Goal: Task Accomplishment & Management: Use online tool/utility

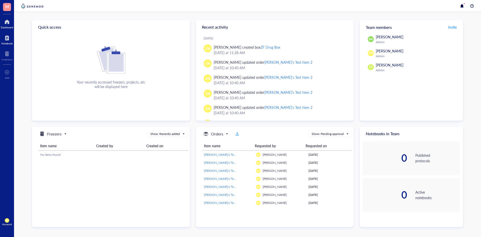
click at [5, 43] on div "Notebook" at bounding box center [7, 43] width 12 height 3
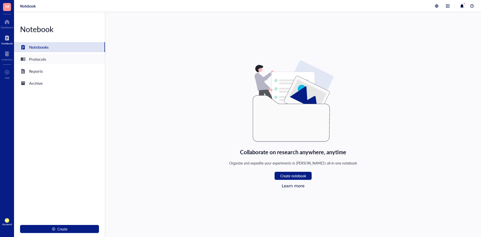
click at [57, 62] on div "Protocols" at bounding box center [59, 59] width 91 height 10
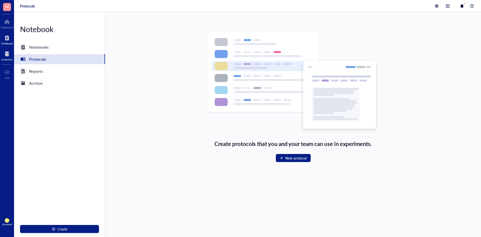
click at [11, 54] on div at bounding box center [7, 54] width 11 height 8
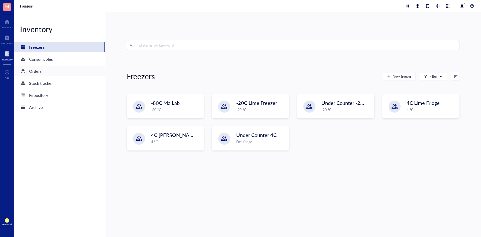
click at [61, 67] on div "Orders" at bounding box center [59, 71] width 91 height 10
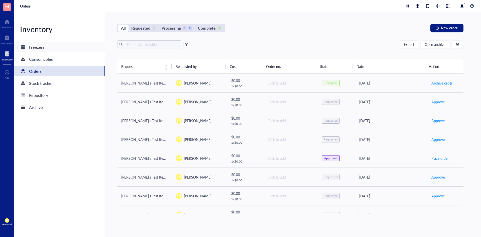
click at [52, 44] on div "Freezers" at bounding box center [59, 47] width 91 height 10
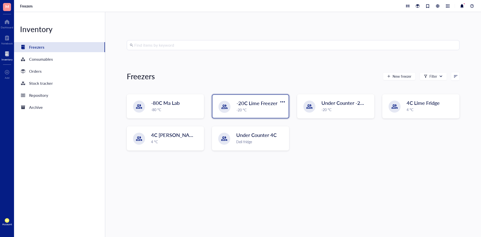
click at [263, 111] on div "-20 °C" at bounding box center [260, 110] width 49 height 6
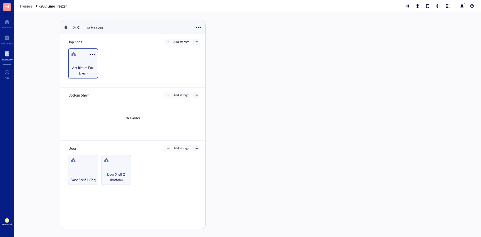
click at [92, 53] on div at bounding box center [92, 53] width 7 height 7
click at [111, 61] on div "Settings" at bounding box center [104, 63] width 12 height 5
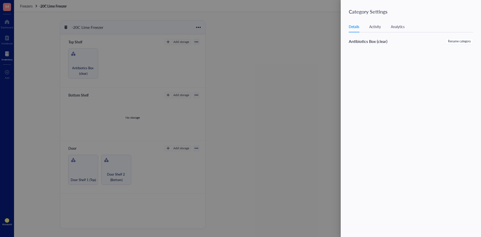
click at [379, 29] on div "Activity" at bounding box center [375, 27] width 12 height 6
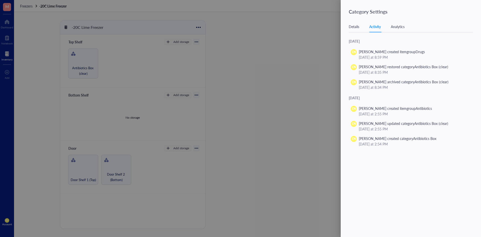
click at [403, 26] on div "Analytics" at bounding box center [398, 27] width 14 height 6
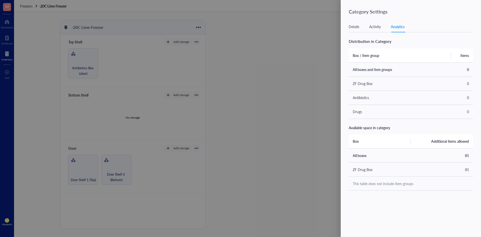
click at [316, 42] on div at bounding box center [240, 118] width 481 height 237
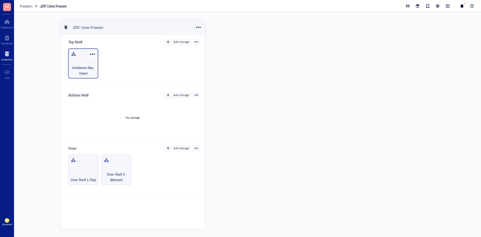
click at [78, 56] on div "Antibiotics Box (clear)" at bounding box center [83, 63] width 30 height 30
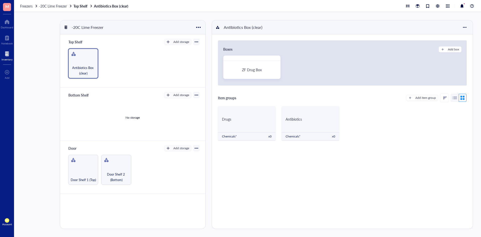
click at [316, 183] on div "Boxes Add box ZF Drug Box Item groups Add item group Drugs Chemicals* x 0 Antib…" at bounding box center [342, 131] width 261 height 194
click at [292, 123] on div "Antibiotics" at bounding box center [310, 119] width 58 height 17
click at [261, 71] on span "ZF Drug Box" at bounding box center [252, 69] width 20 height 5
click at [92, 56] on div at bounding box center [92, 53] width 7 height 7
click at [114, 62] on div "Settings" at bounding box center [111, 63] width 36 height 5
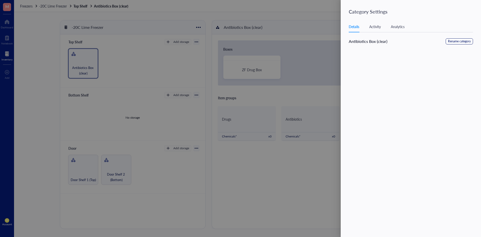
click at [459, 43] on span "Rename category" at bounding box center [459, 41] width 23 height 5
drag, startPoint x: 387, startPoint y: 41, endPoint x: 308, endPoint y: 48, distance: 78.9
click at [308, 48] on div "Category Settings Details Activity Analytics Antibiotics Box (clear) Cancel Save" at bounding box center [240, 118] width 481 height 237
click at [464, 42] on span "Save" at bounding box center [465, 43] width 7 height 6
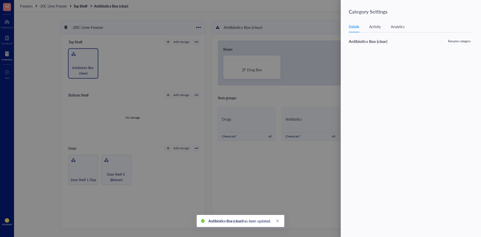
click at [273, 91] on div at bounding box center [240, 118] width 481 height 237
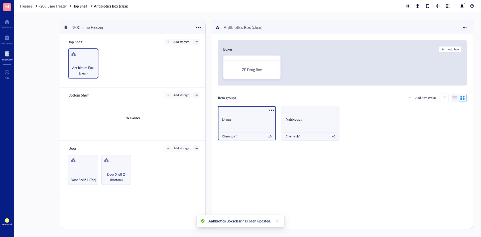
click at [270, 108] on div at bounding box center [271, 109] width 7 height 7
click at [272, 119] on icon at bounding box center [274, 119] width 4 height 4
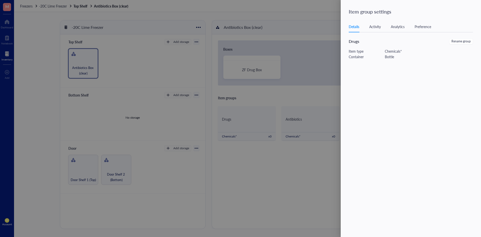
click at [243, 115] on div at bounding box center [240, 118] width 481 height 237
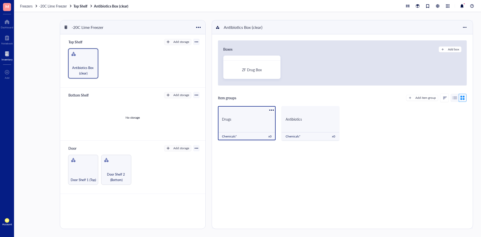
drag, startPoint x: 243, startPoint y: 115, endPoint x: 270, endPoint y: 109, distance: 27.1
click at [270, 109] on div at bounding box center [271, 109] width 7 height 7
click at [285, 148] on li "Archive" at bounding box center [285, 145] width 35 height 8
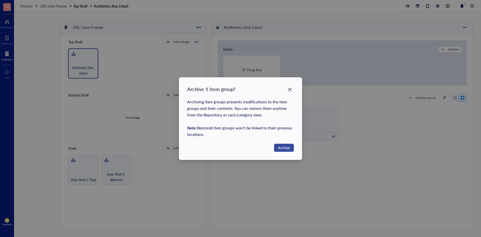
click at [282, 146] on span "Archive" at bounding box center [284, 148] width 12 height 6
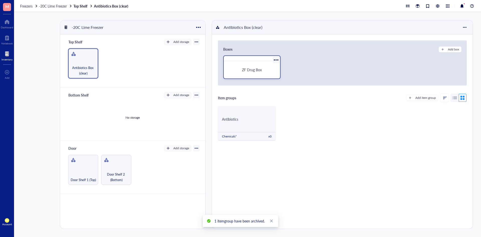
click at [273, 59] on div at bounding box center [275, 59] width 7 height 7
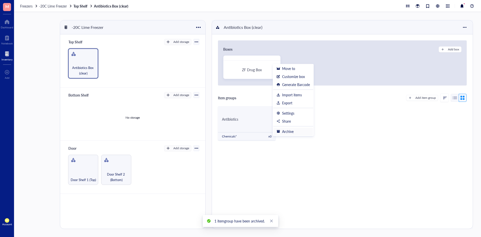
click at [280, 131] on div "Archive" at bounding box center [292, 131] width 33 height 5
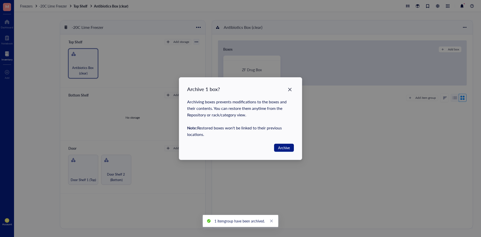
click at [285, 95] on div "Archive 1 box? Archiving boxes prevents modifications to the boxes and their co…" at bounding box center [240, 118] width 123 height 82
click at [286, 92] on div "Close" at bounding box center [290, 89] width 8 height 8
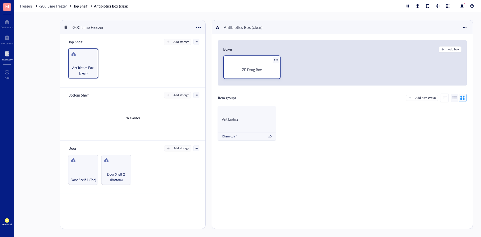
click at [276, 56] on div "ZF Drug Box" at bounding box center [252, 67] width 58 height 24
click at [275, 59] on div at bounding box center [275, 59] width 7 height 7
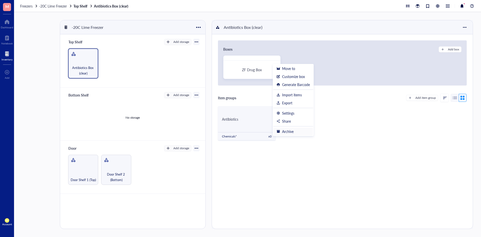
click at [285, 130] on div "Archive" at bounding box center [288, 131] width 12 height 5
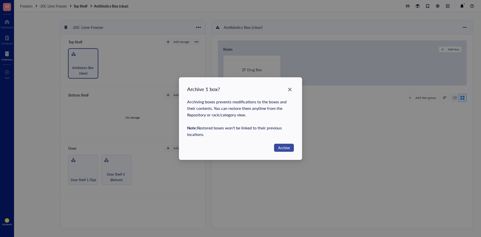
click at [286, 145] on span "Archive" at bounding box center [284, 148] width 12 height 6
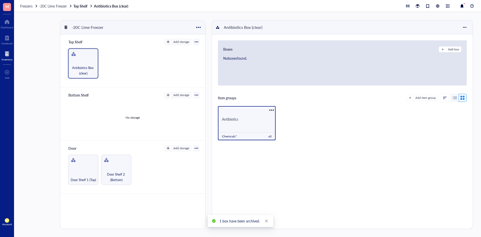
click at [253, 115] on div "Antibiotics" at bounding box center [247, 119] width 58 height 17
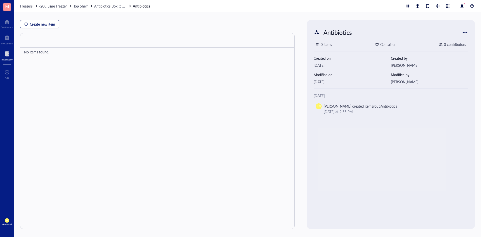
click at [37, 25] on span "Create new item" at bounding box center [42, 24] width 25 height 4
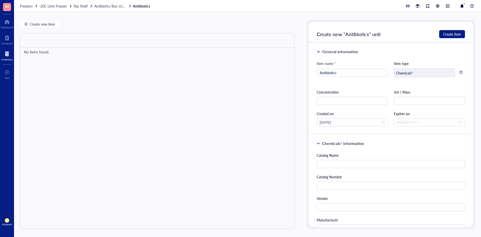
click at [433, 75] on div "Chemicals*" at bounding box center [424, 72] width 61 height 9
click at [374, 88] on div "Item name * Antibiotics Item type Chemicals* Concentration Vol / Mass Created o…" at bounding box center [391, 94] width 148 height 66
click at [343, 99] on input "text" at bounding box center [352, 101] width 71 height 8
drag, startPoint x: 353, startPoint y: 69, endPoint x: 291, endPoint y: 72, distance: 61.7
click at [291, 72] on div "Create new item No items found. Antibiotics 0 items Container 0 contributors Cr…" at bounding box center [247, 124] width 467 height 225
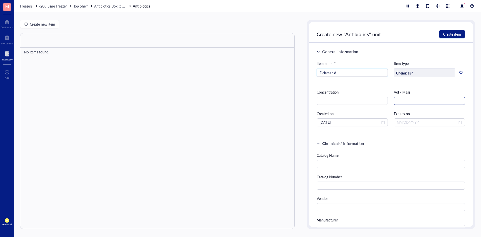
type input "Delamanid"
click at [402, 102] on input "text" at bounding box center [429, 101] width 71 height 8
click at [363, 91] on div "Concentration" at bounding box center [352, 92] width 71 height 6
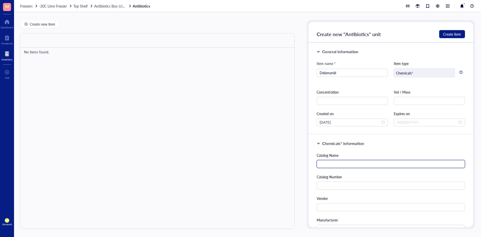
click at [375, 161] on input "text" at bounding box center [391, 164] width 148 height 8
type input "Delamanid"
drag, startPoint x: 371, startPoint y: 163, endPoint x: 262, endPoint y: 168, distance: 109.1
click at [262, 168] on div "Create new item No items found. Antibiotics 0 items Container 0 contributors Cr…" at bounding box center [247, 124] width 467 height 225
paste input "Delamanid â‰¥99%, ee 99%, white solid"
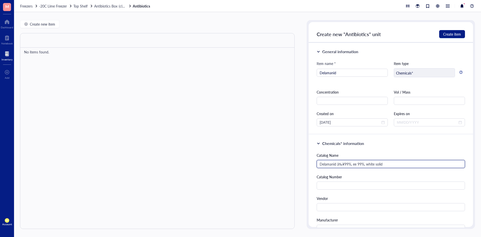
drag, startPoint x: 336, startPoint y: 164, endPoint x: 357, endPoint y: 167, distance: 20.7
click at [357, 167] on input "Delamanid â‰¥99%, ee 99%, white solid" at bounding box center [391, 164] width 148 height 8
type input "Delamanid 99%, white solid"
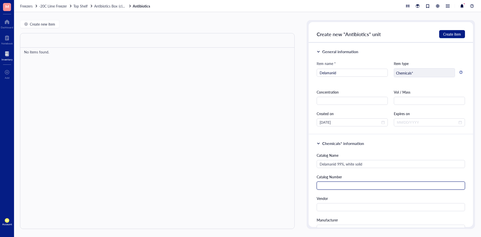
click at [349, 186] on input "text" at bounding box center [391, 185] width 148 height 8
click at [362, 187] on input "text" at bounding box center [391, 185] width 148 height 8
paste input "681492-22-8"
type input "681492-22-8"
click at [356, 204] on input "text" at bounding box center [391, 207] width 148 height 8
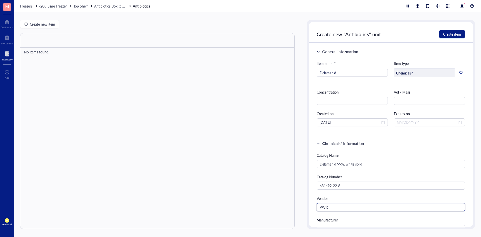
type input "VWR"
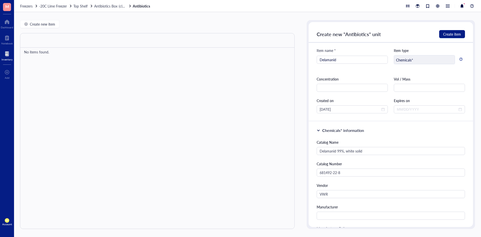
scroll to position [25, 0]
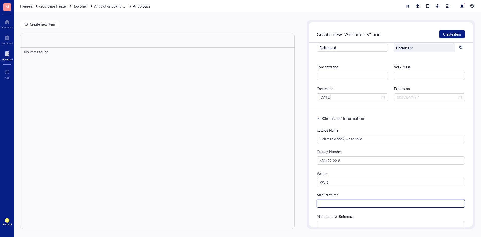
click at [331, 205] on input "text" at bounding box center [391, 203] width 148 height 8
paste input "BioVision"
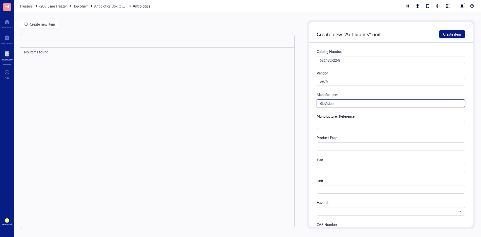
type input "BioVision"
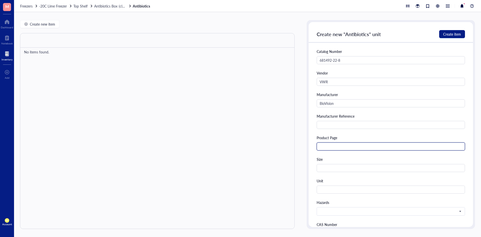
click at [336, 148] on input "text" at bounding box center [391, 146] width 148 height 8
paste input "[URL][DOMAIN_NAME]"
type input "[URL][DOMAIN_NAME]"
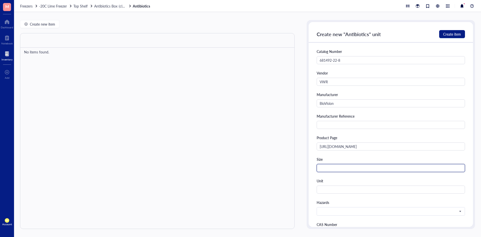
click at [329, 171] on input "text" at bounding box center [391, 168] width 148 height 8
type input "5 mg"
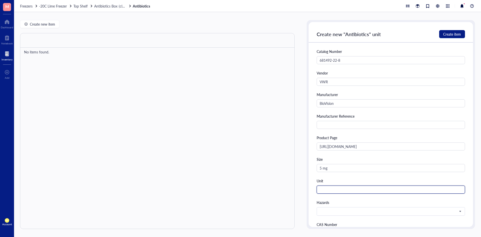
click at [340, 192] on input "text" at bounding box center [391, 189] width 148 height 8
type input "Bottle"
click at [345, 183] on div "Unit" at bounding box center [391, 181] width 148 height 6
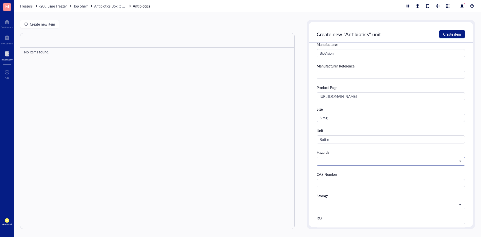
click at [347, 161] on span at bounding box center [390, 161] width 141 height 5
click at [348, 158] on input "search" at bounding box center [389, 161] width 138 height 8
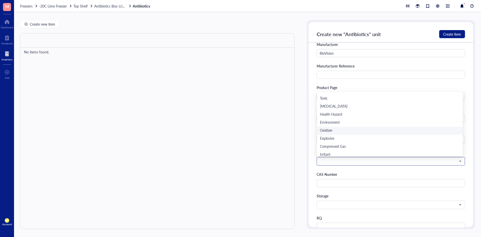
scroll to position [8, 0]
click at [329, 156] on div "Irritant" at bounding box center [390, 152] width 146 height 8
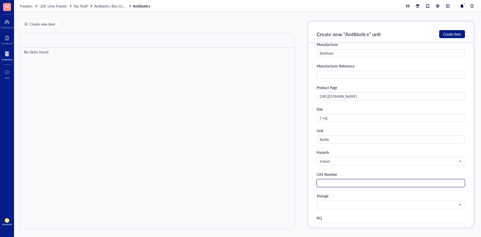
click at [338, 184] on input "text" at bounding box center [391, 183] width 148 height 8
paste input "681492-22-8"
click at [339, 204] on span at bounding box center [390, 204] width 141 height 5
type input "681492-22-8"
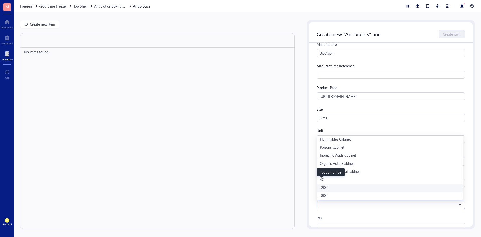
click at [332, 185] on div "-20C" at bounding box center [390, 188] width 146 height 8
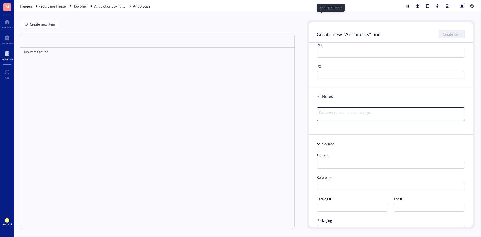
scroll to position [351, 0]
click at [356, 107] on textarea at bounding box center [391, 112] width 148 height 14
type textarea "S"
type textarea "SU"
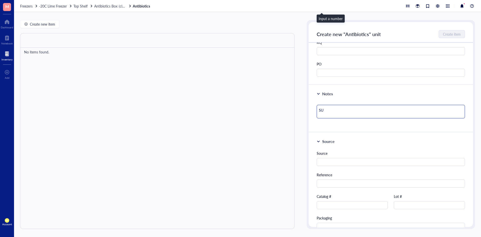
type textarea "SUP"
type textarea "SUP #"
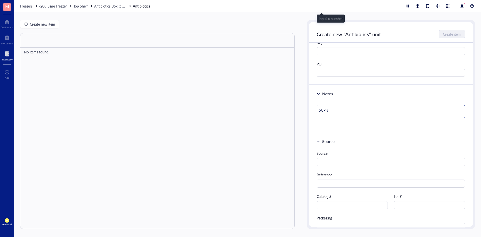
type textarea "SUP #2"
type textarea "SUP #26"
type textarea "SUP #264"
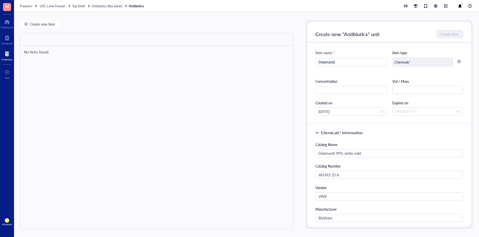
scroll to position [0, 0]
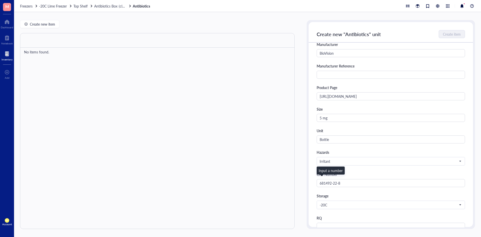
scroll to position [275, 0]
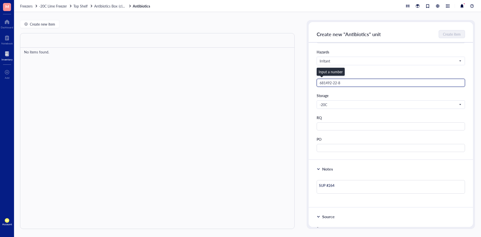
click at [345, 82] on input "681492-22-8" at bounding box center [391, 83] width 148 height 8
click at [331, 85] on input "681492-22-8" at bounding box center [391, 83] width 148 height 8
click at [333, 83] on input "681492-22-8" at bounding box center [391, 83] width 148 height 8
click at [348, 100] on div "Storage -20C Flammables Cabinet Poisons Cabinet Inorganic Acids Cabinet Organic…" at bounding box center [391, 101] width 148 height 16
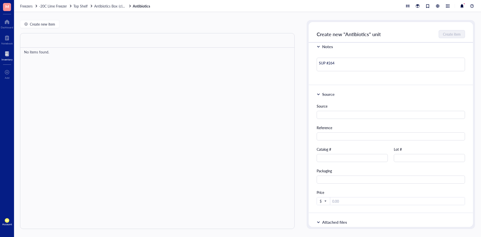
scroll to position [351, 0]
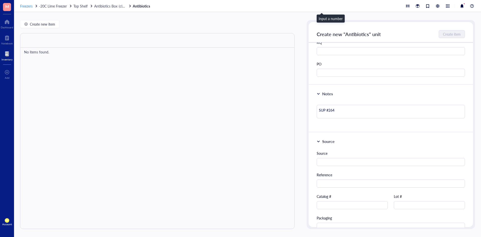
click at [30, 7] on span "Freezers" at bounding box center [26, 6] width 13 height 5
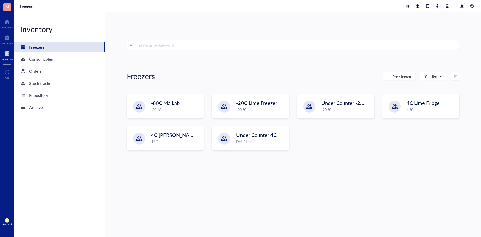
click at [439, 6] on div at bounding box center [438, 6] width 6 height 6
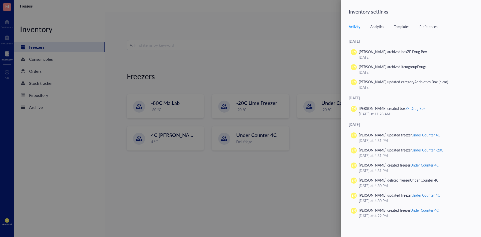
click at [263, 60] on div at bounding box center [240, 118] width 481 height 237
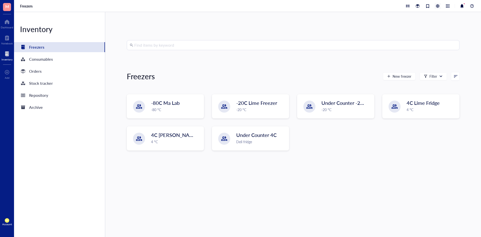
click at [438, 4] on div at bounding box center [438, 6] width 6 height 6
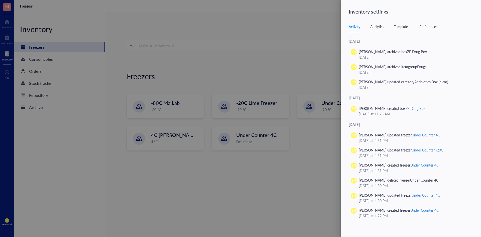
click at [401, 28] on div "Templates" at bounding box center [401, 27] width 15 height 6
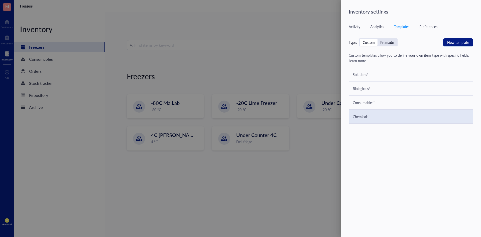
click at [368, 115] on div "Chemicals*" at bounding box center [361, 117] width 17 height 6
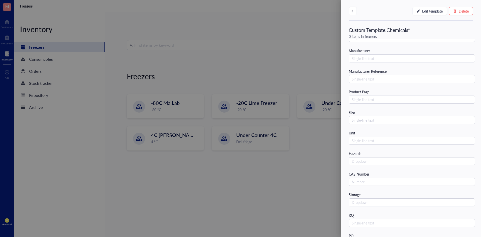
scroll to position [66, 0]
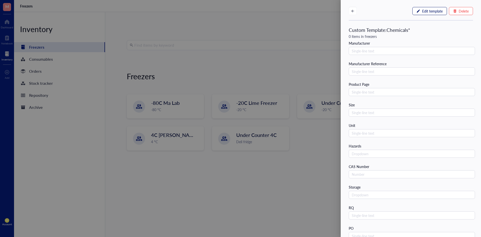
click at [419, 11] on button "Edit template" at bounding box center [429, 11] width 35 height 8
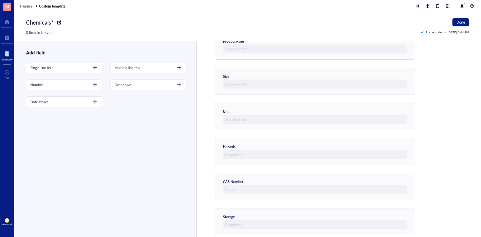
scroll to position [208, 0]
click at [390, 179] on div "CAS Number" at bounding box center [315, 185] width 184 height 15
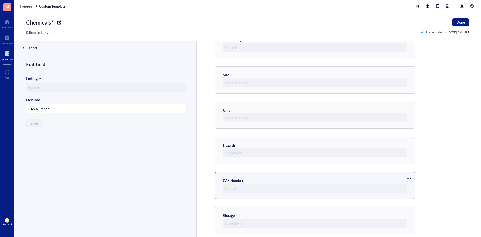
click at [409, 177] on div at bounding box center [409, 178] width 8 height 8
click at [409, 200] on span "Delete" at bounding box center [423, 203] width 29 height 6
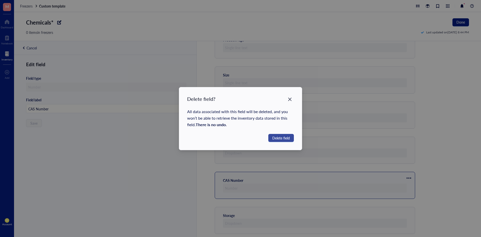
click at [280, 135] on span "Delete field" at bounding box center [281, 138] width 18 height 6
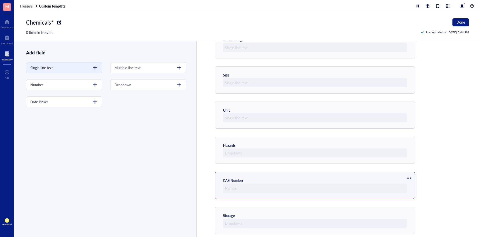
click at [91, 65] on div at bounding box center [95, 68] width 8 height 8
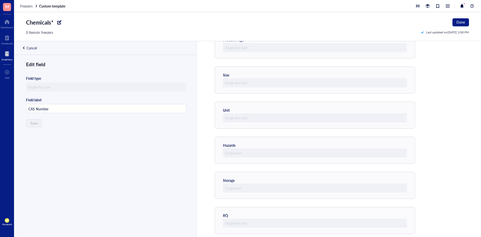
type input "CAS Number"
click at [45, 144] on div "Edit field Field type Field label CAS Number Save" at bounding box center [104, 155] width 181 height 188
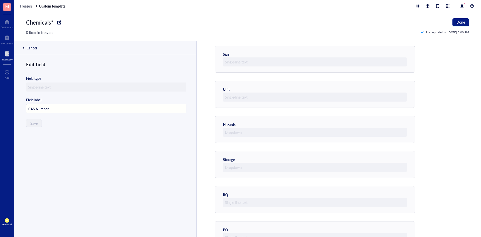
scroll to position [248, 0]
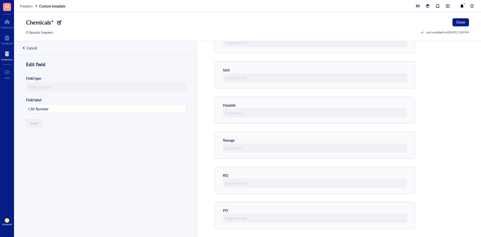
click at [88, 157] on div "Edit field Field type Field label CAS Number Save" at bounding box center [104, 155] width 181 height 188
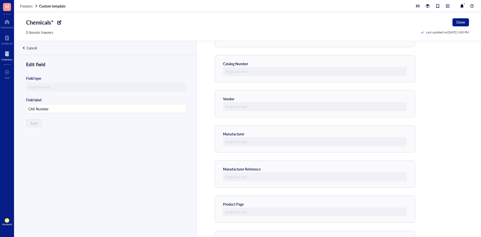
scroll to position [0, 0]
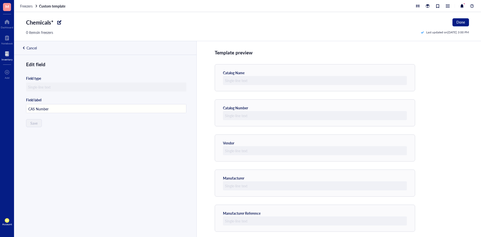
click at [26, 48] on div "Cancel" at bounding box center [25, 48] width 23 height 14
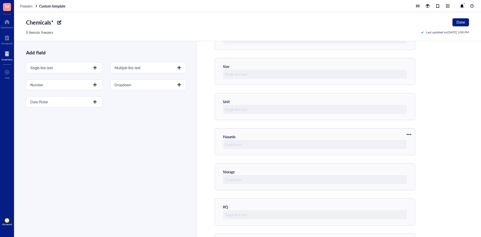
scroll to position [248, 0]
click at [98, 68] on div at bounding box center [95, 68] width 8 height 8
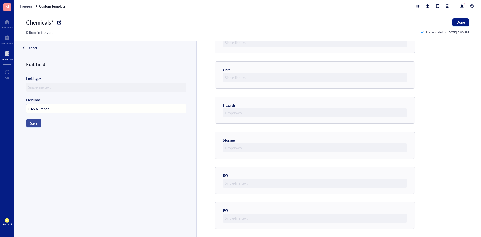
type input "CAS Number"
click at [36, 124] on span "Save" at bounding box center [33, 123] width 7 height 4
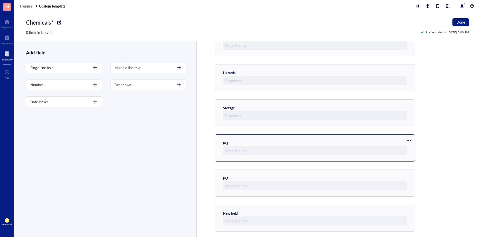
scroll to position [283, 0]
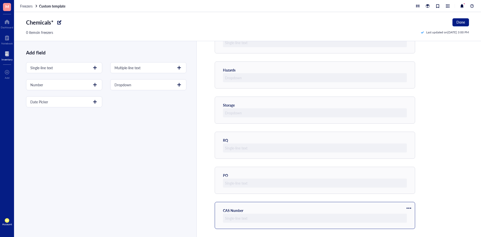
click at [413, 209] on div "CAS Number" at bounding box center [315, 215] width 200 height 27
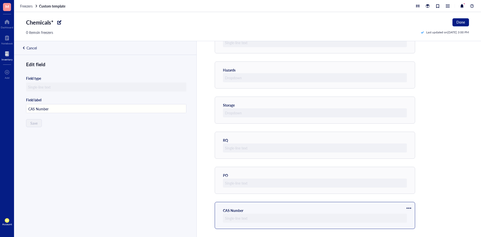
click at [410, 207] on div at bounding box center [409, 208] width 8 height 8
click at [412, 216] on span "Move up" at bounding box center [423, 217] width 29 height 6
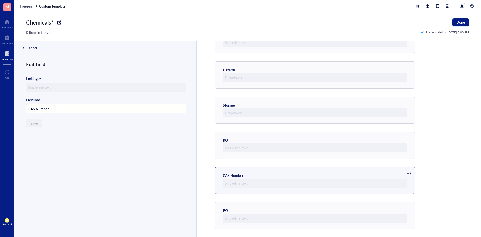
click at [409, 171] on div at bounding box center [409, 173] width 8 height 8
click at [410, 182] on span "Move up" at bounding box center [423, 182] width 29 height 6
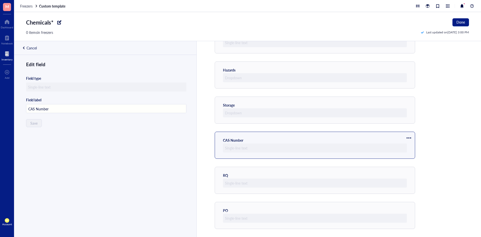
click at [409, 136] on div at bounding box center [409, 138] width 8 height 8
click at [412, 148] on span "Move up" at bounding box center [423, 147] width 29 height 6
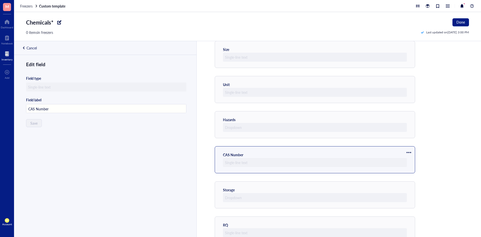
scroll to position [233, 0]
click at [458, 21] on span "Done" at bounding box center [460, 22] width 9 height 4
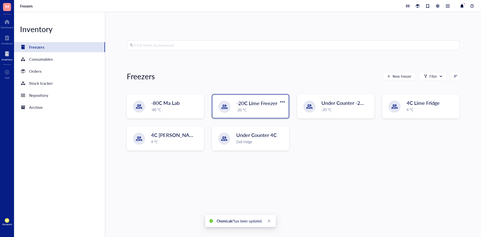
click at [230, 109] on div "-20C Lime Freezer -20 °C" at bounding box center [250, 106] width 76 height 23
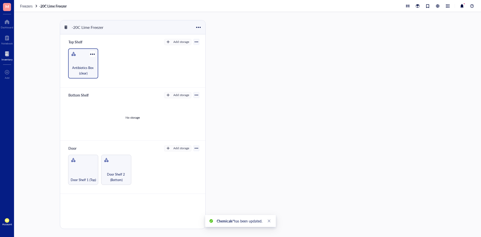
click at [86, 66] on span "Antibiotics Box (clear)" at bounding box center [83, 70] width 25 height 11
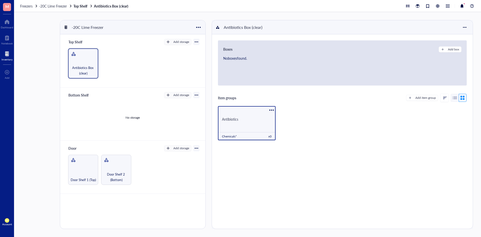
click at [258, 123] on div "Antibiotics" at bounding box center [247, 119] width 58 height 17
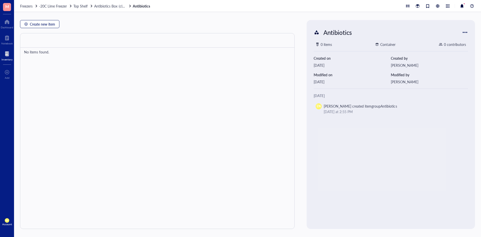
click at [46, 25] on span "Create new item" at bounding box center [42, 24] width 25 height 4
type textarea "Keep everyone on the same page…"
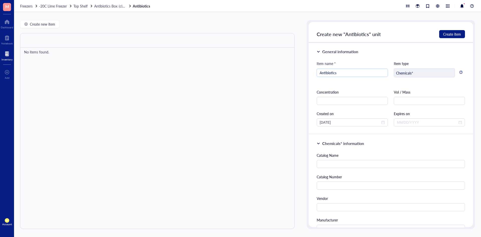
drag, startPoint x: 348, startPoint y: 74, endPoint x: 301, endPoint y: 78, distance: 47.0
click at [301, 78] on div "Create new item No items found. Antibiotics 0 items Container 0 contributors Cr…" at bounding box center [247, 124] width 467 height 225
type input "Delamanid"
click at [357, 99] on input "text" at bounding box center [352, 101] width 71 height 8
click at [369, 87] on div "Item name * Delamanid Item type Chemicals* Concentration Vol / Mass Created on …" at bounding box center [391, 94] width 148 height 66
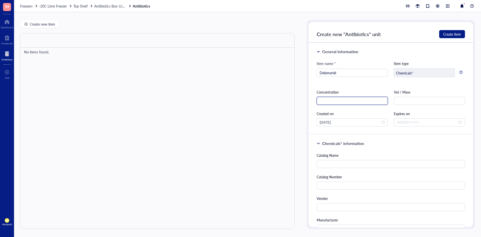
click at [359, 100] on input "text" at bounding box center [352, 101] width 71 height 8
click at [365, 91] on div "Concentration" at bounding box center [352, 92] width 71 height 6
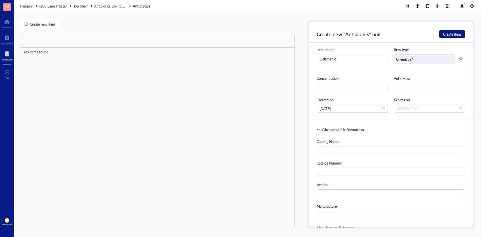
scroll to position [25, 0]
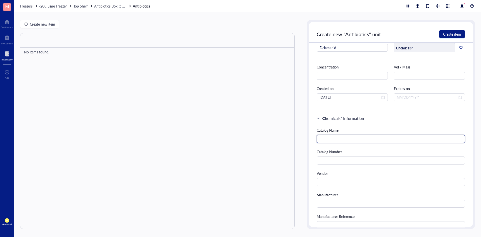
click at [365, 140] on input "text" at bounding box center [391, 139] width 148 height 8
type input "Delamanid 88%, white solid"
click at [325, 154] on div "Catalog Number" at bounding box center [391, 157] width 148 height 16
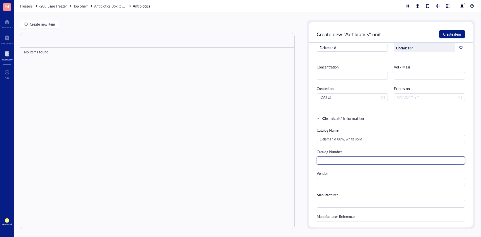
click at [326, 159] on input "text" at bounding box center [391, 160] width 148 height 8
paste input "681492-22-8"
type input "681492-22-8"
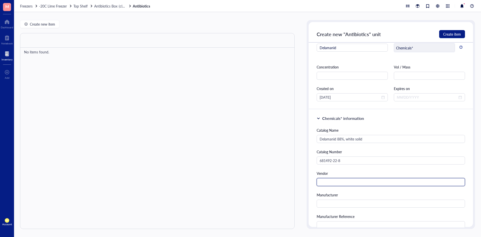
click at [334, 180] on input "text" at bounding box center [391, 182] width 148 height 8
type input "VWR"
click at [334, 204] on input "text" at bounding box center [391, 203] width 148 height 8
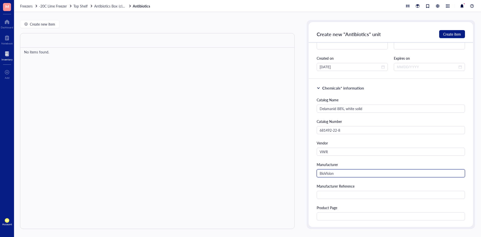
scroll to position [125, 0]
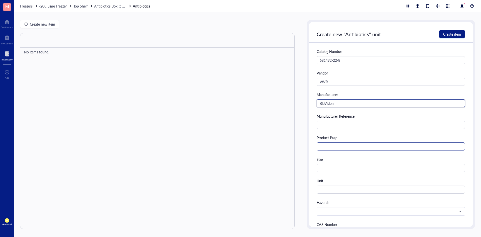
type input "BioVision"
click at [352, 149] on input "text" at bounding box center [391, 146] width 148 height 8
click at [333, 147] on input "text" at bounding box center [391, 146] width 148 height 8
paste input "[URL][DOMAIN_NAME]"
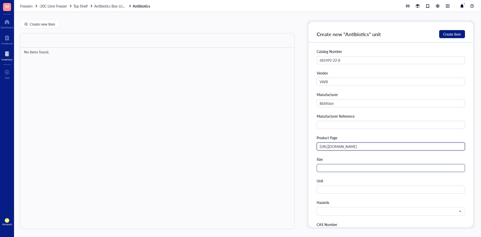
type input "[URL][DOMAIN_NAME]"
click at [335, 170] on input "text" at bounding box center [391, 168] width 148 height 8
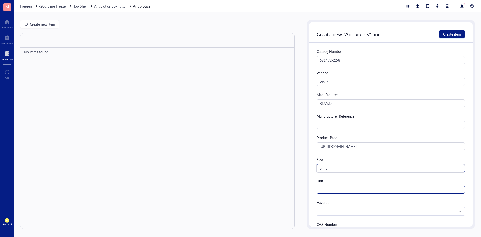
type input "5 mg"
click at [350, 193] on input "text" at bounding box center [391, 189] width 148 height 8
type input "Bottle"
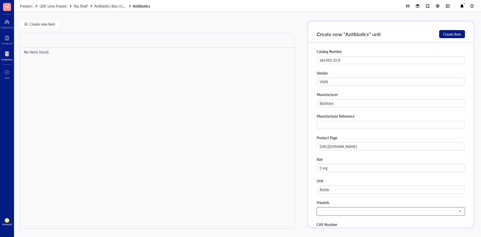
click at [351, 213] on input "search" at bounding box center [389, 211] width 138 height 8
click at [369, 133] on div "Catalog Name Delamanid 88%, white solid Catalog Number 681492-22-8 Vendor VWR M…" at bounding box center [391, 164] width 148 height 275
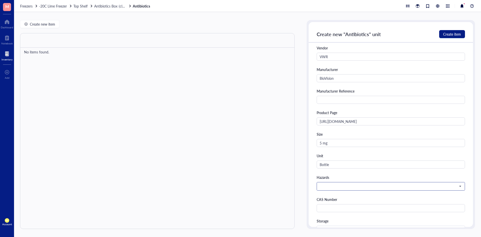
click at [350, 184] on span at bounding box center [390, 186] width 141 height 5
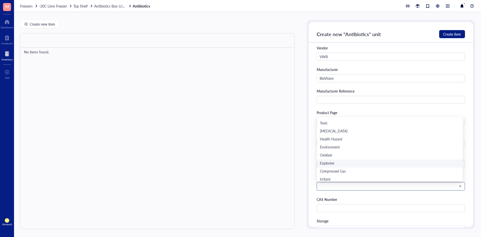
scroll to position [8, 0]
click at [339, 178] on div "Irritant" at bounding box center [390, 177] width 140 height 6
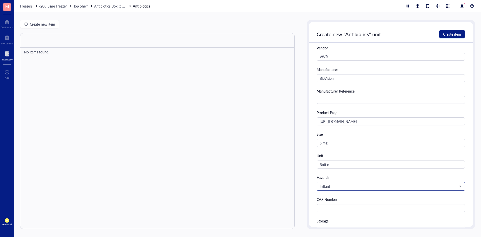
scroll to position [225, 0]
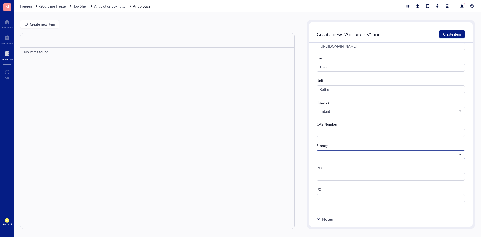
click at [339, 157] on input "search" at bounding box center [389, 155] width 138 height 8
click at [343, 135] on input "text" at bounding box center [391, 133] width 148 height 8
paste input "681492-22-8"
click at [338, 156] on span at bounding box center [390, 154] width 141 height 5
type input "681492-22-8"
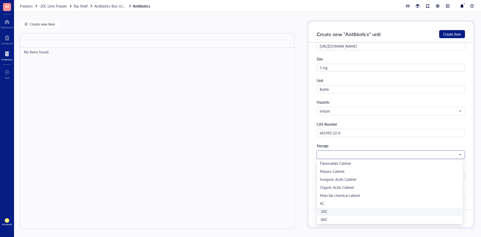
click at [331, 212] on div "-20C" at bounding box center [390, 212] width 140 height 6
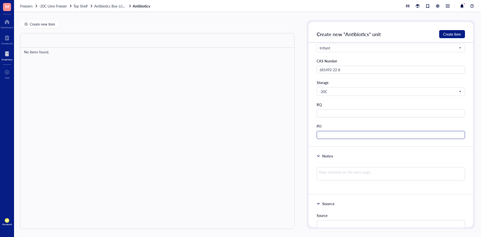
scroll to position [301, 0]
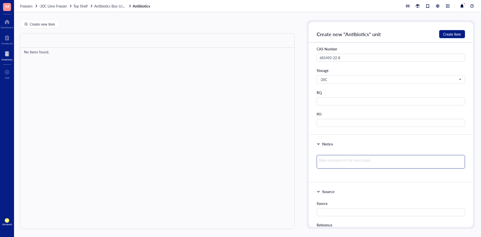
click at [341, 168] on textarea at bounding box center [391, 162] width 148 height 14
type textarea "#"
type textarea "#S"
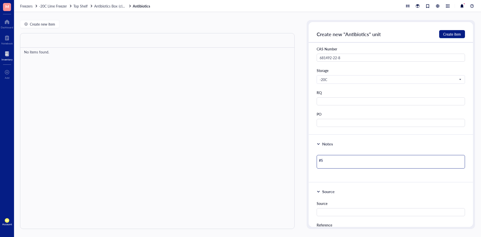
type textarea "#SU"
type textarea "#SUP"
type textarea "#SUP2"
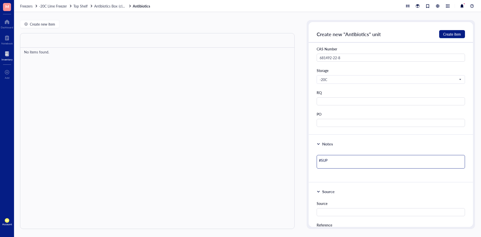
type textarea "#SUP2"
type textarea "#SUP26"
type textarea "#SUP264"
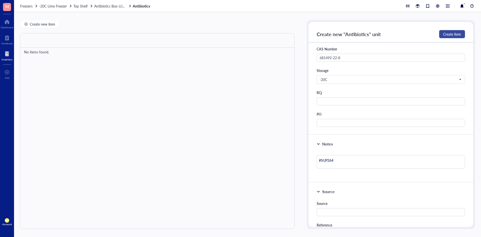
click at [463, 33] on button "Create item" at bounding box center [452, 34] width 26 height 8
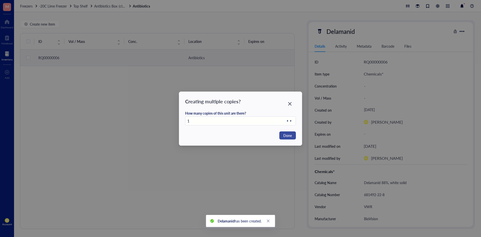
click at [286, 135] on span "Done" at bounding box center [287, 135] width 9 height 6
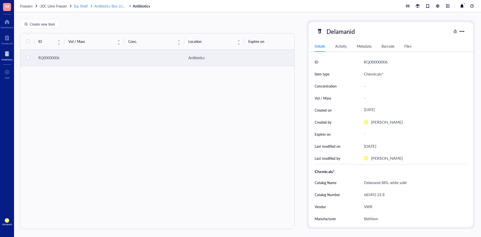
click at [95, 5] on link "Top Shelf Antibiotics Box (clear)" at bounding box center [102, 6] width 58 height 5
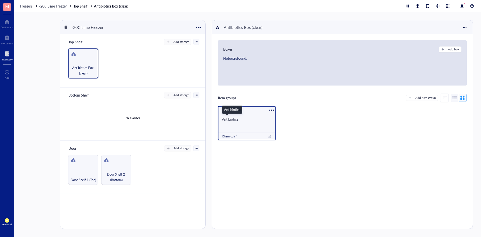
click at [243, 117] on div "Antibiotics" at bounding box center [247, 119] width 50 height 5
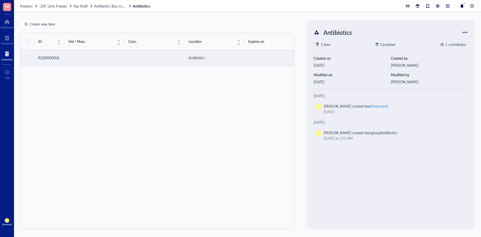
click at [53, 59] on div "RQ00000006" at bounding box center [49, 58] width 22 height 6
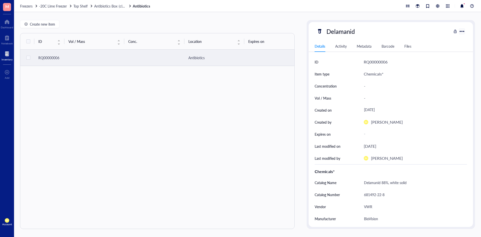
click at [463, 29] on div at bounding box center [461, 31] width 7 height 7
click at [390, 80] on div "-" at bounding box center [415, 86] width 103 height 12
click at [335, 65] on div "ID" at bounding box center [333, 62] width 37 height 12
click at [374, 70] on div "Chemicals*" at bounding box center [415, 74] width 103 height 12
click at [381, 61] on div "RQ00000006" at bounding box center [376, 62] width 24 height 7
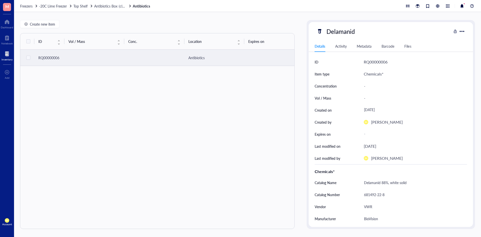
click at [374, 71] on div "Chemicals*" at bounding box center [374, 74] width 20 height 7
click at [382, 74] on div "Chemicals*" at bounding box center [374, 74] width 20 height 7
click at [385, 83] on div "-" at bounding box center [413, 86] width 103 height 11
click at [461, 29] on div at bounding box center [461, 31] width 7 height 7
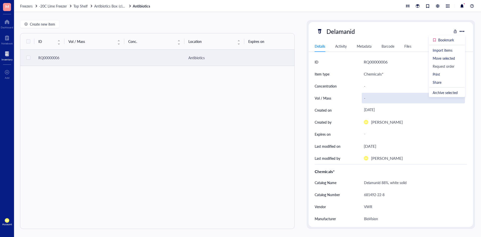
click at [406, 95] on div "-" at bounding box center [413, 98] width 103 height 11
click at [406, 95] on input "text" at bounding box center [413, 98] width 103 height 10
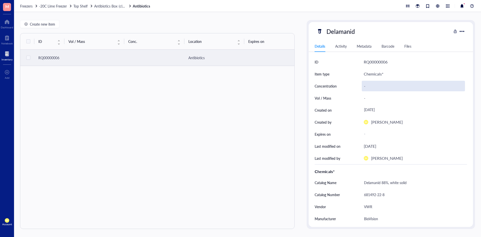
click at [368, 83] on div "-" at bounding box center [413, 86] width 103 height 11
click at [371, 76] on div "Chemicals*" at bounding box center [374, 74] width 20 height 7
click at [377, 59] on div "RQ00000006" at bounding box center [376, 62] width 24 height 7
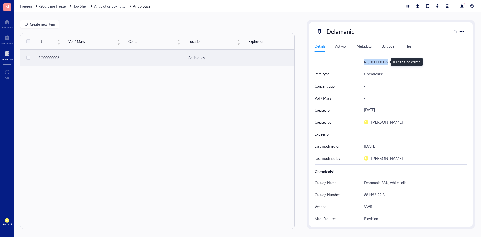
click at [377, 59] on div "RQ00000006" at bounding box center [376, 62] width 24 height 7
click at [266, 81] on div "ID Vol / Mass Conc. Location Expires on Created by Created on Notes Catalog Nam…" at bounding box center [157, 131] width 274 height 196
click at [27, 56] on input "checkbox" at bounding box center [28, 58] width 8 height 8
checkbox input "true"
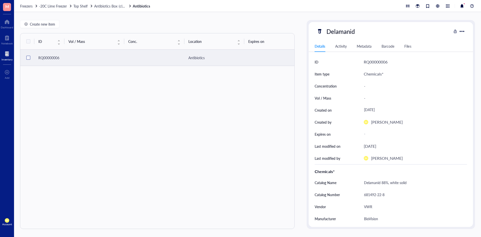
checkbox input "true"
click at [270, 54] on td at bounding box center [274, 58] width 60 height 16
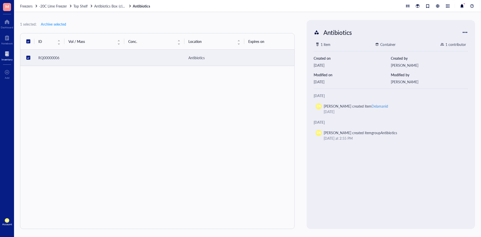
click at [114, 60] on td at bounding box center [94, 58] width 60 height 16
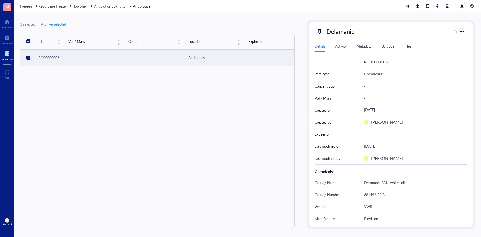
click at [464, 30] on div at bounding box center [461, 31] width 7 height 7
click at [443, 92] on div "Archive selected" at bounding box center [445, 92] width 25 height 5
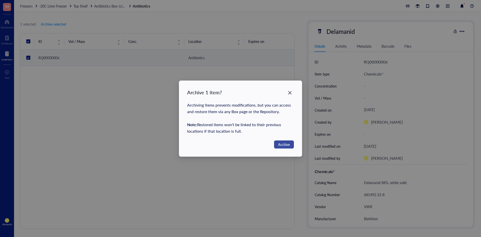
click at [280, 141] on button "Archive" at bounding box center [284, 144] width 20 height 8
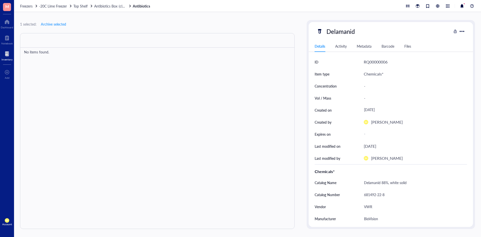
click at [4, 51] on div at bounding box center [7, 54] width 11 height 8
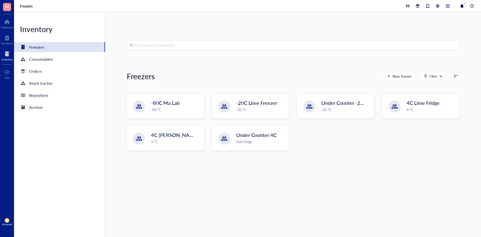
click at [45, 50] on div "Freezers" at bounding box center [59, 47] width 91 height 10
click at [47, 55] on div "Consumables" at bounding box center [59, 59] width 91 height 10
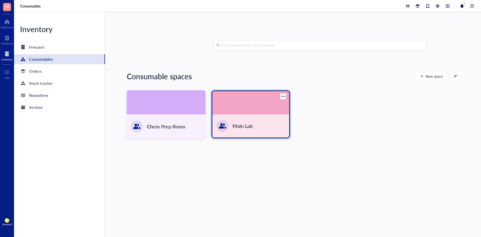
click at [234, 111] on div at bounding box center [250, 102] width 77 height 23
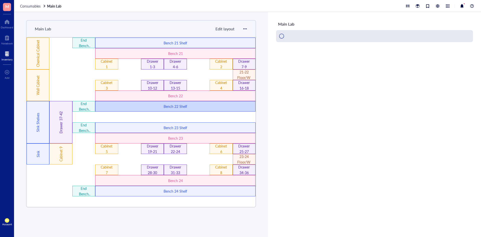
click at [195, 110] on div "Bench 22 Shelf" at bounding box center [175, 106] width 160 height 11
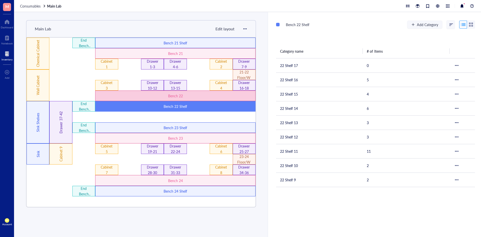
click at [201, 98] on div "Bench 22" at bounding box center [175, 96] width 96 height 6
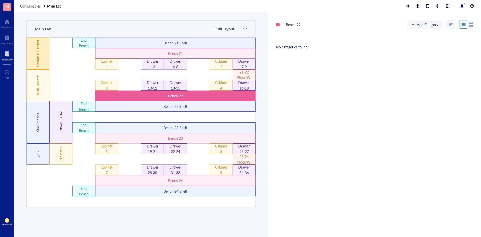
click at [43, 54] on div "Chemical Cabinet" at bounding box center [38, 54] width 23 height 32
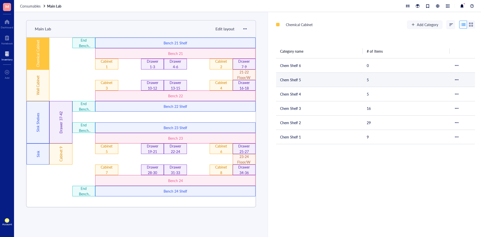
click at [308, 83] on td "Chem Shelf 5" at bounding box center [319, 79] width 87 height 14
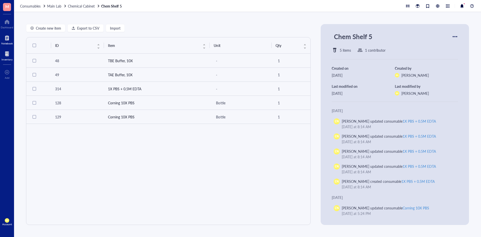
click at [8, 36] on div at bounding box center [7, 38] width 12 height 8
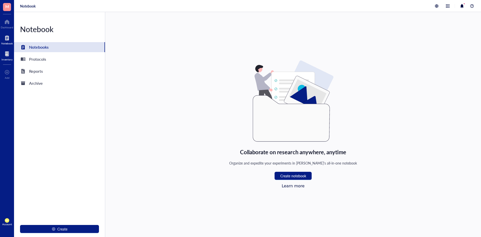
click at [12, 57] on div at bounding box center [7, 54] width 11 height 8
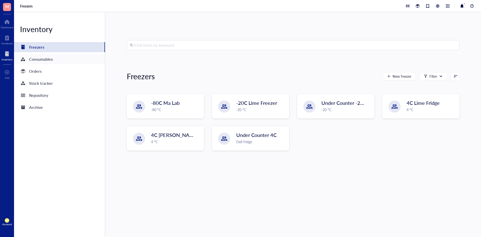
click at [42, 58] on div "Consumables" at bounding box center [41, 59] width 24 height 7
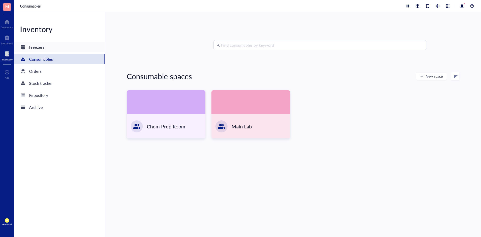
click at [41, 50] on div "Freezers" at bounding box center [36, 47] width 15 height 7
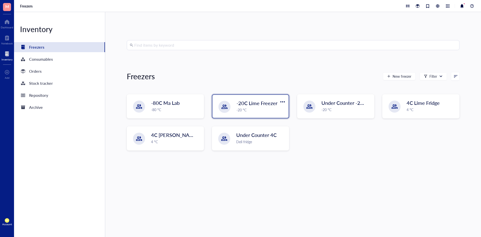
click at [240, 99] on div "-20C Lime Freezer -20 °C" at bounding box center [250, 106] width 76 height 23
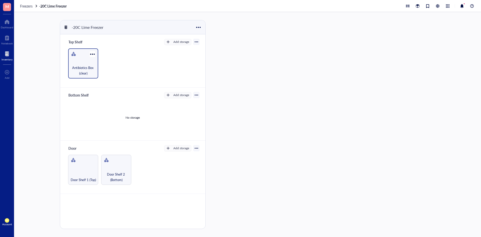
click at [84, 61] on div "Antibiotics Box (clear)" at bounding box center [83, 63] width 30 height 30
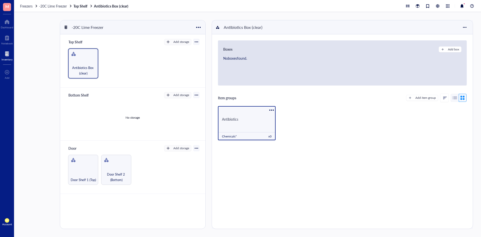
click at [248, 115] on div "Antibiotics" at bounding box center [247, 119] width 58 height 17
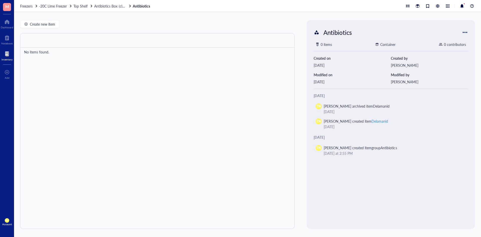
click at [466, 33] on div at bounding box center [465, 32] width 8 height 8
click at [257, 92] on div at bounding box center [157, 131] width 274 height 196
click at [463, 34] on div at bounding box center [465, 32] width 8 height 8
click at [219, 81] on div at bounding box center [157, 131] width 274 height 196
click at [45, 24] on span "Create new item" at bounding box center [42, 24] width 25 height 4
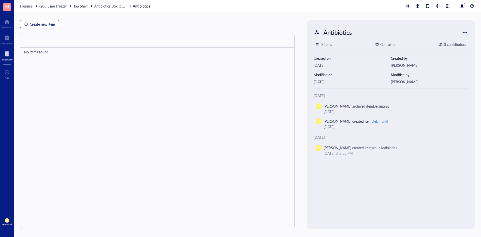
type textarea "Keep everyone on the same page…"
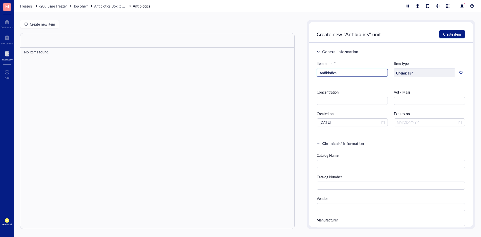
click at [340, 75] on input "Antibiotics" at bounding box center [352, 73] width 65 height 8
click at [112, 8] on span "Antibiotics Box (clear)" at bounding box center [111, 6] width 34 height 5
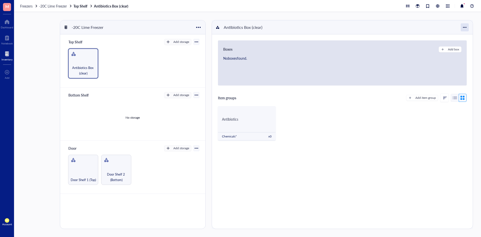
click at [462, 28] on div at bounding box center [465, 27] width 8 height 8
click at [401, 60] on div "No boxes found." at bounding box center [342, 67] width 238 height 24
click at [248, 121] on div "Antibiotics" at bounding box center [247, 119] width 58 height 17
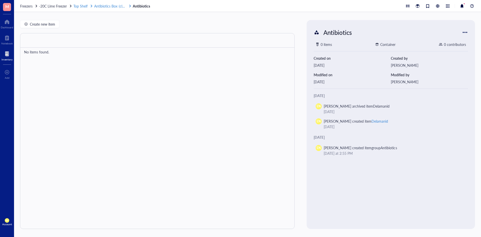
click at [106, 5] on span "Antibiotics Box (clear)" at bounding box center [111, 6] width 34 height 5
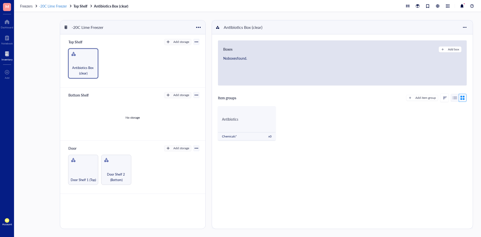
click at [51, 7] on span "-20C Lime Freezer" at bounding box center [53, 6] width 28 height 5
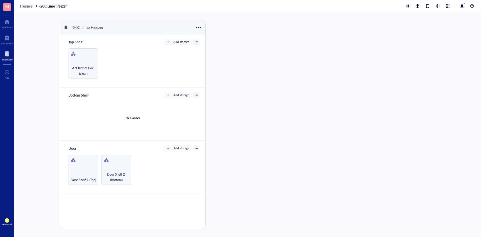
click at [29, 9] on div "Freezers -20C Lime Freezer" at bounding box center [247, 6] width 467 height 12
click at [30, 7] on span "Freezers" at bounding box center [26, 6] width 13 height 5
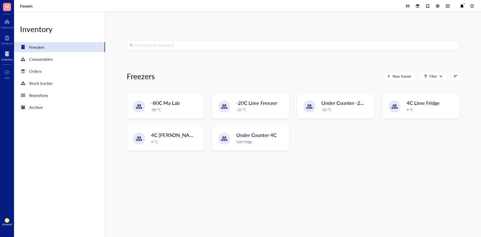
click at [222, 47] on input "search" at bounding box center [295, 45] width 322 height 10
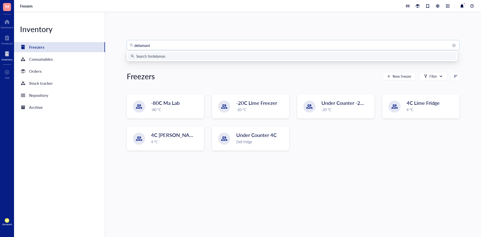
type input "delamanid"
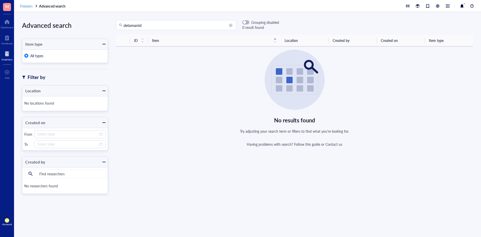
click at [28, 3] on div "Freezers Advanced search" at bounding box center [247, 6] width 467 height 12
click at [28, 5] on span "Freezers" at bounding box center [26, 6] width 13 height 5
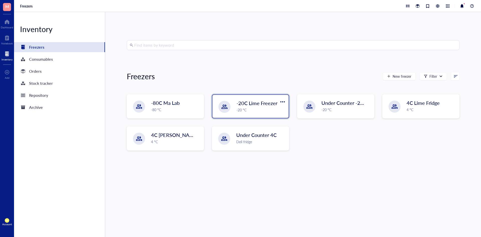
click at [248, 103] on span "-20C Lime Freezer" at bounding box center [256, 102] width 41 height 7
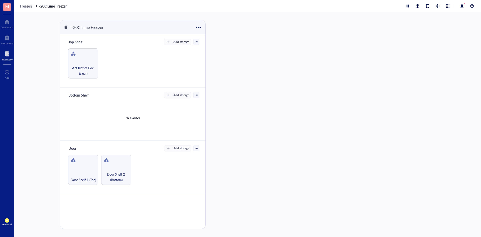
click at [196, 43] on div at bounding box center [197, 42] width 4 height 4
click at [98, 59] on div "Antibiotics Box (clear)" at bounding box center [83, 63] width 30 height 30
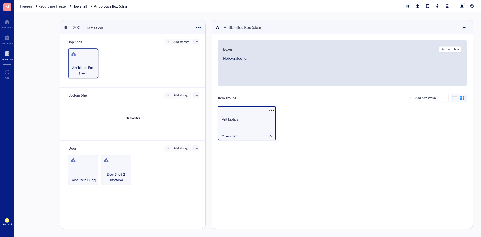
click at [270, 109] on div at bounding box center [271, 109] width 7 height 7
click at [255, 121] on div "Antibiotics" at bounding box center [247, 119] width 58 height 17
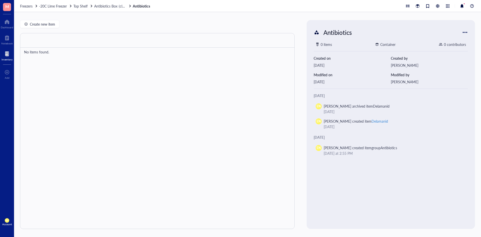
click at [464, 31] on div at bounding box center [465, 32] width 8 height 8
click at [442, 39] on span "Settings" at bounding box center [450, 41] width 29 height 6
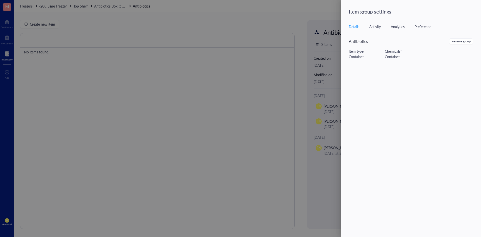
click at [379, 29] on div "Activity" at bounding box center [375, 27] width 12 height 6
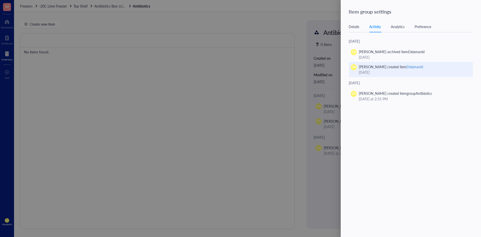
click at [412, 67] on div "Delamanid" at bounding box center [414, 66] width 17 height 5
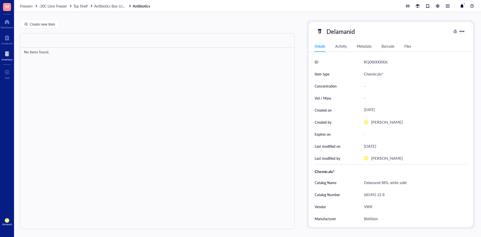
click at [460, 32] on div at bounding box center [461, 31] width 7 height 7
click at [460, 33] on div at bounding box center [461, 31] width 7 height 7
click at [455, 31] on div at bounding box center [455, 32] width 4 height 4
click at [463, 31] on div at bounding box center [461, 31] width 7 height 7
click at [454, 32] on div at bounding box center [455, 32] width 4 height 4
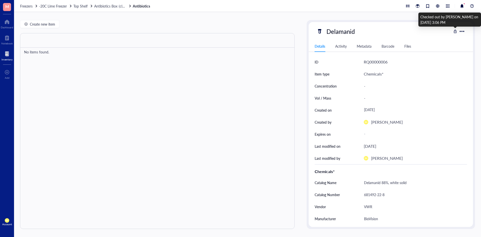
click at [455, 32] on div at bounding box center [455, 32] width 4 height 4
click at [461, 32] on div at bounding box center [461, 31] width 7 height 7
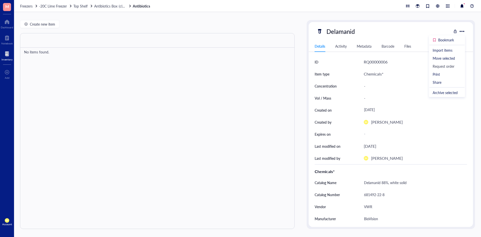
click at [414, 27] on div "Delamanid" at bounding box center [384, 31] width 135 height 11
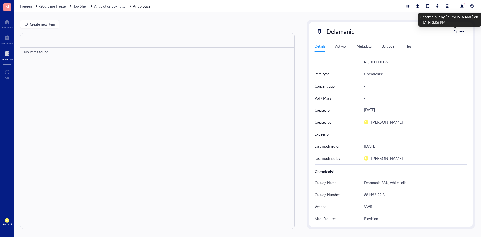
click at [456, 30] on div at bounding box center [455, 32] width 4 height 4
click at [462, 34] on div at bounding box center [461, 31] width 7 height 7
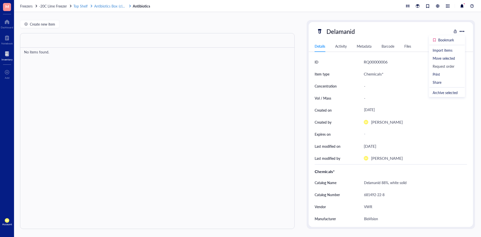
click at [104, 6] on span "Antibiotics Box (clear)" at bounding box center [111, 6] width 34 height 5
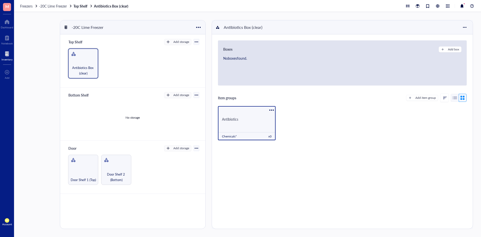
click at [251, 112] on div "Antibiotics" at bounding box center [247, 119] width 58 height 17
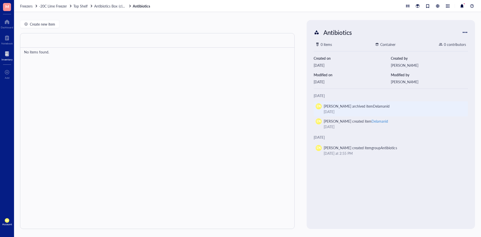
click at [337, 110] on div "[DATE]" at bounding box center [393, 112] width 138 height 6
click at [339, 107] on div "[PERSON_NAME] archived item Delamanid" at bounding box center [357, 106] width 66 height 6
click at [361, 106] on div "[PERSON_NAME] archived item Delamanid" at bounding box center [357, 106] width 66 height 6
click at [377, 107] on div "Delamanid" at bounding box center [381, 105] width 17 height 5
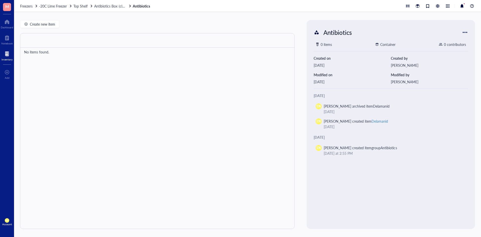
click at [379, 43] on div "Container" at bounding box center [385, 45] width 20 height 6
click at [52, 26] on span "Create new item" at bounding box center [42, 24] width 25 height 4
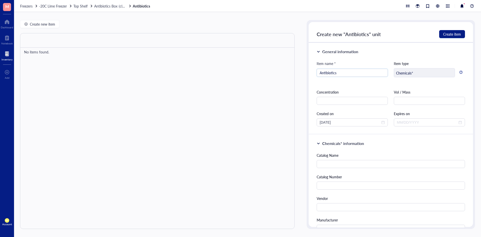
drag, startPoint x: 341, startPoint y: 71, endPoint x: 304, endPoint y: 73, distance: 36.6
click at [304, 73] on div "Create new item No items found. Antibiotics 0 items Container 0 contributors Cr…" at bounding box center [247, 124] width 467 height 225
type input "D"
click at [305, 34] on div "Create new item No items found. Antibiotics 0 items Container 0 contributors Cr…" at bounding box center [247, 124] width 467 height 225
click at [109, 7] on span "Antibiotics Box (clear)" at bounding box center [111, 6] width 34 height 5
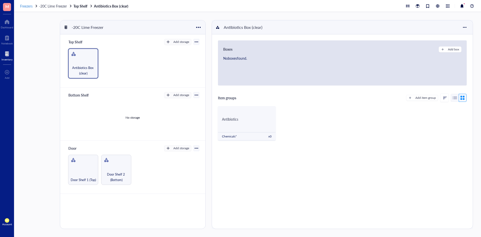
click at [21, 6] on span "Freezers" at bounding box center [26, 6] width 13 height 5
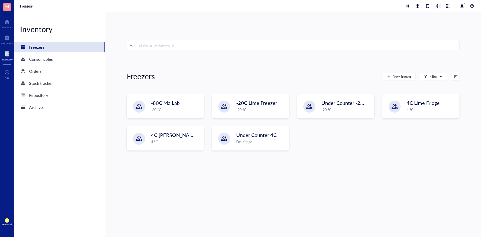
click at [436, 7] on div at bounding box center [438, 6] width 6 height 6
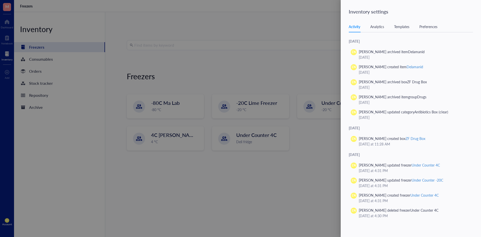
click at [297, 20] on div at bounding box center [240, 118] width 481 height 237
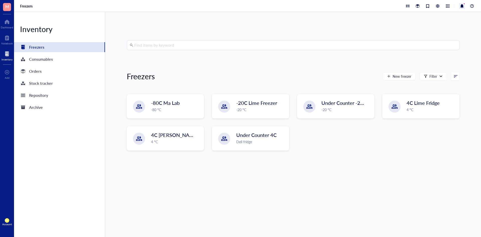
click at [459, 6] on div at bounding box center [462, 6] width 6 height 6
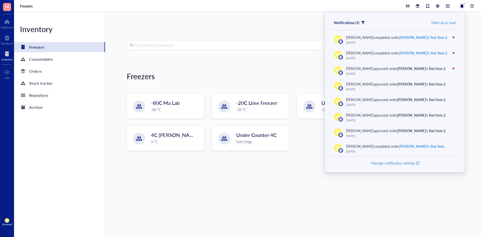
click at [440, 23] on div "Mark all as read" at bounding box center [443, 22] width 24 height 5
click at [288, 17] on div "Find items by keyword Freezers New freezer Filter -80C Ma Lab -80 °C -20C Lime …" at bounding box center [293, 124] width 376 height 225
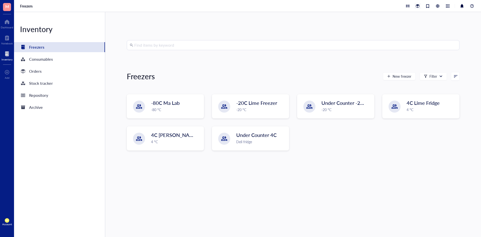
click at [416, 6] on div at bounding box center [418, 6] width 6 height 6
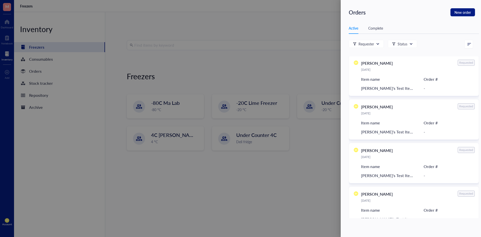
scroll to position [317, 0]
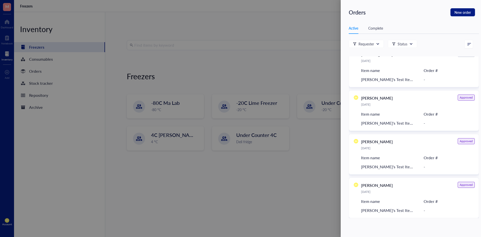
click at [275, 18] on div at bounding box center [240, 118] width 481 height 237
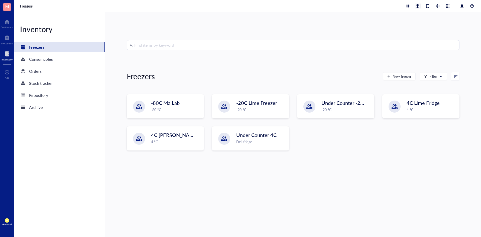
click at [414, 9] on div at bounding box center [417, 6] width 6 height 6
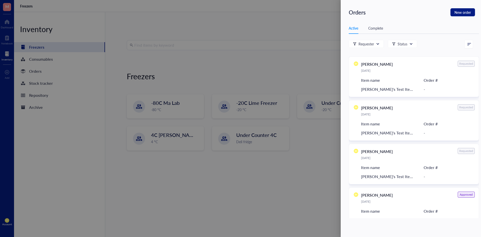
click at [315, 26] on div at bounding box center [240, 118] width 481 height 237
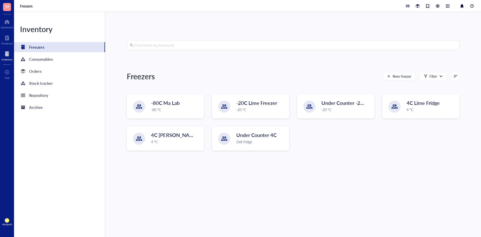
click at [425, 9] on div at bounding box center [428, 6] width 6 height 6
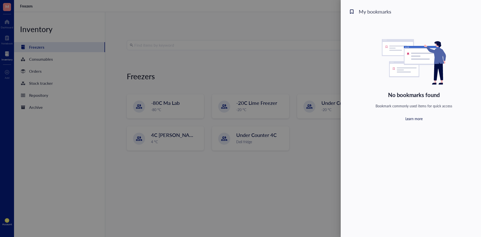
click at [318, 23] on div at bounding box center [240, 118] width 481 height 237
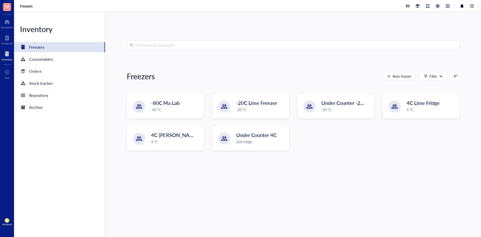
click at [439, 6] on div at bounding box center [438, 6] width 6 height 6
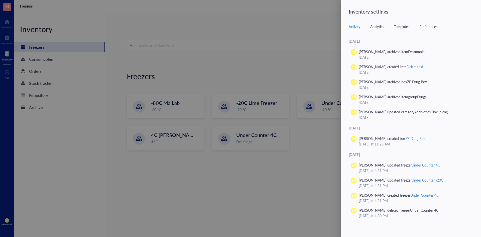
click at [324, 32] on div at bounding box center [240, 118] width 481 height 237
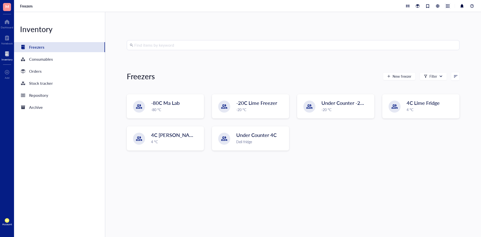
click at [445, 6] on div at bounding box center [448, 6] width 6 height 6
click at [419, 53] on link "Archive" at bounding box center [427, 54] width 40 height 7
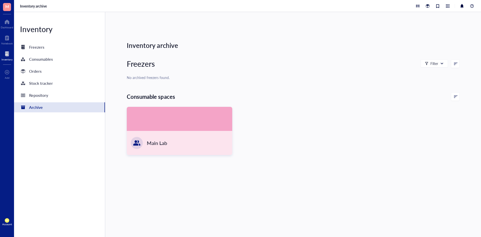
click at [165, 46] on div "Inventory archive" at bounding box center [293, 45] width 333 height 11
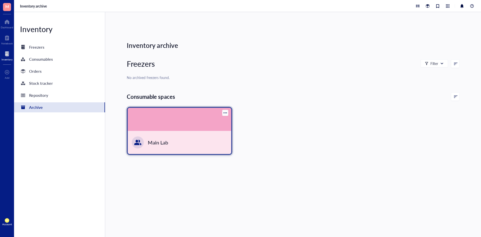
click at [229, 111] on div at bounding box center [179, 119] width 103 height 23
click at [222, 111] on div at bounding box center [225, 113] width 6 height 6
click at [228, 129] on div "Delete" at bounding box center [230, 129] width 10 height 5
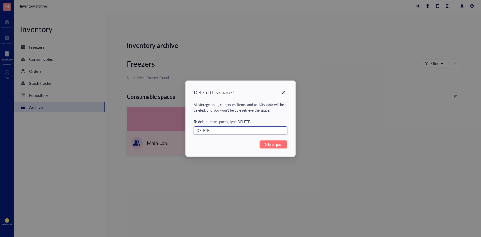
type input "DELETE"
click at [268, 140] on button "Delete space" at bounding box center [273, 144] width 28 height 8
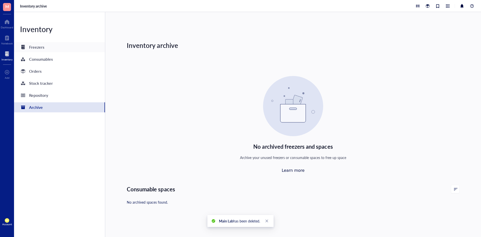
click at [49, 46] on div "Freezers" at bounding box center [59, 47] width 91 height 10
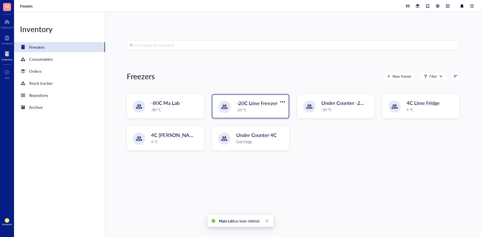
click at [259, 110] on div "-20 °C" at bounding box center [260, 110] width 49 height 6
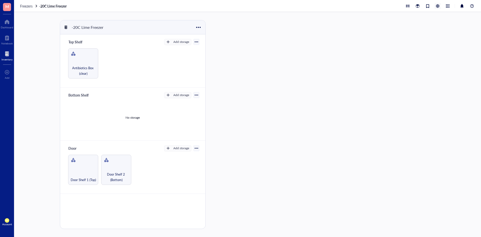
click at [439, 6] on div at bounding box center [438, 6] width 6 height 6
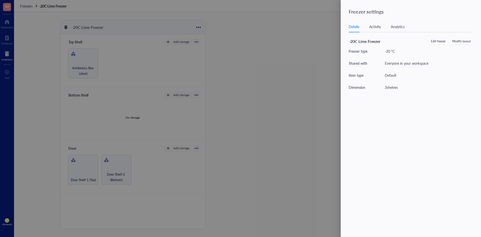
click at [306, 58] on div at bounding box center [240, 118] width 481 height 237
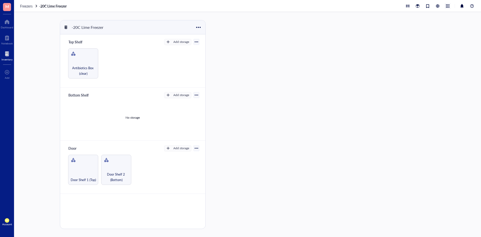
click at [446, 5] on div at bounding box center [448, 6] width 6 height 6
click at [425, 52] on link "Archive" at bounding box center [427, 54] width 40 height 7
click at [94, 63] on div "Antibiotics Box (clear)" at bounding box center [83, 63] width 30 height 30
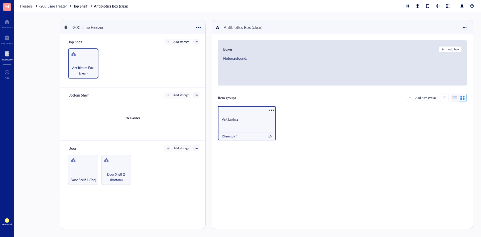
click at [269, 109] on div at bounding box center [271, 109] width 7 height 7
click at [247, 110] on div "Antibiotics Chemicals* x 0" at bounding box center [247, 123] width 58 height 34
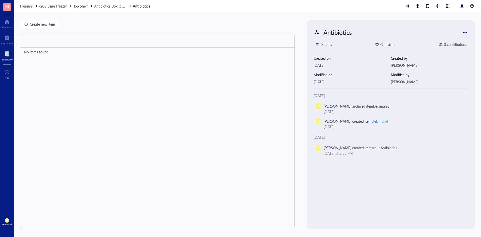
click at [444, 8] on div at bounding box center [439, 6] width 70 height 6
click at [447, 7] on div at bounding box center [448, 6] width 6 height 6
click at [435, 52] on link "Archive" at bounding box center [427, 54] width 40 height 7
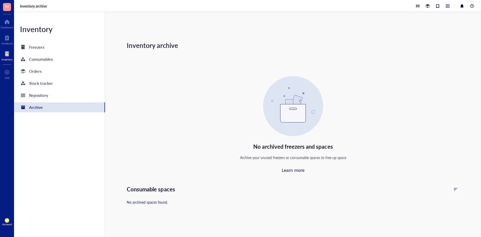
scroll to position [2, 0]
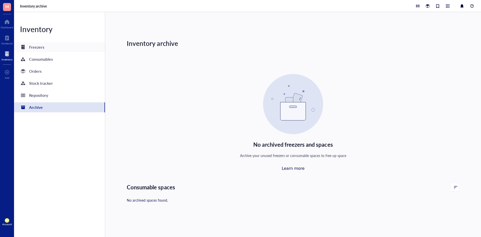
click at [59, 47] on div "Freezers" at bounding box center [59, 47] width 91 height 10
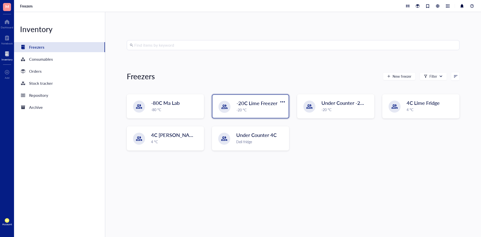
click at [262, 114] on div "-20C Lime Freezer -20 °C" at bounding box center [250, 106] width 76 height 23
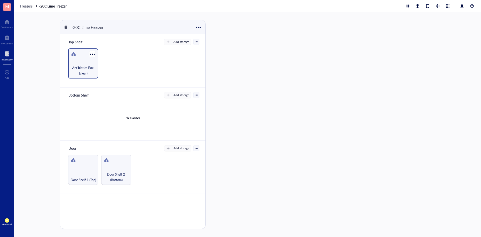
click at [95, 61] on div "Antibiotics Box (clear)" at bounding box center [83, 63] width 30 height 30
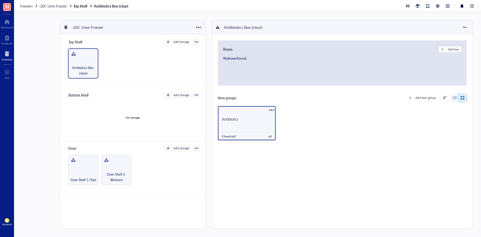
click at [269, 112] on div at bounding box center [271, 109] width 7 height 7
click at [247, 128] on div "Antibiotics Chemicals* x 0" at bounding box center [247, 123] width 58 height 34
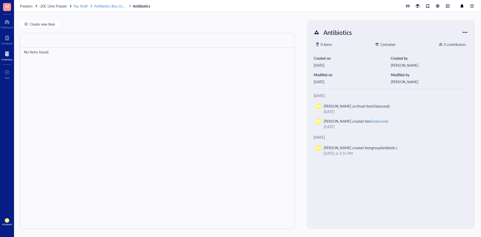
click at [108, 7] on span "Antibiotics Box (clear)" at bounding box center [111, 6] width 34 height 5
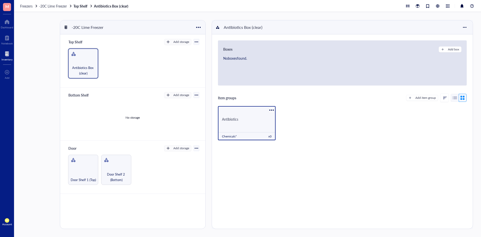
click at [269, 111] on div at bounding box center [271, 109] width 7 height 7
click at [279, 143] on div "Archive" at bounding box center [283, 144] width 12 height 5
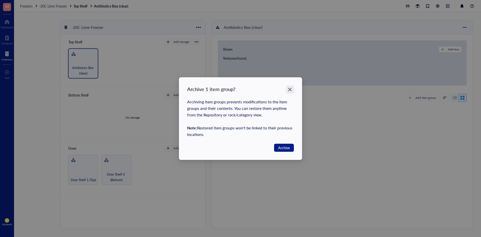
click at [289, 89] on icon "Close" at bounding box center [290, 90] width 4 height 4
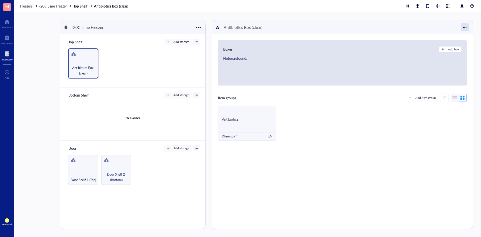
click at [463, 28] on div at bounding box center [465, 27] width 8 height 8
click at [443, 52] on div "Restore Item Group" at bounding box center [449, 53] width 31 height 5
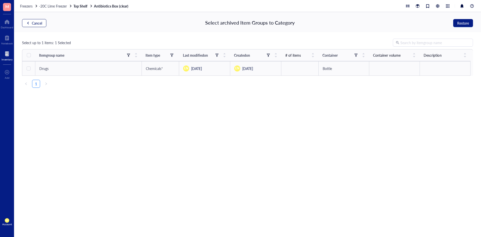
click at [34, 25] on span "Cancel" at bounding box center [37, 23] width 10 height 4
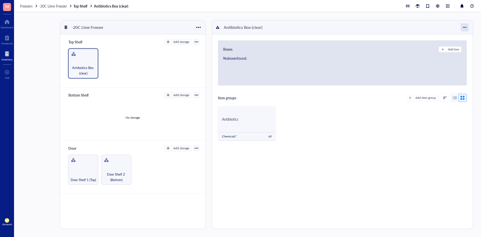
click at [462, 29] on div at bounding box center [465, 27] width 8 height 8
click at [398, 100] on div "Item groups Add item group" at bounding box center [342, 97] width 249 height 9
click at [211, 123] on div "-20C Lime Freezer Top Shelf Add storage Antibiotics Box (clear) Bottom Shelf Ad…" at bounding box center [247, 124] width 467 height 225
click at [227, 121] on span "Antibiotics" at bounding box center [230, 118] width 16 height 5
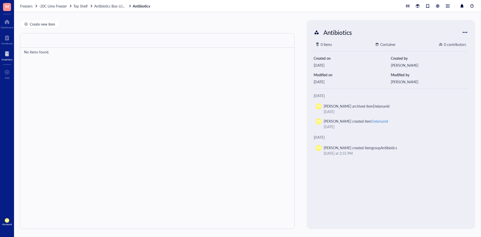
click at [466, 30] on div at bounding box center [465, 32] width 8 height 8
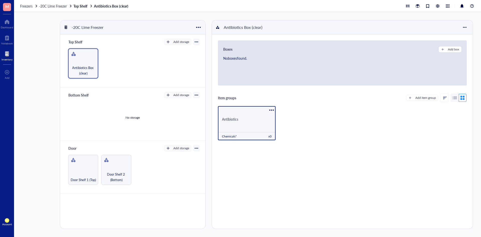
click at [268, 109] on div at bounding box center [271, 109] width 7 height 7
click at [281, 146] on div "Archive" at bounding box center [283, 144] width 12 height 5
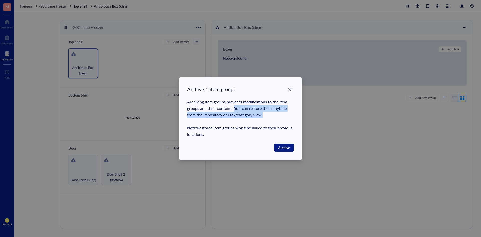
drag, startPoint x: 234, startPoint y: 108, endPoint x: 273, endPoint y: 115, distance: 39.2
click at [273, 115] on div "Archiving item groups prevents modifications to the item groups and their conte…" at bounding box center [240, 117] width 107 height 39
click at [288, 90] on icon "Close" at bounding box center [290, 89] width 5 height 5
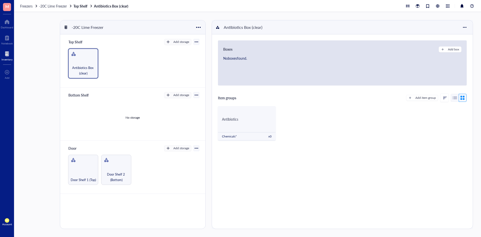
click at [201, 28] on div at bounding box center [198, 27] width 7 height 7
click at [214, 41] on li "Settings" at bounding box center [213, 44] width 35 height 8
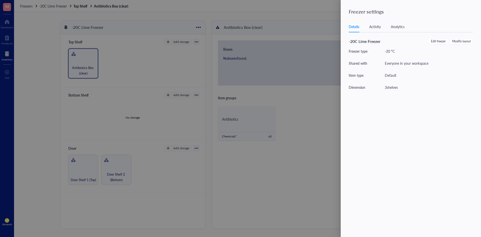
click at [401, 26] on div "Analytics" at bounding box center [398, 27] width 14 height 6
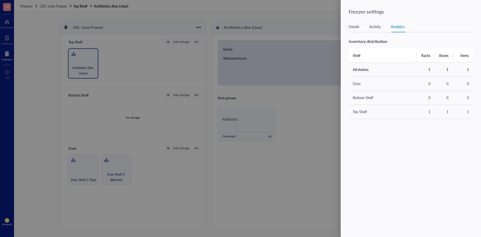
click at [378, 26] on div "Activity" at bounding box center [375, 27] width 12 height 6
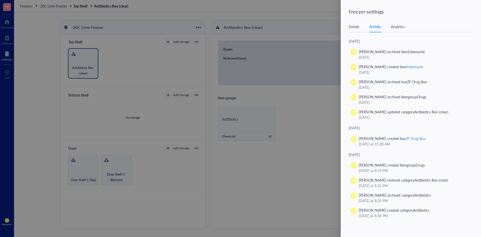
click at [297, 105] on div at bounding box center [240, 118] width 481 height 237
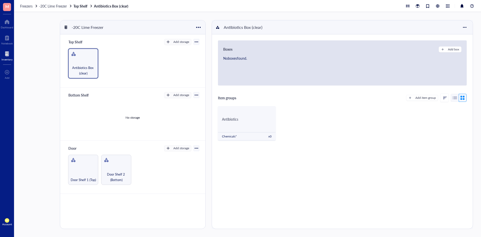
click at [196, 42] on div at bounding box center [197, 42] width 4 height 4
click at [182, 75] on div "Restore category" at bounding box center [183, 76] width 26 height 5
click at [458, 95] on div at bounding box center [462, 98] width 8 height 8
click at [452, 96] on div at bounding box center [455, 98] width 8 height 8
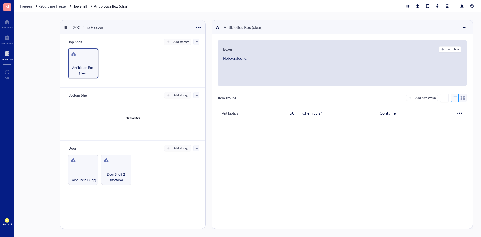
click at [443, 99] on div at bounding box center [445, 98] width 4 height 4
click at [462, 98] on div at bounding box center [463, 98] width 8 height 8
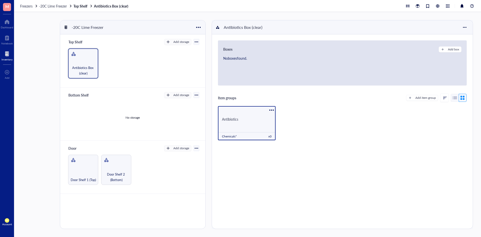
click at [236, 126] on div "Antibiotics" at bounding box center [247, 119] width 58 height 17
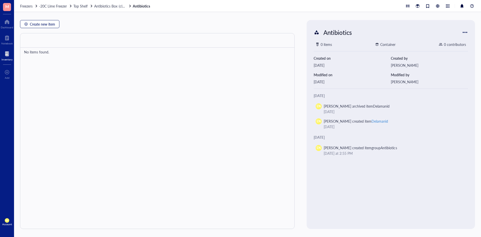
click at [47, 24] on span "Create new item" at bounding box center [42, 24] width 25 height 4
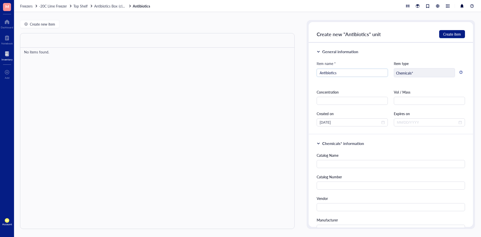
drag, startPoint x: 346, startPoint y: 75, endPoint x: 296, endPoint y: 75, distance: 50.1
click at [296, 75] on div "Create new item No items found. Antibiotics 0 items Container 0 contributors Cr…" at bounding box center [247, 124] width 467 height 225
type input "Delamanid"
click at [367, 162] on input "text" at bounding box center [391, 164] width 148 height 8
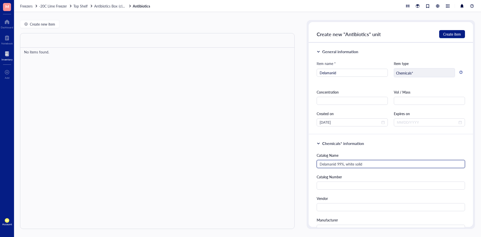
type input "Delamanid 99%, white solid"
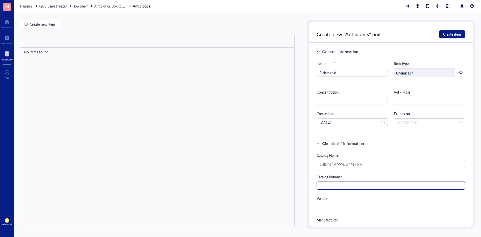
click at [369, 186] on input "text" at bounding box center [391, 185] width 148 height 8
paste input "681492-22-8"
type input "681492-22-8"
click at [350, 206] on input "text" at bounding box center [391, 207] width 148 height 8
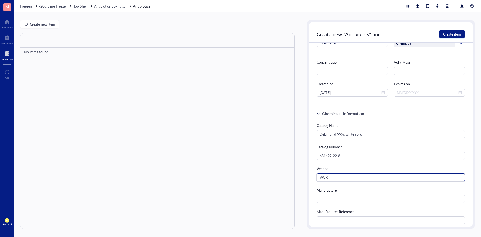
scroll to position [75, 0]
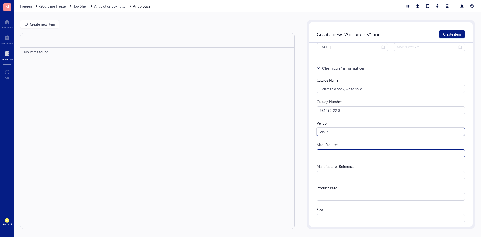
type input "VWR"
click at [348, 157] on input "text" at bounding box center [391, 153] width 148 height 8
type input "BioVision"
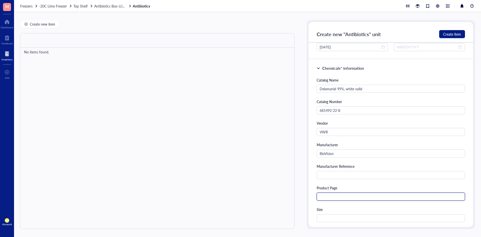
click at [334, 198] on input "text" at bounding box center [391, 196] width 148 height 8
paste input "[URL][DOMAIN_NAME]"
type input "[URL][DOMAIN_NAME]"
click at [339, 221] on input "text" at bounding box center [391, 218] width 148 height 8
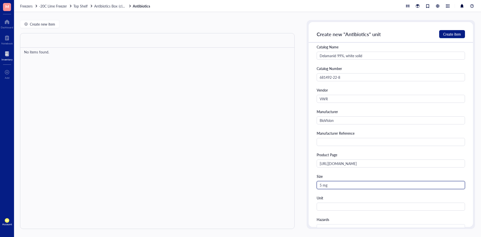
scroll to position [125, 0]
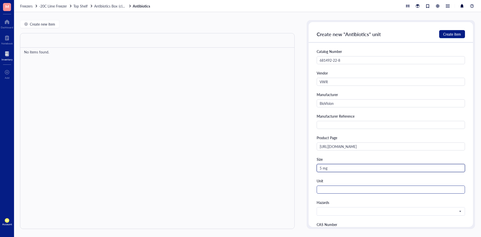
type input "5 mg"
click at [359, 190] on input "text" at bounding box center [391, 189] width 148 height 8
type input "Bottle"
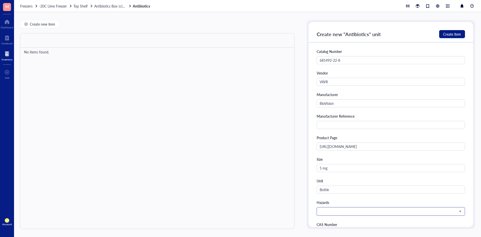
click at [335, 214] on input "search" at bounding box center [389, 211] width 138 height 8
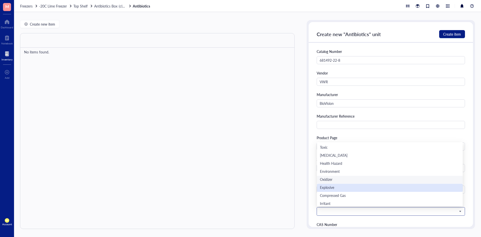
scroll to position [8, 0]
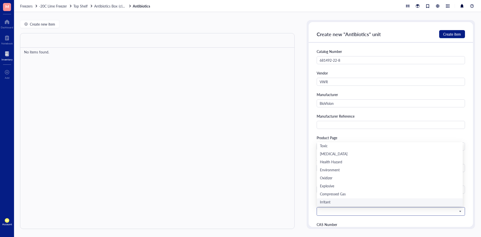
click at [324, 199] on div "Irritant" at bounding box center [390, 202] width 146 height 8
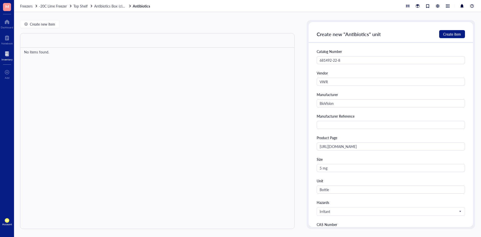
scroll to position [200, 0]
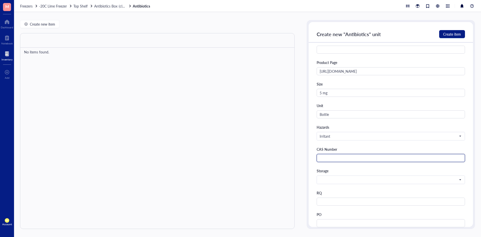
click at [344, 158] on input "text" at bounding box center [391, 158] width 148 height 8
paste input "681492-22-8"
click at [336, 179] on span at bounding box center [390, 179] width 141 height 5
type input "681492-22-8"
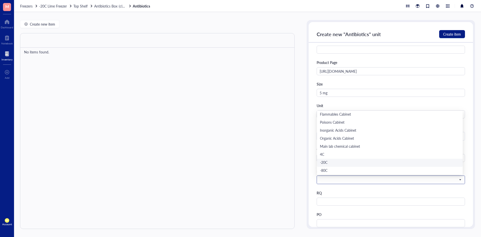
click at [333, 163] on div "-20C" at bounding box center [390, 163] width 140 height 6
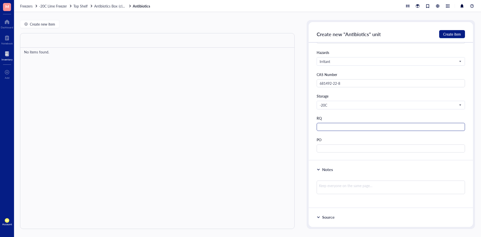
scroll to position [275, 0]
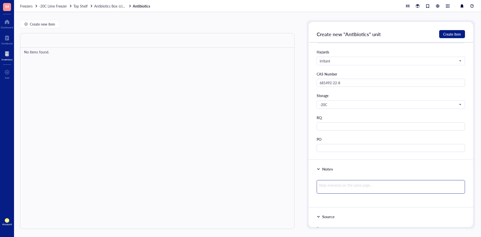
click at [338, 187] on textarea at bounding box center [391, 187] width 148 height 14
type textarea "#"
type textarea "#S"
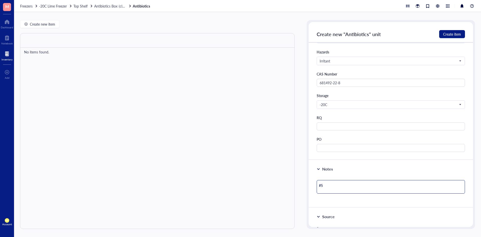
type textarea "#SU"
type textarea "#SUP"
type textarea "#SUP2"
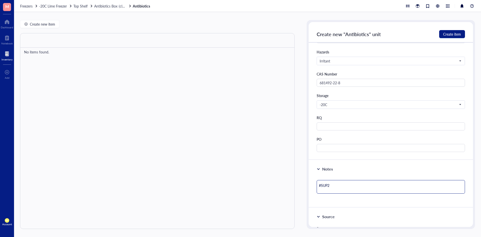
type textarea "#SUP26"
type textarea "#SUP264"
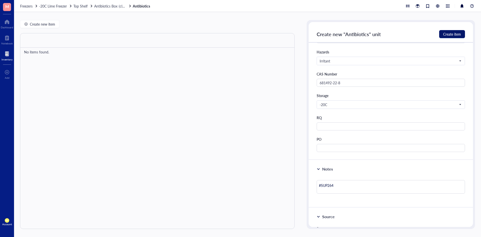
click at [445, 36] on span "Create item" at bounding box center [452, 34] width 18 height 4
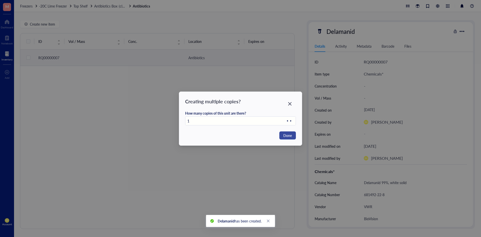
click at [285, 134] on span "Done" at bounding box center [287, 135] width 9 height 6
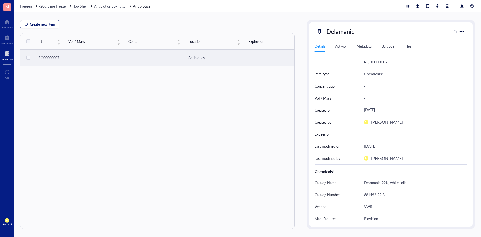
click at [44, 25] on span "Create new item" at bounding box center [42, 24] width 25 height 4
type textarea "Keep everyone on the same page…"
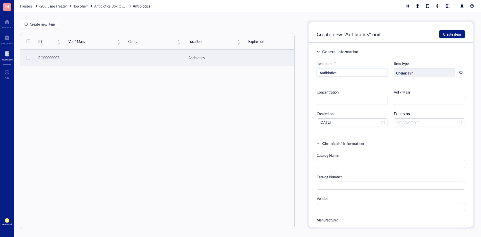
drag, startPoint x: 342, startPoint y: 74, endPoint x: 276, endPoint y: 77, distance: 65.4
click at [276, 77] on div "Create new item ID Vol / Mass Conc. Location Expires on Created by Created on N…" at bounding box center [247, 124] width 467 height 225
type input "[MEDICAL_DATA]"
click at [382, 166] on input "text" at bounding box center [391, 164] width 148 height 8
paste input "Thermo Scientific Chemicals [MEDICAL_DATA], 98%"
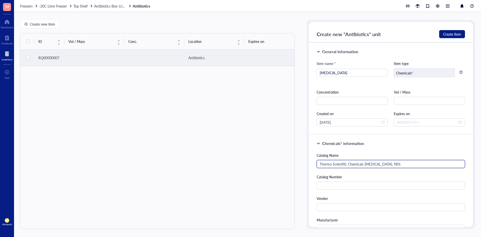
type input "Thermo Scientific Chemicals [MEDICAL_DATA], 98%"
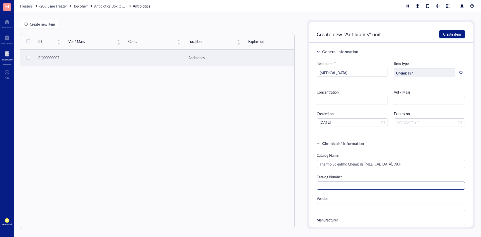
click at [366, 181] on div "Catalog Number" at bounding box center [391, 182] width 148 height 16
click at [352, 186] on input "text" at bounding box center [391, 185] width 148 height 8
paste input "AC449620050"
type input "AC449620050"
click at [334, 207] on input "text" at bounding box center [391, 207] width 148 height 8
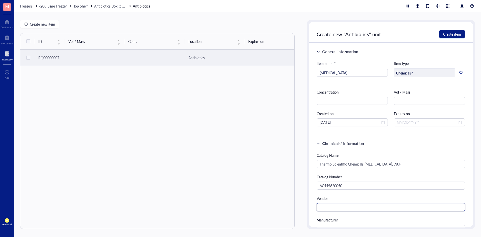
click at [373, 204] on input "text" at bounding box center [391, 207] width 148 height 8
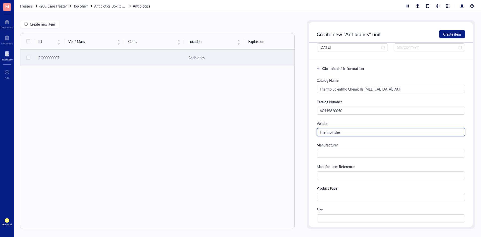
scroll to position [75, 0]
type input "ThermoFisher"
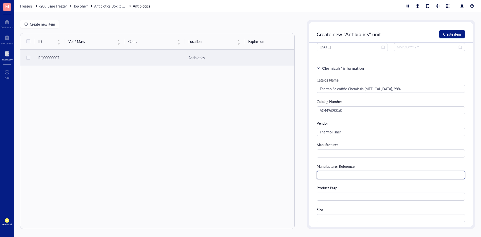
click at [337, 171] on input "text" at bounding box center [391, 175] width 148 height 8
paste input "449620050"
type input "449620050"
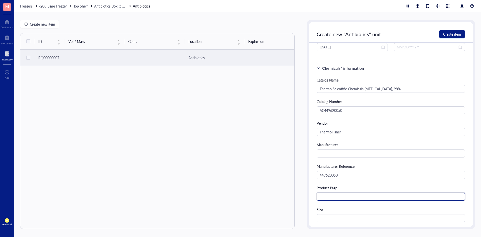
click at [353, 194] on input "text" at bounding box center [391, 196] width 148 height 8
paste input "[URL][DOMAIN_NAME]"
type input "[URL][DOMAIN_NAME]"
click at [338, 220] on input "text" at bounding box center [391, 218] width 148 height 8
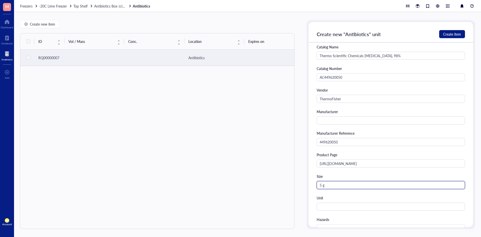
scroll to position [150, 0]
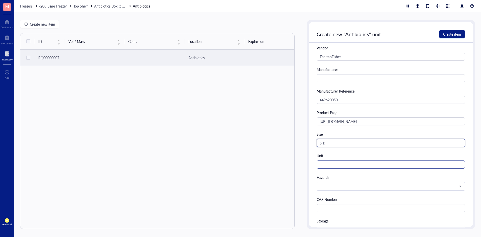
type input "5 g"
click at [352, 162] on input "text" at bounding box center [391, 164] width 148 height 8
type input "bottle"
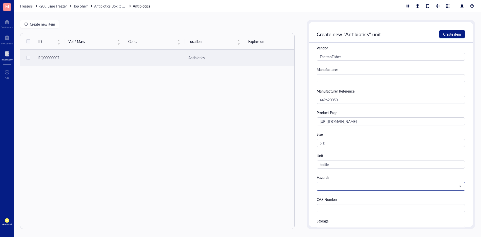
click at [359, 183] on input "search" at bounding box center [389, 186] width 138 height 8
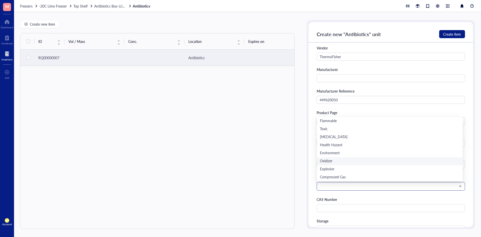
scroll to position [8, 0]
click at [339, 178] on div "Irritant" at bounding box center [390, 177] width 140 height 6
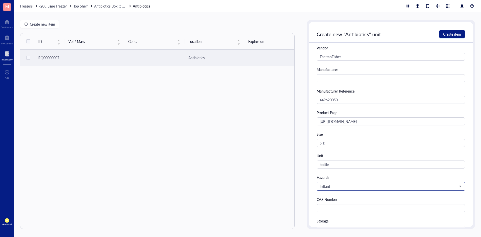
click at [402, 188] on input "search" at bounding box center [389, 186] width 138 height 8
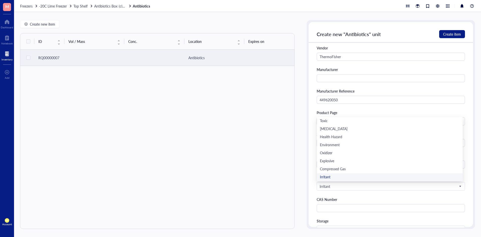
click at [354, 195] on div "Catalog Name Thermo Scientific Chemicals [MEDICAL_DATA], 98% Catalog Number AC4…" at bounding box center [391, 139] width 148 height 275
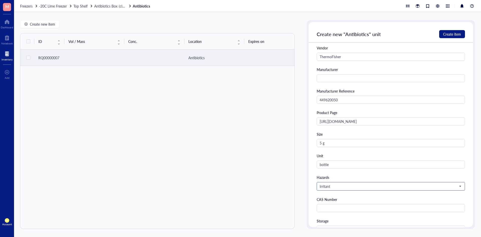
click at [356, 183] on input "search" at bounding box center [389, 186] width 138 height 8
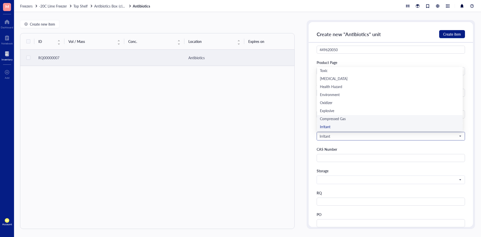
scroll to position [275, 0]
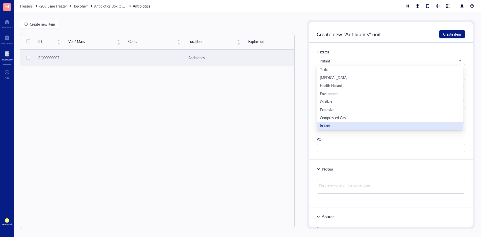
click at [338, 124] on div "Irritant" at bounding box center [390, 126] width 140 height 6
click at [347, 64] on input "search" at bounding box center [389, 61] width 138 height 8
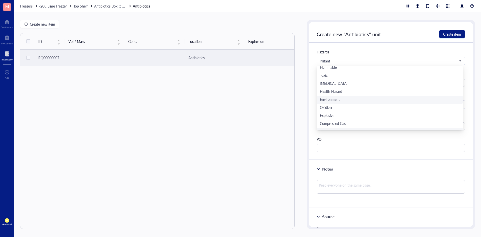
scroll to position [0, 0]
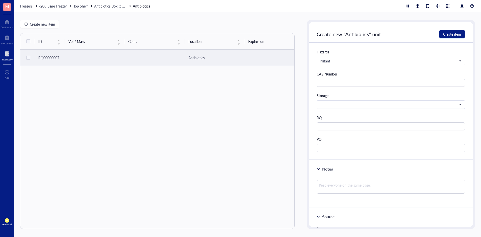
click at [354, 48] on div "Catalog Name Thermo Scientific Chemicals [MEDICAL_DATA], 98% Catalog Number AC4…" at bounding box center [391, 14] width 148 height 275
click at [354, 85] on input "text" at bounding box center [391, 83] width 148 height 8
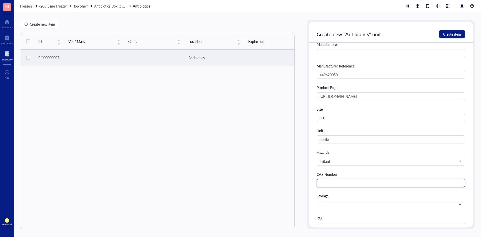
scroll to position [225, 0]
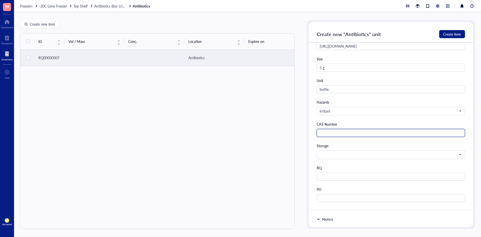
paste input "[PHONE_NUMBER]"
click at [339, 156] on span at bounding box center [390, 154] width 141 height 5
type input "[PHONE_NUMBER]"
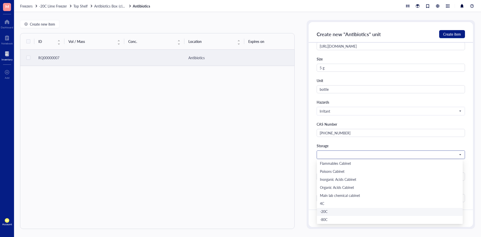
click at [327, 211] on div "-20C" at bounding box center [390, 212] width 140 height 6
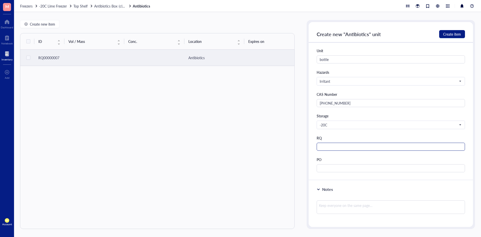
scroll to position [326, 0]
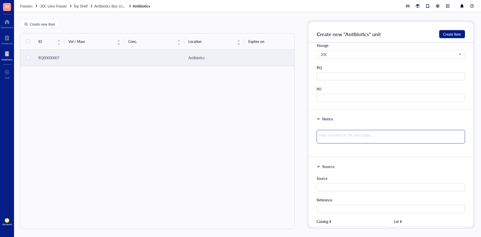
click at [337, 140] on textarea at bounding box center [391, 137] width 148 height 14
type textarea "#"
type textarea "#S"
type textarea "#SU"
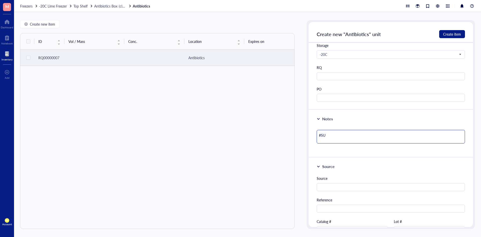
type textarea "#SUP"
type textarea "#SUP3"
type textarea "#SUP34"
type textarea "#SUP347"
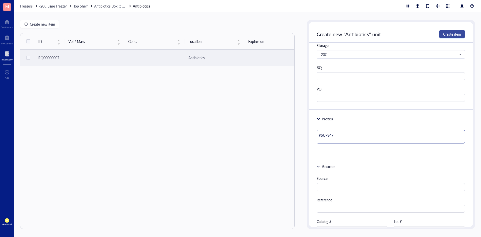
type textarea "#SUP347"
click at [455, 31] on button "Create item" at bounding box center [452, 34] width 26 height 8
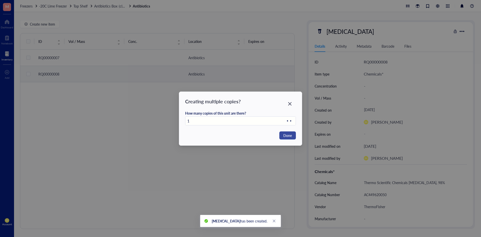
click at [291, 134] on span "Done" at bounding box center [287, 135] width 9 height 6
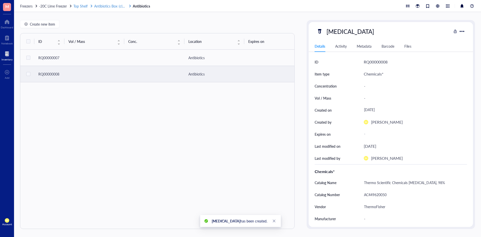
click at [105, 7] on span "Antibiotics Box (clear)" at bounding box center [111, 6] width 34 height 5
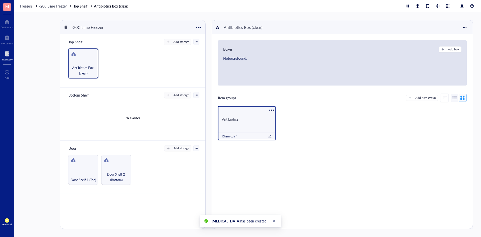
click at [253, 123] on div "Antibiotics" at bounding box center [247, 119] width 58 height 17
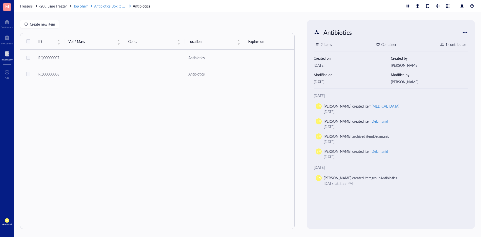
click at [107, 5] on span "Antibiotics Box (clear)" at bounding box center [111, 6] width 34 height 5
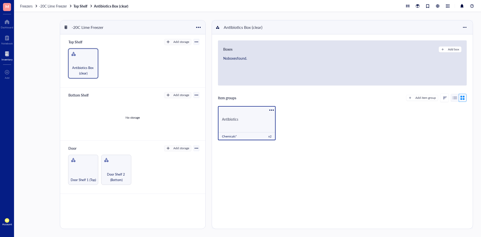
click at [250, 121] on div "Antibiotics" at bounding box center [247, 119] width 58 height 17
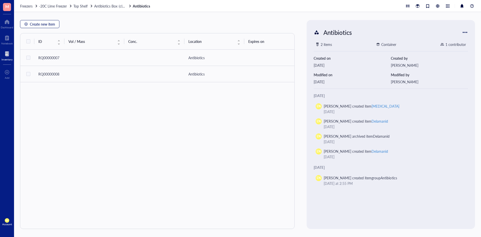
click at [47, 25] on span "Create new item" at bounding box center [42, 24] width 25 height 4
type textarea "Keep everyone on the same page…"
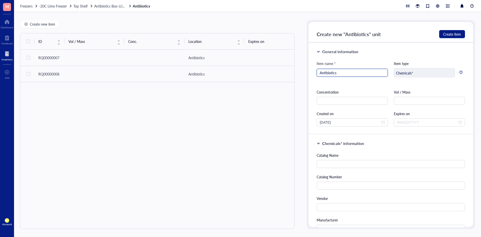
click at [343, 69] on input "Antibiotics" at bounding box center [352, 73] width 65 height 8
drag, startPoint x: 343, startPoint y: 69, endPoint x: 302, endPoint y: 73, distance: 40.7
click at [302, 73] on div "Create new item ID Vol / Mass Conc. Location Expires on Created by Created on N…" at bounding box center [247, 124] width 467 height 225
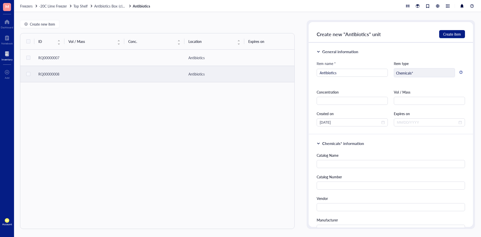
click at [53, 74] on div "RQ00000008" at bounding box center [49, 74] width 22 height 6
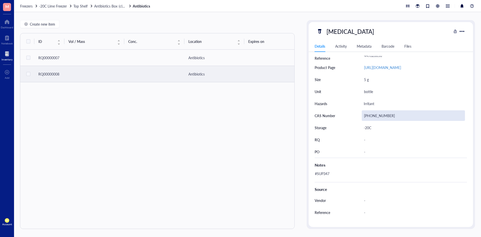
scroll to position [225, 0]
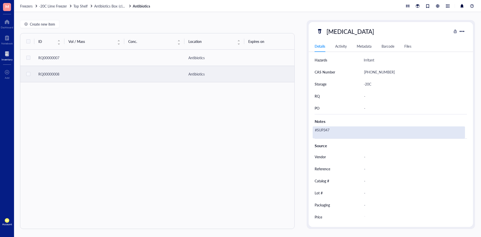
click at [328, 130] on div "#SUP347" at bounding box center [389, 132] width 152 height 12
type textarea "#SUP347 [MEDICAL_DATA], CAS# [PHONE_NUMBER], is a second-generation [MEDICAL_DA…"
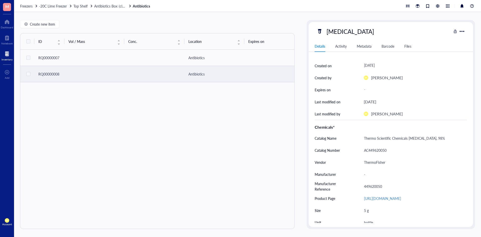
scroll to position [0, 0]
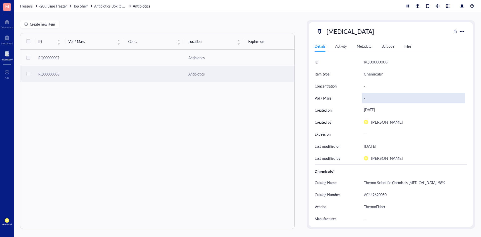
click at [366, 99] on div "-" at bounding box center [413, 98] width 103 height 11
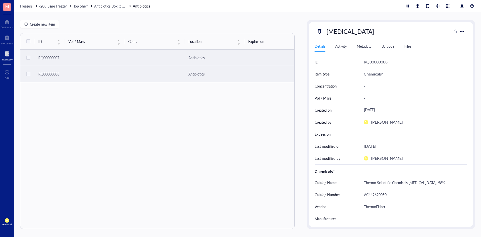
click at [100, 62] on td at bounding box center [94, 58] width 60 height 16
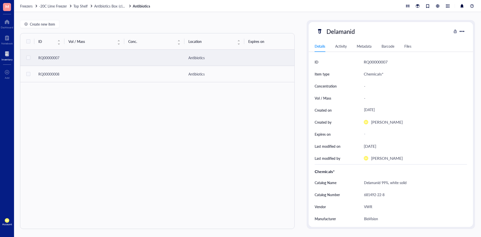
click at [94, 60] on td at bounding box center [94, 58] width 60 height 16
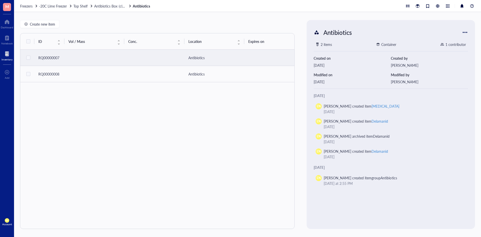
click at [74, 53] on td at bounding box center [94, 58] width 60 height 16
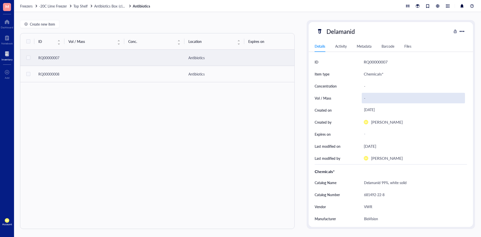
click at [366, 98] on div "-" at bounding box center [413, 98] width 103 height 11
type input "Delamanid"
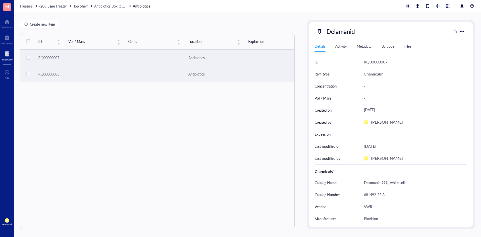
click at [94, 74] on td at bounding box center [94, 74] width 60 height 16
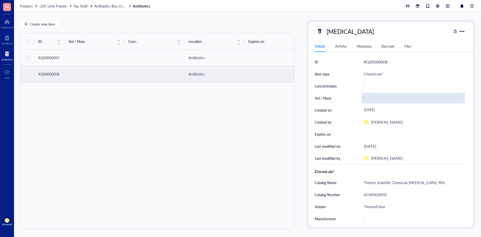
click at [367, 98] on div "-" at bounding box center [413, 98] width 103 height 11
type input "[MEDICAL_DATA]"
click at [171, 123] on div "ID Vol / Mass Conc. Location Expires on Created by Created on Notes Catalog Nam…" at bounding box center [157, 131] width 274 height 196
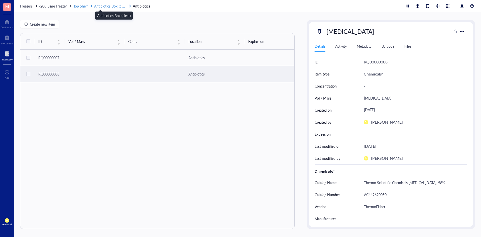
click at [101, 7] on span "Antibiotics Box (clear)" at bounding box center [111, 6] width 34 height 5
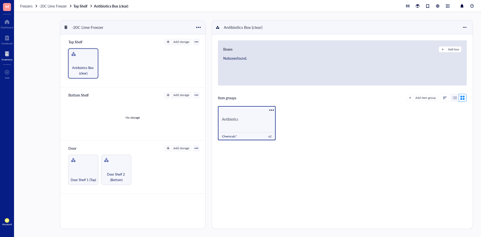
click at [245, 127] on div "Antibiotics" at bounding box center [247, 119] width 58 height 17
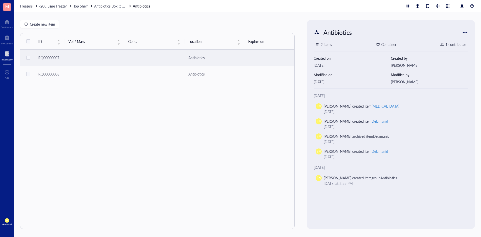
click at [56, 57] on div "RQ00000007" at bounding box center [49, 58] width 22 height 6
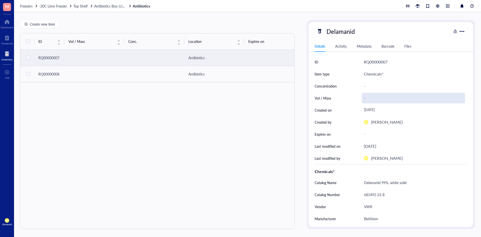
click at [365, 99] on div "-" at bounding box center [413, 98] width 103 height 11
type input "Delamanid"
click at [372, 97] on div "-" at bounding box center [413, 98] width 103 height 11
type input "Delamanid"
click at [217, 112] on div "ID Vol / Mass Conc. Location Expires on Created by Created on Notes Catalog Nam…" at bounding box center [157, 131] width 274 height 196
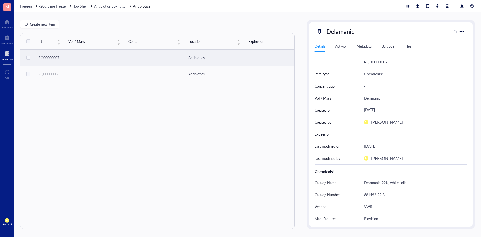
click at [377, 63] on div "RQ00000007" at bounding box center [376, 62] width 24 height 7
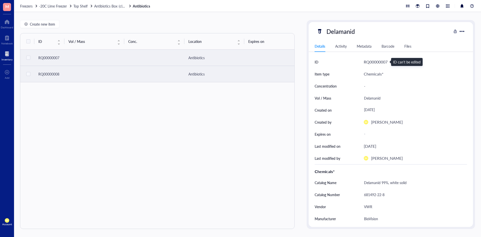
click at [122, 76] on td at bounding box center [94, 74] width 60 height 16
click at [100, 60] on td at bounding box center [94, 58] width 60 height 16
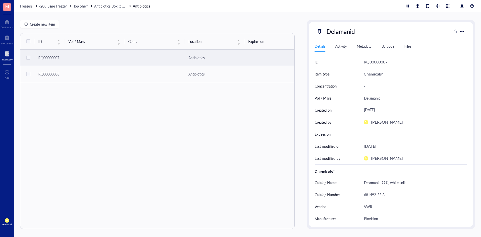
click at [100, 65] on td at bounding box center [94, 58] width 60 height 16
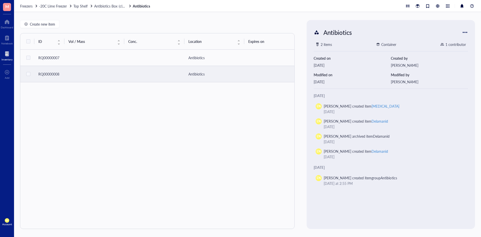
click at [159, 74] on td at bounding box center [154, 74] width 60 height 16
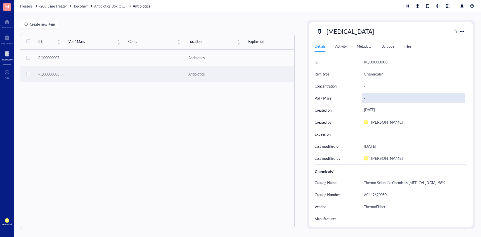
click at [364, 101] on div "-" at bounding box center [413, 98] width 103 height 11
type input "[MEDICAL_DATA]"
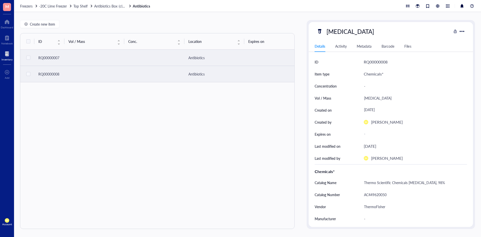
click at [178, 62] on td at bounding box center [154, 58] width 60 height 16
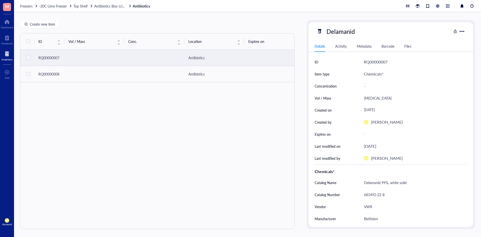
click at [193, 57] on div "Antibiotics" at bounding box center [214, 58] width 52 height 6
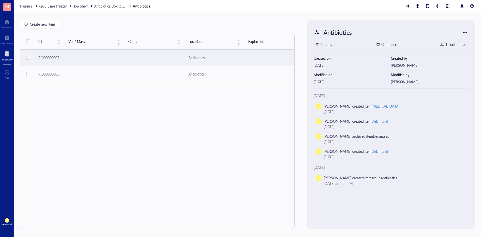
click at [140, 59] on td at bounding box center [154, 58] width 60 height 16
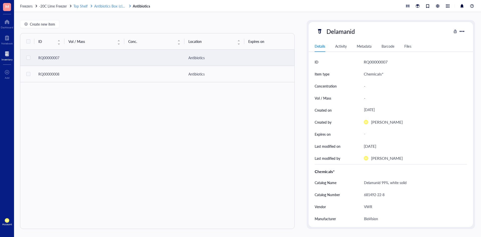
click at [76, 7] on span "Top Shelf" at bounding box center [80, 6] width 14 height 5
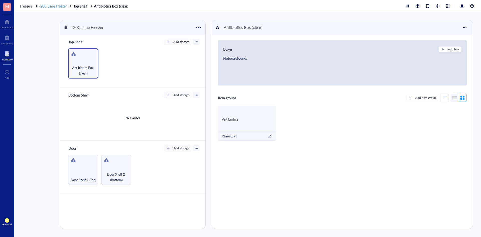
click at [60, 8] on span "-20C Lime Freezer" at bounding box center [53, 6] width 28 height 5
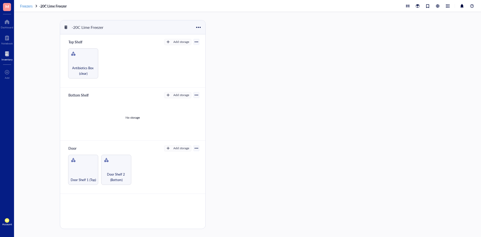
click at [28, 5] on span "Freezers" at bounding box center [26, 6] width 13 height 5
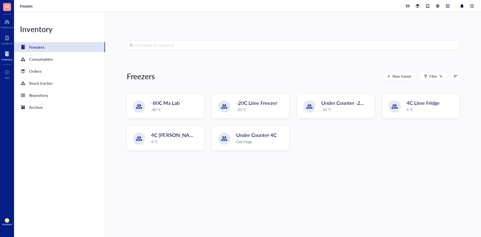
click at [176, 49] on input "search" at bounding box center [295, 45] width 322 height 10
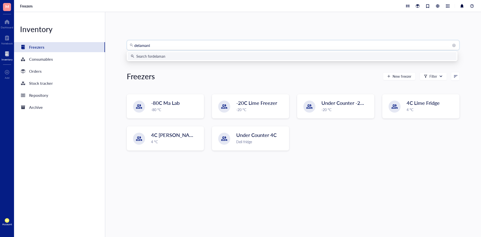
type input "delamanid"
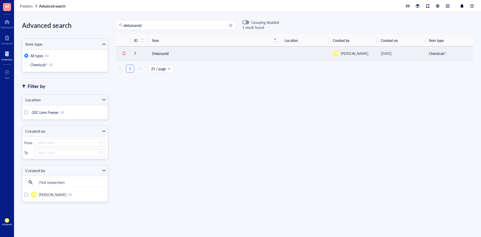
click at [160, 55] on td "Delamanid" at bounding box center [214, 53] width 132 height 14
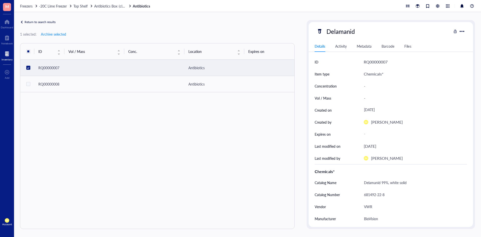
click at [28, 66] on input "checkbox" at bounding box center [28, 68] width 8 height 8
checkbox input "false"
click at [37, 33] on span "Create new item" at bounding box center [42, 34] width 25 height 4
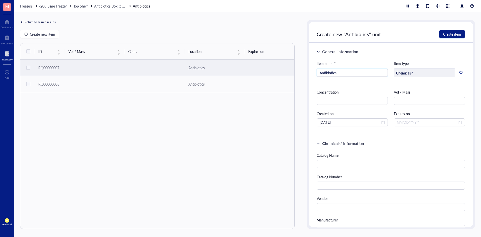
drag, startPoint x: 363, startPoint y: 73, endPoint x: 300, endPoint y: 72, distance: 63.4
click at [300, 72] on div "Return to search results Create new item ID Vol / Mass Conc. Location Expires o…" at bounding box center [247, 124] width 467 height 225
type input "CCCP"
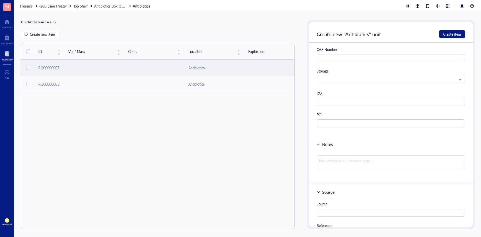
scroll to position [301, 0]
click at [333, 167] on textarea at bounding box center [391, 162] width 148 height 14
paste textarea "Carbonyl cyanide 3-chlorophenylhydrazoneOXPHOS uncoupler"
type textarea "Carbonyl cyanide 3-chlorophenylhydrazoneOXPHOS uncoupler"
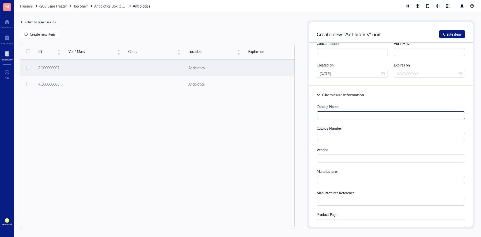
scroll to position [0, 0]
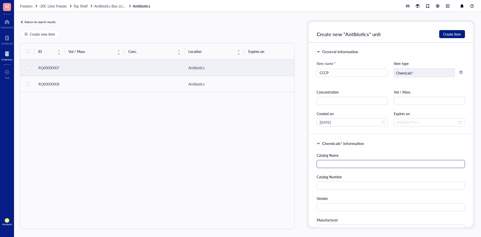
type textarea "Carbonyl cyanide 3-chlorophenylhydrazoneOXPHOS uncoupler"
click at [385, 164] on input "text" at bounding box center [391, 164] width 148 height 8
click at [355, 102] on input "text" at bounding box center [352, 101] width 71 height 8
click at [401, 100] on input "text" at bounding box center [429, 101] width 71 height 8
type input "CCCP"
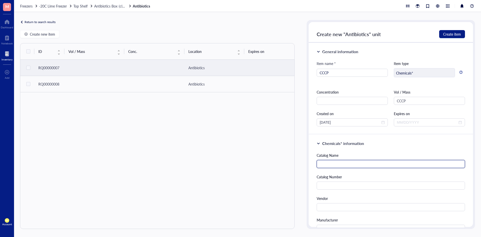
click at [344, 162] on input "text" at bounding box center [391, 164] width 148 height 8
paste input "CCCP"
type input "CCCP"
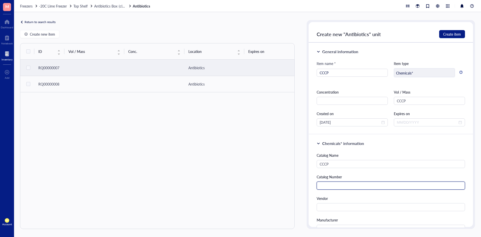
click at [348, 184] on input "text" at bounding box center [391, 185] width 148 height 8
paste input "HY-100941"
type input "HY-100941"
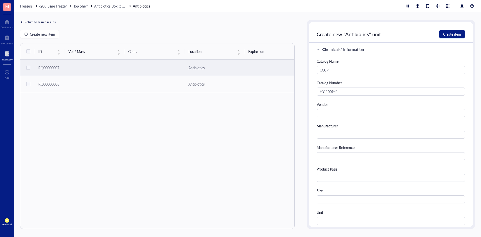
scroll to position [100, 0]
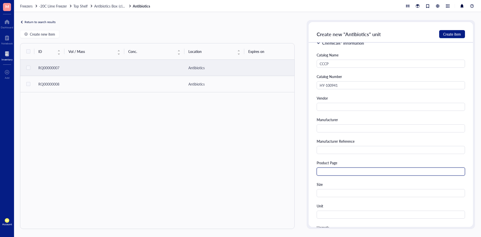
click at [334, 172] on input "text" at bounding box center [391, 171] width 148 height 8
paste input "https://www.medchemexpress.com/CCCP.html"
type input "https://www.medchemexpress.com/CCCP.html"
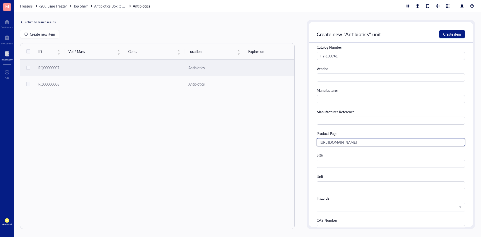
scroll to position [175, 0]
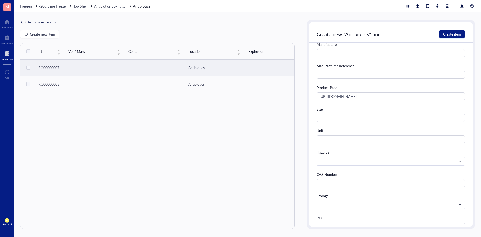
click at [352, 147] on div "Catalog Name CCCP Catalog Number HY-100941 Vendor Manufacturer Manufacturer Ref…" at bounding box center [391, 114] width 148 height 275
click at [349, 158] on input "search" at bounding box center [389, 161] width 138 height 8
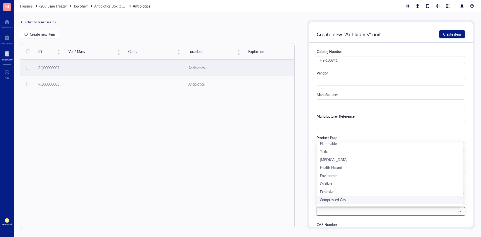
scroll to position [0, 0]
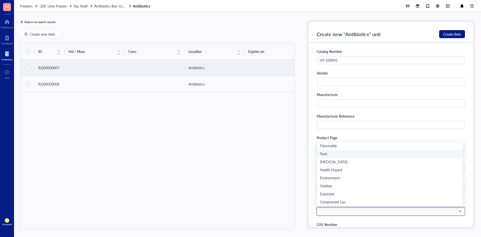
click at [326, 156] on div "Toxic" at bounding box center [390, 154] width 140 height 6
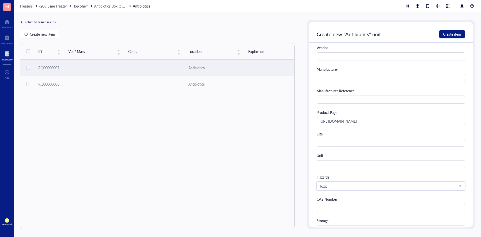
scroll to position [200, 0]
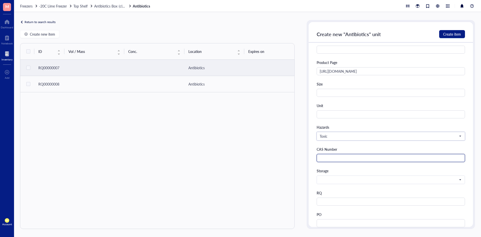
click at [340, 159] on input "text" at bounding box center [391, 158] width 148 height 8
paste input "555-60-2"
type input "555-60-2"
click at [347, 183] on input "search" at bounding box center [389, 180] width 138 height 8
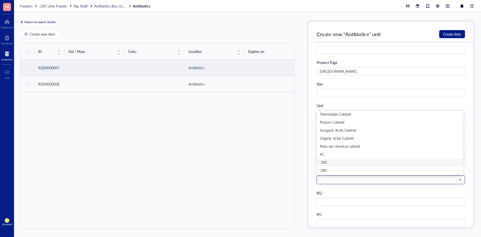
click at [338, 164] on div "-20C" at bounding box center [390, 163] width 140 height 6
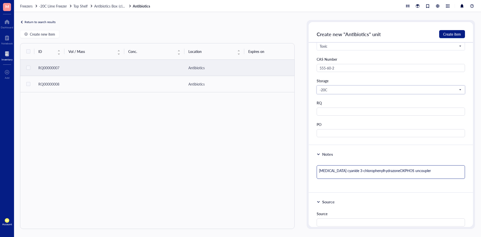
scroll to position [301, 0]
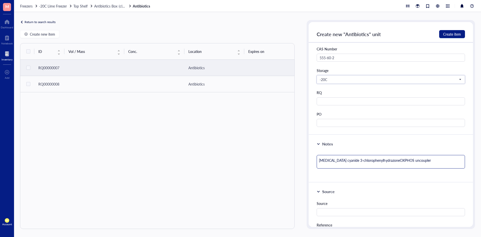
click at [320, 161] on textarea "Carbonyl cyanide 3-chlorophenylhydrazoneOXPHOS uncoupler" at bounding box center [391, 162] width 148 height 14
type textarea "Carbonyl cyanide 3-chlorophenylhydrazoneOXPHOS uncoupler"
type textarea "# Carbonyl cyanide 3-chlorophenylhydrazoneOXPHOS uncoupler"
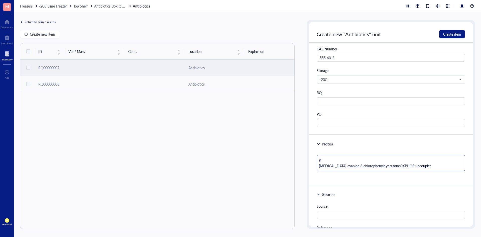
type textarea "#S Carbonyl cyanide 3-chlorophenylhydrazoneOXPHOS uncoupler"
type textarea "#SU Carbonyl cyanide 3-chlorophenylhydrazoneOXPHOS uncoupler"
type textarea "#SUP Carbonyl cyanide 3-chlorophenylhydrazoneOXPHOS uncoupler"
type textarea "#SUP3 Carbonyl cyanide 3-chlorophenylhydrazoneOXPHOS uncoupler"
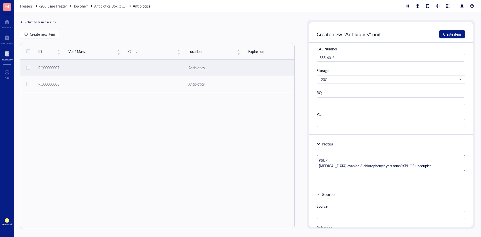
type textarea "#SUP3 Carbonyl cyanide 3-chlorophenylhydrazoneOXPHOS uncoupler"
type textarea "#SUP37 Carbonyl cyanide 3-chlorophenylhydrazoneOXPHOS uncoupler"
type textarea "#SUP3 Carbonyl cyanide 3-chlorophenylhydrazoneOXPHOS uncoupler"
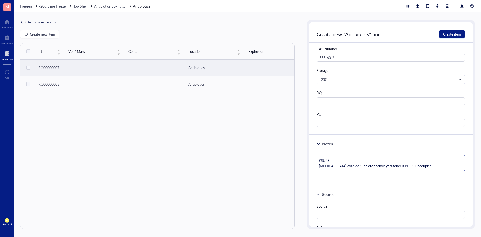
type textarea "#SUP Carbonyl cyanide 3-chlorophenylhydrazoneOXPHOS uncoupler"
type textarea "#SUP7 Carbonyl cyanide 3-chlorophenylhydrazoneOXPHOS uncoupler"
type textarea "#SUP73 Carbonyl cyanide 3-chlorophenylhydrazoneOXPHOS uncoupler"
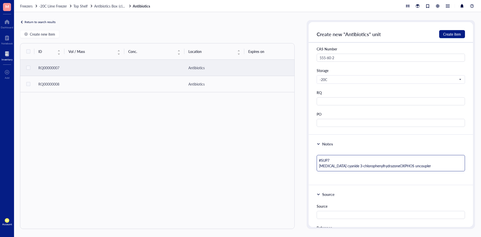
type textarea "#SUP73 Carbonyl cyanide 3-chlorophenylhydrazoneOXPHOS uncoupler"
type textarea "#SUP737 Carbonyl cyanide 3-chlorophenylhydrazoneOXPHOS uncoupler"
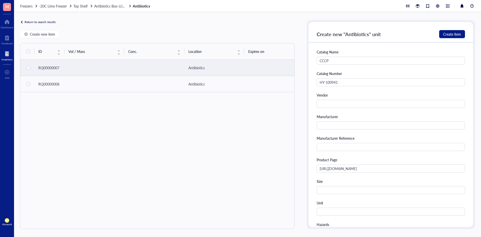
scroll to position [100, 0]
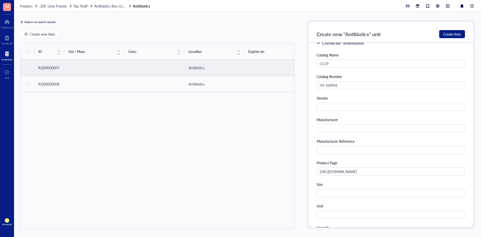
type textarea "#SUP737 Carbonyl cyanide 3-chlorophenylhydrazoneOXPHOS uncoupler"
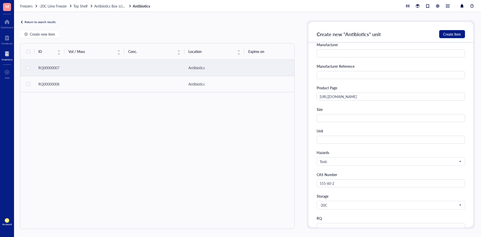
scroll to position [175, 0]
click at [338, 117] on input "text" at bounding box center [391, 118] width 148 height 8
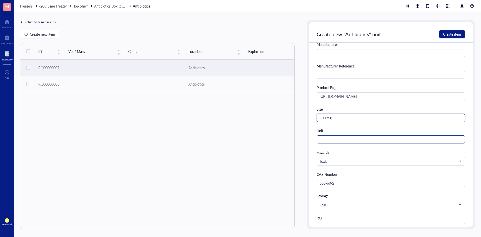
type input "100 mg"
click at [338, 138] on input "text" at bounding box center [391, 139] width 148 height 8
type input "b"
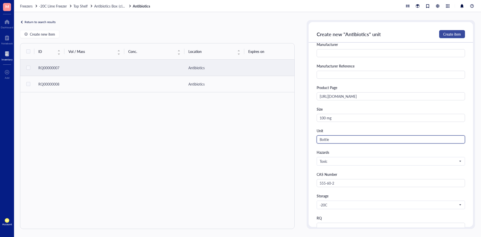
type input "Bottle"
click at [456, 36] on span "Create item" at bounding box center [452, 34] width 18 height 4
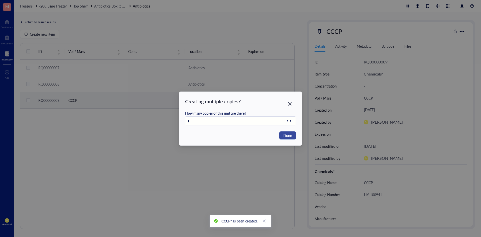
click at [284, 133] on span "Done" at bounding box center [287, 135] width 9 height 6
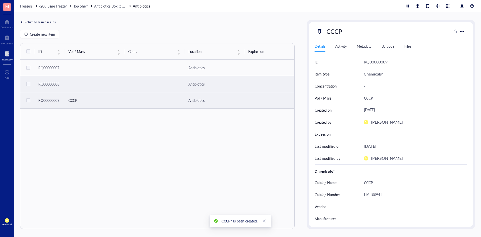
click at [73, 86] on td at bounding box center [94, 84] width 60 height 16
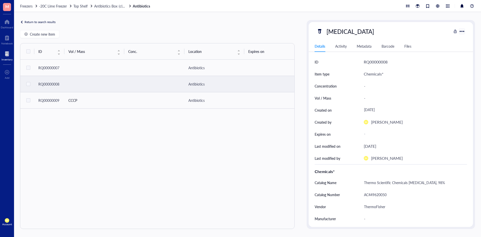
click at [463, 31] on div at bounding box center [461, 31] width 7 height 7
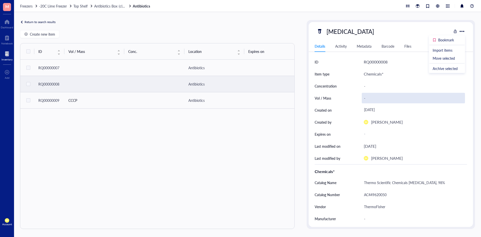
click at [391, 93] on div "-" at bounding box center [413, 98] width 103 height 11
type input "[MEDICAL_DATA]"
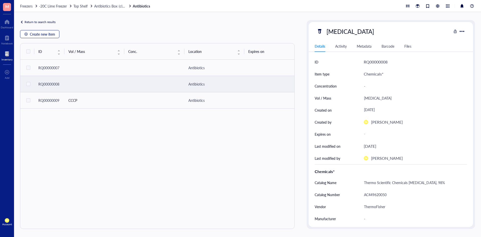
click at [47, 35] on span "Create new item" at bounding box center [42, 34] width 25 height 4
type textarea "Keep everyone on the same page…"
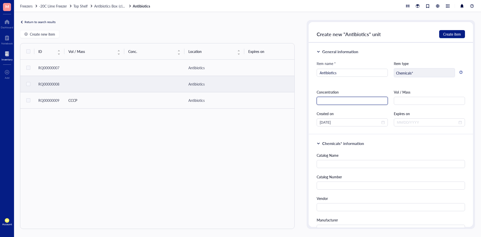
click at [352, 101] on input "text" at bounding box center [352, 101] width 71 height 8
drag, startPoint x: 353, startPoint y: 72, endPoint x: 301, endPoint y: 74, distance: 51.9
click at [301, 74] on div "Return to search results Create new item ID Vol / Mass Conc. Location Expires o…" at bounding box center [247, 124] width 467 height 225
type input "Valinomycin"
click at [409, 98] on input "text" at bounding box center [429, 101] width 71 height 8
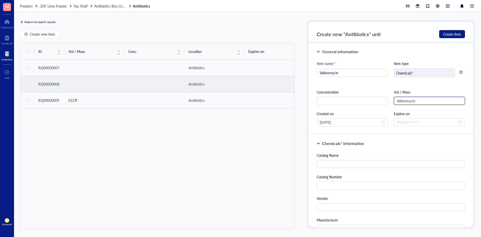
type input "Valinomycin"
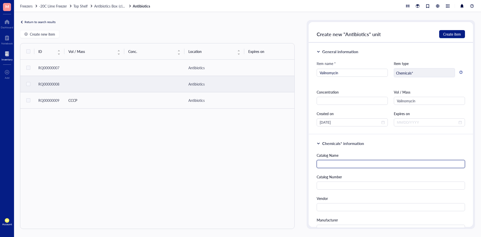
click at [388, 163] on input "text" at bounding box center [391, 164] width 148 height 8
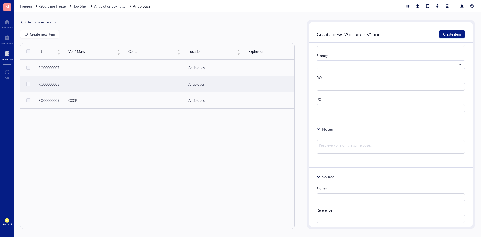
scroll to position [326, 0]
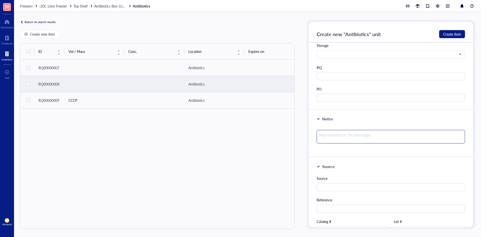
click at [336, 140] on textarea at bounding box center [391, 137] width 148 height 14
paste textarea "ionophoremembrane potential disrupter"
type textarea "ionophoremembrane potential disrupter"
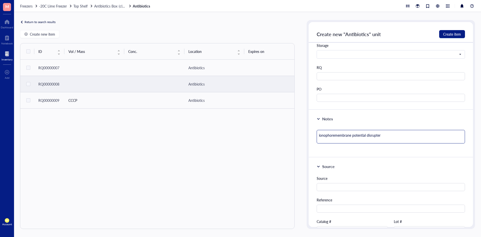
type textarea "ionophoremembrane potential disrupter"
type textarea "ionophoremembrane potential disrupter #"
type textarea "ionophoremembrane potential disrupter #S"
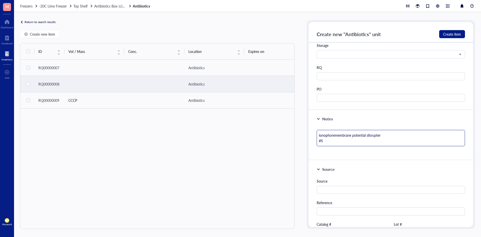
type textarea "ionophoremembrane potential disrupter #SU"
type textarea "ionophoremembrane potential disrupter #SUP"
type textarea "ionophoremembrane potential disrupter #SUP7"
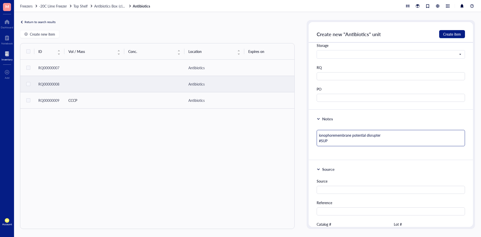
type textarea "ionophoremembrane potential disrupter #SUP7"
type textarea "ionophoremembrane potential disrupter #SUP73"
type textarea "ionophoremembrane potential disrupter #SUP739"
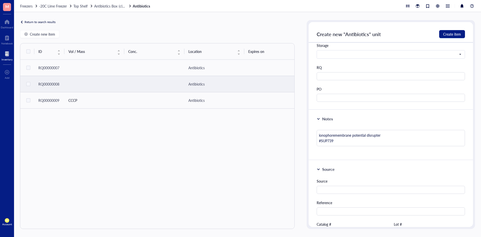
click at [410, 175] on div "Source Source Reference Catalog # Lot # Packaging Price $" at bounding box center [391, 224] width 164 height 128
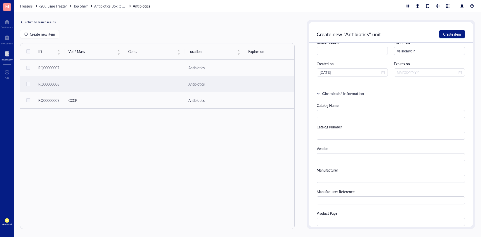
scroll to position [50, 0]
click at [352, 114] on input "text" at bounding box center [391, 114] width 148 height 8
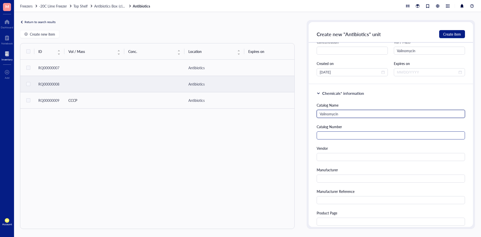
type input "Valinomycin"
click at [357, 132] on input "text" at bounding box center [391, 135] width 148 height 8
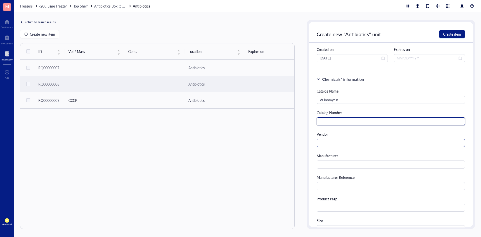
scroll to position [75, 0]
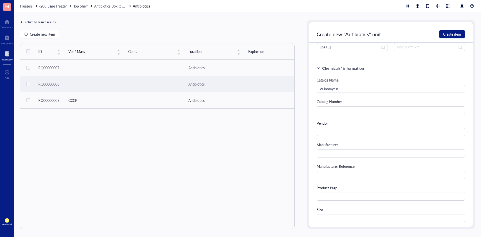
click at [370, 106] on div "Catalog Number" at bounding box center [391, 107] width 148 height 16
click at [368, 109] on input "text" at bounding box center [391, 110] width 148 height 8
paste input "HY-N6693"
type input "HY-N6693"
click at [371, 127] on div "Vendor" at bounding box center [391, 128] width 148 height 16
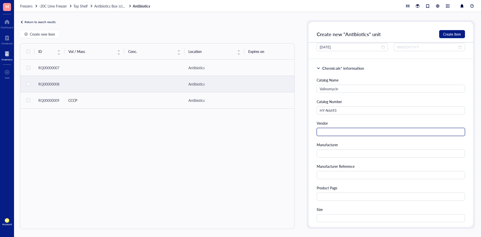
click at [369, 132] on input "text" at bounding box center [391, 132] width 148 height 8
click at [335, 134] on input "text" at bounding box center [391, 132] width 148 height 8
type input "MedChem Express"
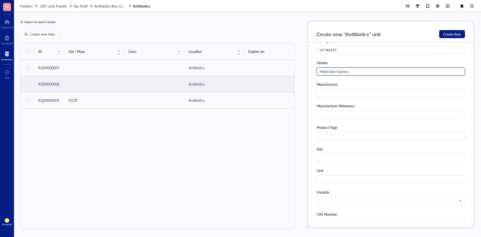
scroll to position [175, 0]
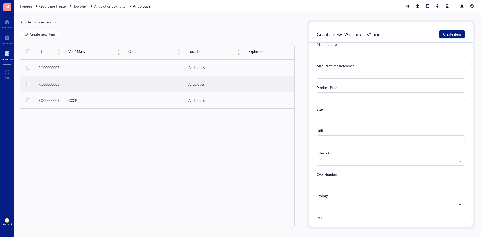
click at [333, 179] on div "CAS Number" at bounding box center [391, 179] width 148 height 16
click at [330, 182] on input "text" at bounding box center [391, 183] width 148 height 8
paste input "2001-95-8"
type input "2001-95-8"
click at [369, 129] on div "Unit" at bounding box center [391, 131] width 148 height 6
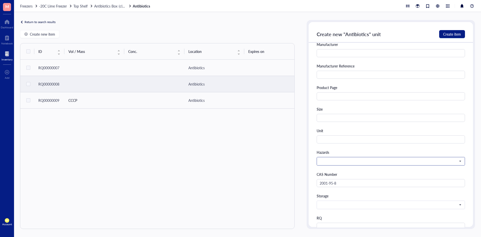
click at [334, 159] on input "search" at bounding box center [389, 161] width 138 height 8
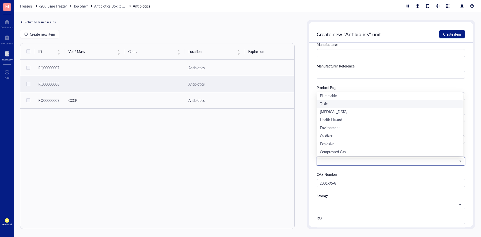
click at [329, 107] on div "Toxic" at bounding box center [390, 104] width 146 height 8
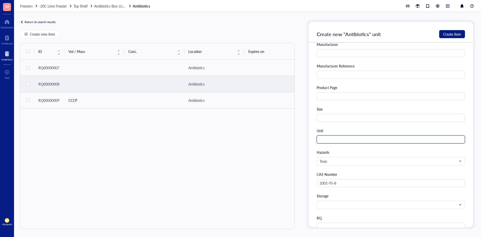
click at [337, 141] on input "text" at bounding box center [391, 139] width 148 height 8
type input "Bottle"
click at [361, 105] on div "Catalog Name Valinomycin Catalog Number HY-N6693 Vendor MedChem Express Manufac…" at bounding box center [391, 114] width 148 height 275
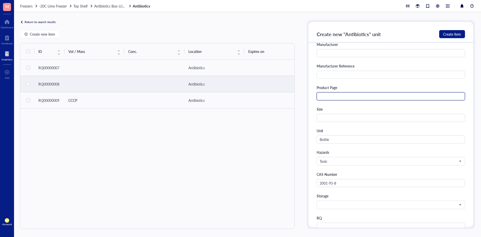
click at [340, 95] on input "text" at bounding box center [391, 96] width 148 height 8
paste input "https://www.medchemexpress.com/valinomycin.html"
type input "https://www.medchemexpress.com/valinomycin.html"
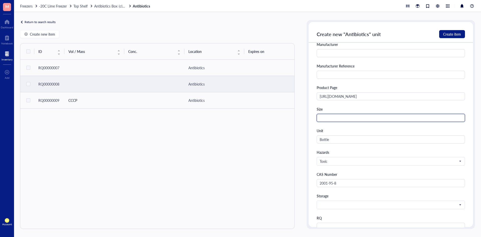
click at [348, 120] on input "text" at bounding box center [391, 118] width 148 height 8
type input "10 mM soln"
click at [351, 130] on div "Unit" at bounding box center [391, 131] width 148 height 6
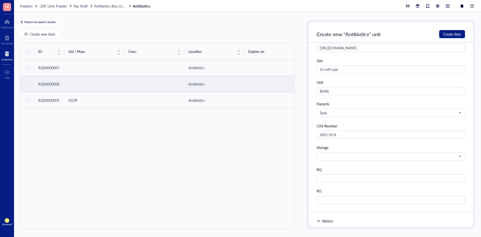
scroll to position [225, 0]
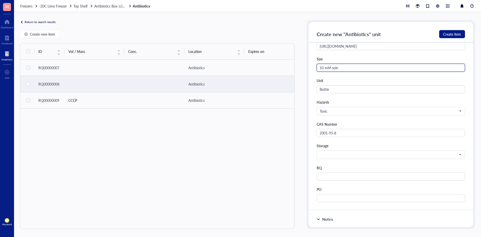
drag, startPoint x: 353, startPoint y: 69, endPoint x: 292, endPoint y: 77, distance: 62.1
click at [292, 77] on div "Return to search results Create new item ID Vol / Mass Conc. Location Expires o…" at bounding box center [247, 124] width 467 height 225
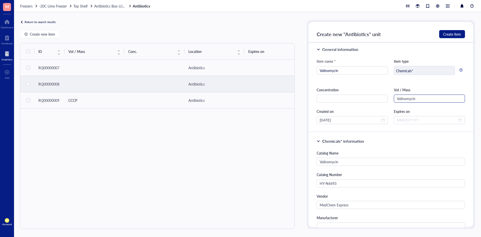
scroll to position [0, 0]
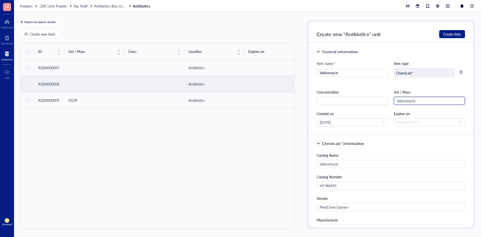
click at [421, 101] on input "Valinomycin" at bounding box center [429, 101] width 71 height 8
paste input "10 mM soln"
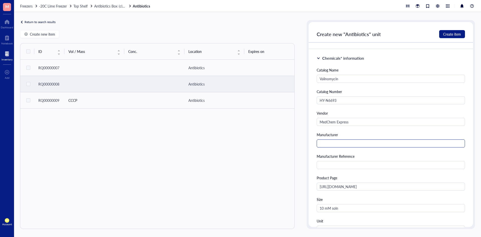
scroll to position [100, 0]
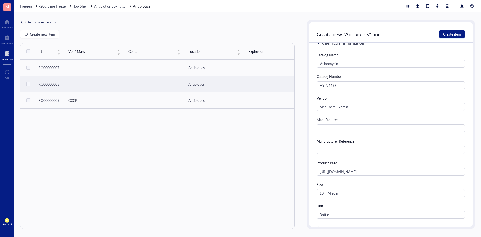
type input "Valinomycin 10 mM soln"
click at [367, 140] on div "Manufacturer Reference" at bounding box center [391, 141] width 148 height 6
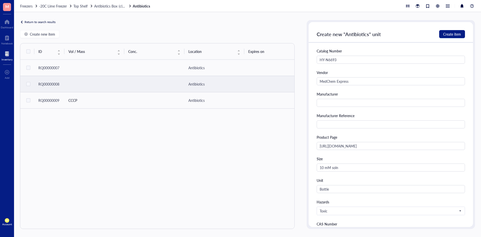
scroll to position [150, 0]
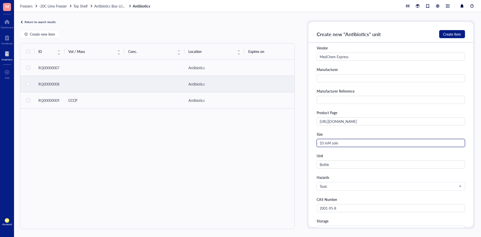
drag, startPoint x: 348, startPoint y: 146, endPoint x: 305, endPoint y: 151, distance: 42.9
click at [305, 151] on div "Return to search results Create new item ID Vol / Mass Conc. Location Expires o…" at bounding box center [247, 124] width 467 height 225
click at [378, 152] on div "Catalog Name Valinomycin Catalog Number HY-N6693 Vendor MedChem Express Manufac…" at bounding box center [391, 139] width 148 height 275
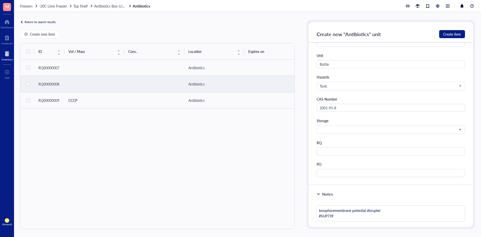
scroll to position [275, 0]
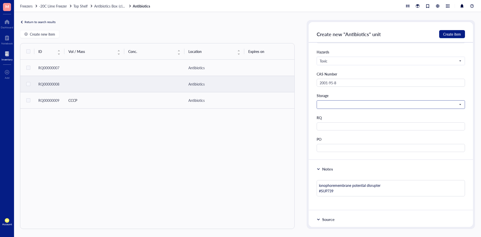
click at [396, 103] on span at bounding box center [390, 104] width 141 height 5
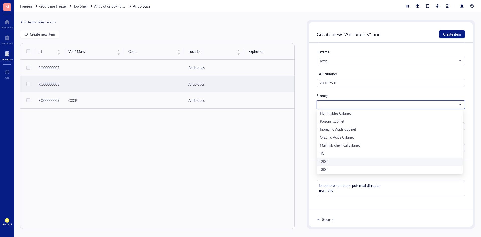
click at [337, 163] on div "-20C" at bounding box center [390, 162] width 140 height 6
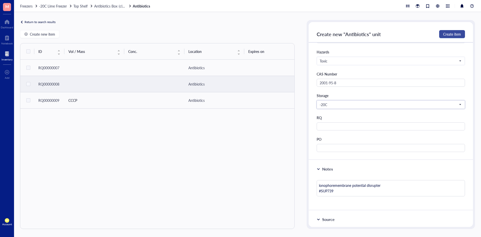
click at [457, 35] on span "Create item" at bounding box center [452, 34] width 18 height 4
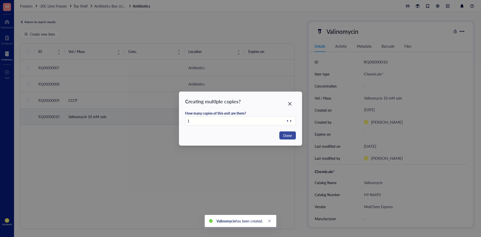
click at [293, 135] on button "Done" at bounding box center [287, 135] width 17 height 8
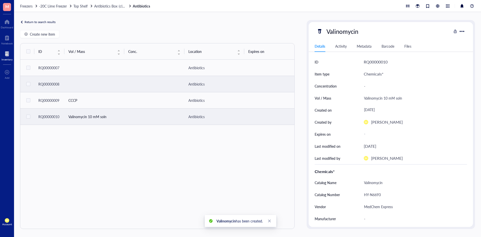
click at [64, 84] on td "RQ00000008" at bounding box center [49, 84] width 30 height 16
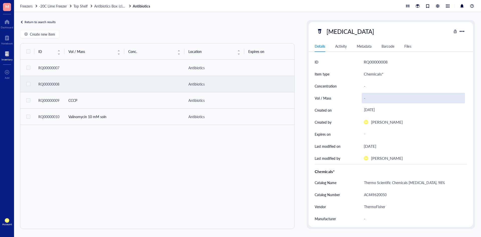
click at [368, 99] on div "-" at bounding box center [413, 98] width 103 height 11
type input "[MEDICAL_DATA]"
click at [466, 31] on div "[MEDICAL_DATA]" at bounding box center [391, 31] width 164 height 11
click at [464, 31] on div at bounding box center [461, 31] width 7 height 7
click at [426, 34] on div "[MEDICAL_DATA]" at bounding box center [384, 31] width 135 height 11
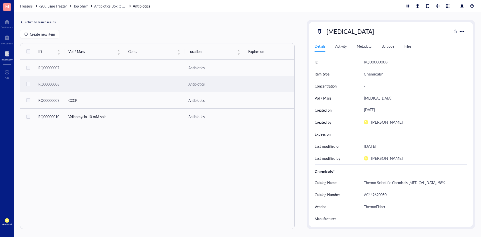
click at [338, 44] on div "Activity" at bounding box center [341, 46] width 12 height 6
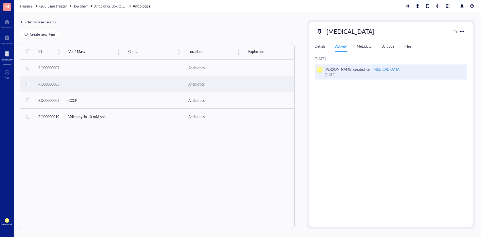
click at [380, 69] on div "[MEDICAL_DATA]" at bounding box center [386, 69] width 28 height 5
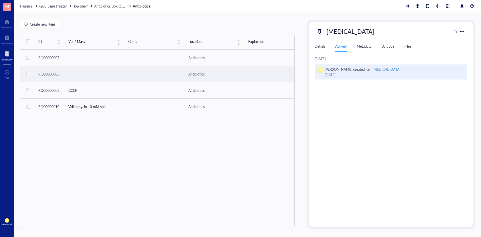
click at [380, 69] on div "[MEDICAL_DATA]" at bounding box center [386, 69] width 28 height 5
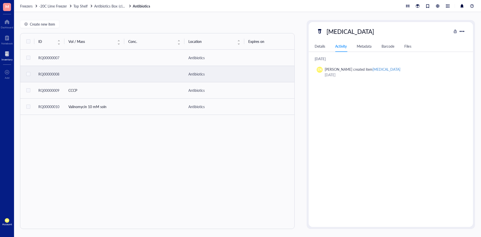
drag, startPoint x: 94, startPoint y: 74, endPoint x: 67, endPoint y: 75, distance: 27.1
click at [92, 74] on td at bounding box center [94, 74] width 60 height 16
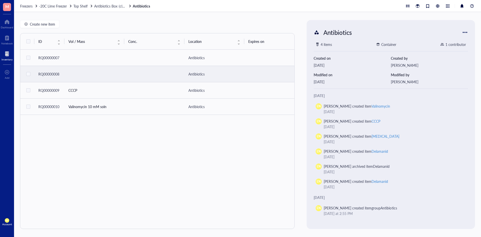
click at [75, 74] on td at bounding box center [94, 74] width 60 height 16
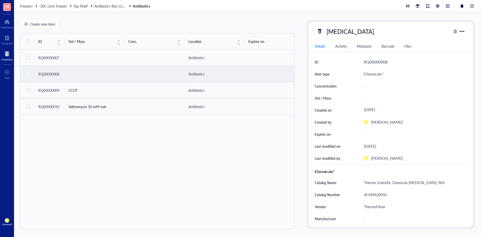
click at [75, 74] on td at bounding box center [94, 74] width 60 height 16
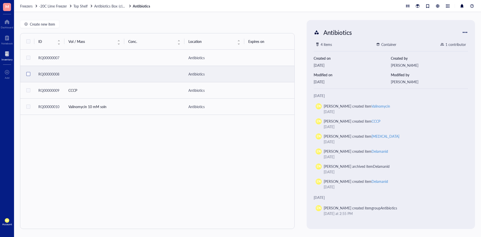
click at [29, 74] on input "checkbox" at bounding box center [28, 74] width 8 height 8
click at [28, 74] on input "checkbox" at bounding box center [28, 74] width 8 height 8
checkbox input "true"
click at [189, 74] on div "Antibiotics" at bounding box center [214, 74] width 52 height 6
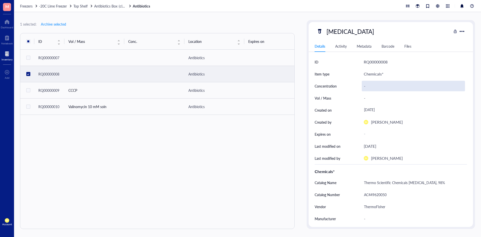
click at [368, 88] on div "-" at bounding box center [413, 86] width 103 height 11
type input "C"
click at [370, 100] on div "-" at bounding box center [413, 98] width 103 height 11
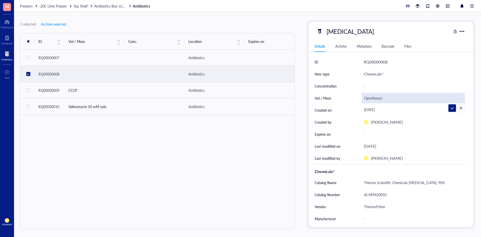
type input "[MEDICAL_DATA]"
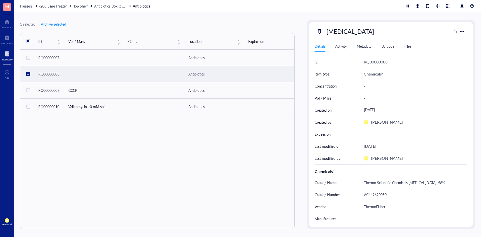
click at [31, 74] on input "checkbox" at bounding box center [28, 74] width 8 height 8
checkbox input "false"
click at [371, 86] on div "-" at bounding box center [413, 86] width 103 height 11
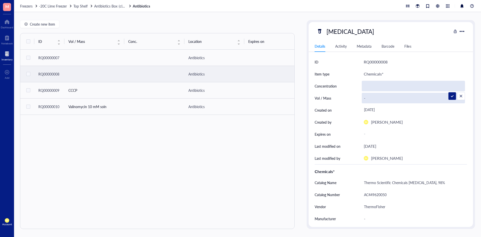
click at [374, 98] on div "-" at bounding box center [413, 98] width 103 height 11
type input "[MEDICAL_DATA]"
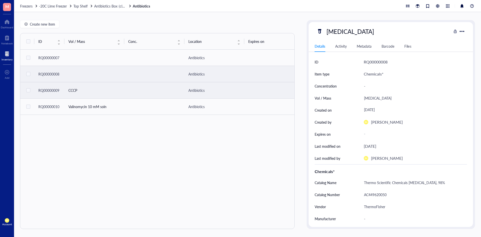
click at [144, 95] on td at bounding box center [154, 90] width 60 height 16
click at [145, 78] on td at bounding box center [154, 74] width 60 height 16
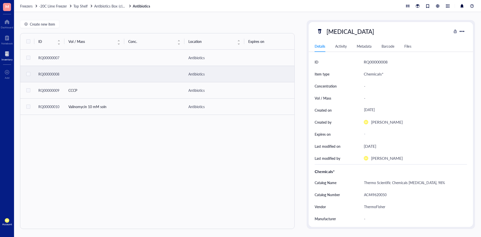
click at [50, 130] on div "ID Vol / Mass Conc. Location Expires on Created by Created on Notes Catalog Nam…" at bounding box center [157, 131] width 274 height 196
click at [32, 22] on span "Create new item" at bounding box center [42, 24] width 25 height 4
type textarea "Keep everyone on the same page…"
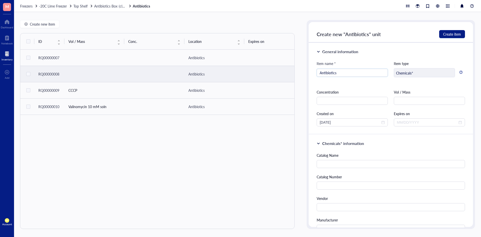
drag, startPoint x: 358, startPoint y: 73, endPoint x: 268, endPoint y: 72, distance: 89.9
click at [268, 72] on div "Create new item ID Vol / Mass Conc. Location Expires on Created by Created on N…" at bounding box center [247, 124] width 467 height 225
type input "Bafilomycin A1"
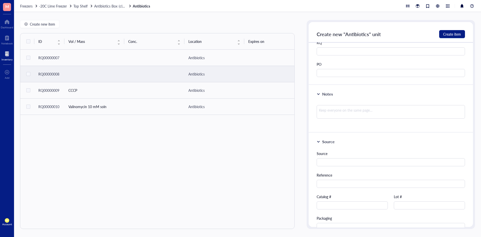
scroll to position [351, 0]
click at [342, 115] on textarea at bounding box center [391, 112] width 148 height 14
paste textarea "Bafilomycin A1 has been used as a vacuolar-type H+ -ATPase inhibitor to study i…"
type textarea "Bafilomycin A1 has been used as a vacuolar-type H+ -ATPase inhibitor to study i…"
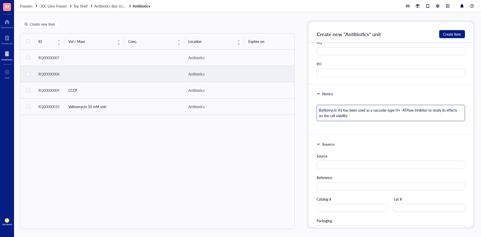
click at [319, 109] on textarea "Bafilomycin A1 has been used as a vacuolar-type H+ -ATPase inhibitor to study i…" at bounding box center [391, 113] width 148 height 16
type textarea "Bafilomycin A1 has been used as a vacuolar-type H+ -ATPase inhibitor to study i…"
type textarea "# Bafilomycin A1 has been used as a vacuolar-type H+ -ATPase inhibitor to study…"
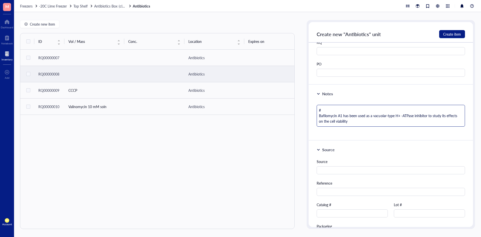
type textarea "#S Bafilomycin A1 has been used as a vacuolar-type H+ -ATPase inhibitor to stud…"
type textarea "#SU Bafilomycin A1 has been used as a vacuolar-type H+ -ATPase inhibitor to stu…"
type textarea "#SUP Bafilomycin A1 has been used as a vacuolar-type H+ -ATPase inhibitor to st…"
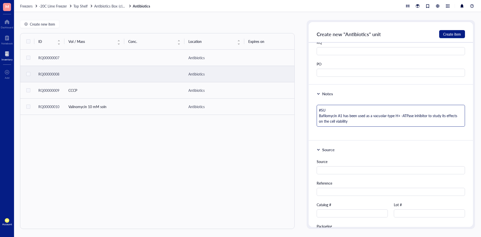
type textarea "#SUP Bafilomycin A1 has been used as a vacuolar-type H+ -ATPase inhibitor to st…"
type textarea "#SUP1 Bafilomycin A1 has been used as a vacuolar-type H+ -ATPase inhibitor to s…"
type textarea "#SUP10 Bafilomycin A1 has been used as a vacuolar-type H+ -ATPase inhibitor to …"
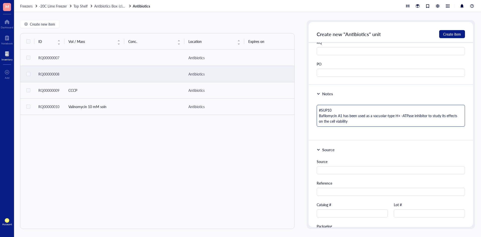
type textarea "#SUP108 Bafilomycin A1 has been used as a vacuolar-type H+ -ATPase inhibitor to…"
type textarea "#SUP1082 Bafilomycin A1 has been used as a vacuolar-type H+ -ATPase inhibitor t…"
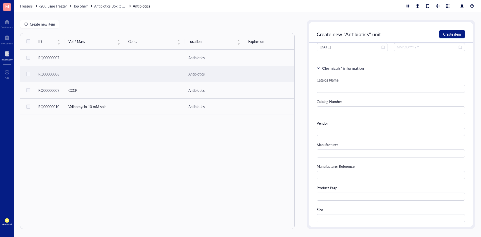
scroll to position [0, 0]
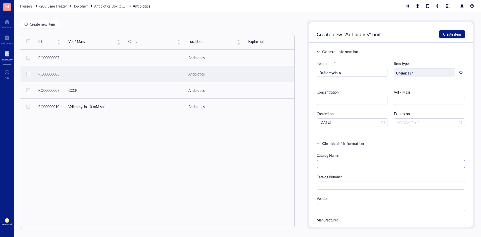
type textarea "#SUP1082 Bafilomycin A1 has been used as a vacuolar-type H+ -ATPase inhibitor t…"
click at [363, 164] on input "text" at bounding box center [391, 164] width 148 height 8
click at [354, 162] on input "text" at bounding box center [391, 164] width 148 height 8
paste input "Bafilomycin A1 from Streptomyces griseus"
type input "Bafilomycin A1 from Streptomyces griseus"
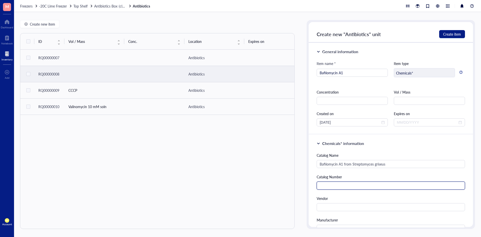
click at [358, 185] on input "text" at bounding box center [391, 185] width 148 height 8
paste input "B1793-10UG"
type input "B1793-10UG"
click at [341, 207] on input "text" at bounding box center [391, 207] width 148 height 8
type input "Sigma"
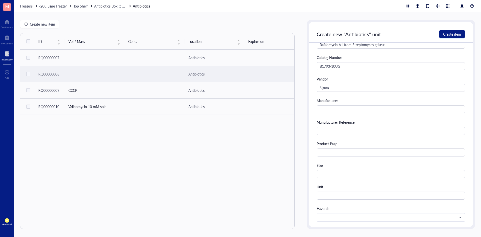
scroll to position [150, 0]
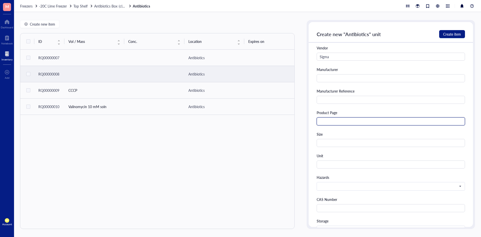
click at [347, 124] on input "text" at bounding box center [391, 121] width 148 height 8
paste input "&gclid=Cj0KCQjwiuC2BhDSARIsALOVfBJ5MNr9Z0sUDOalsxr5w51kqjMXCfAnmd26P9OegsfUmtKy…"
type input "&gclid=Cj0KCQjwiuC2BhDSARIsALOVfBJ5MNr9Z0sUDOalsxr5w51kqjMXCfAnmd26P9OegsfUmtKy…"
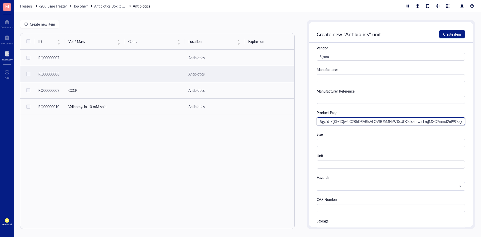
click at [319, 119] on input "&gclid=Cj0KCQjwiuC2BhDSARIsALOVfBJ5MNr9Z0sUDOalsxr5w51kqjMXCfAnmd26P9OegsfUmtKy…" at bounding box center [391, 121] width 148 height 8
drag, startPoint x: 319, startPoint y: 119, endPoint x: 458, endPoint y: 122, distance: 139.8
click at [458, 122] on input "&gclid=Cj0KCQjwiuC2BhDSARIsALOVfBJ5MNr9Z0sUDOalsxr5w51kqjMXCfAnmd26P9OegsfUmtKy…" at bounding box center [391, 121] width 148 height 8
paste input "https://www.sigmaaldrich.com/US/en/product/sigma/b1793?utm_source=google&utm_me…"
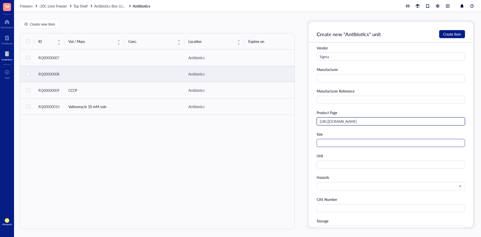
type input "https://www.sigmaaldrich.com/US/en/product/sigma/b1793?utm_source=google&utm_me…"
click at [339, 141] on input "text" at bounding box center [391, 143] width 148 height 8
type input "10 ug"
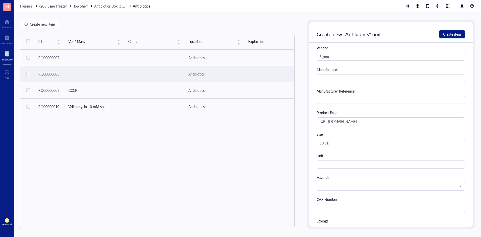
click at [343, 151] on div "Catalog Name Bafilomycin A1 from Streptomyces griseus Catalog Number B1793-10UG…" at bounding box center [391, 139] width 148 height 275
click at [342, 161] on input "text" at bounding box center [391, 164] width 148 height 8
type input "bottle"
click at [338, 209] on input "text" at bounding box center [391, 208] width 148 height 8
paste input "https://www.sigmaaldrich.com/US/en/product/sigma/b1793?utm_source=google&utm_me…"
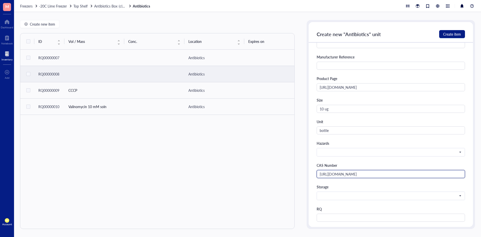
scroll to position [225, 0]
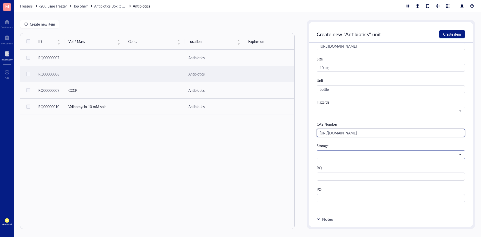
type input "https://www.sigmaaldrich.com/US/en/product/sigma/b1793?utm_source=google&utm_me…"
click at [332, 158] on input "search" at bounding box center [389, 155] width 138 height 8
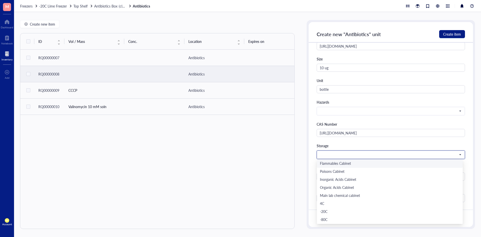
scroll to position [0, 0]
click at [332, 212] on div "-20C" at bounding box center [390, 212] width 140 height 6
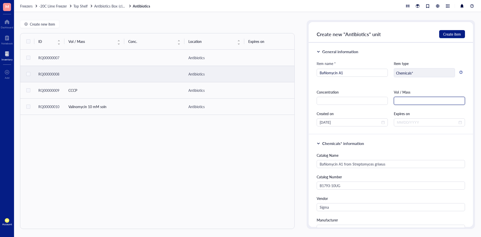
click at [425, 101] on input "text" at bounding box center [429, 101] width 71 height 8
type input "Bafilomycin A1"
click at [447, 33] on span "Create item" at bounding box center [452, 34] width 18 height 4
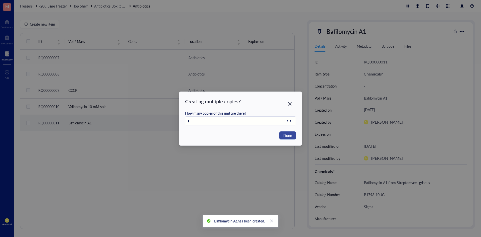
click at [284, 135] on span "Done" at bounding box center [287, 135] width 9 height 6
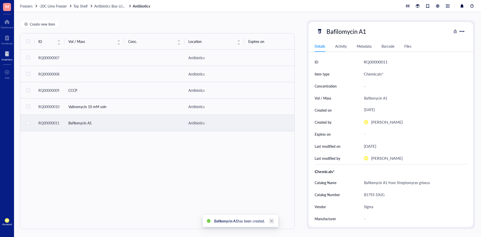
click at [270, 220] on icon "close" at bounding box center [272, 221] width 4 height 4
click at [39, 23] on span "Create new item" at bounding box center [42, 24] width 25 height 4
type textarea "Keep everyone on the same page…"
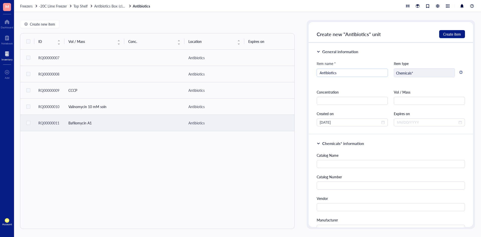
drag, startPoint x: 349, startPoint y: 74, endPoint x: 293, endPoint y: 76, distance: 56.1
click at [293, 76] on div "Create new item ID Vol / Mass Conc. Location Expires on Created by Created on N…" at bounding box center [247, 124] width 467 height 225
type input "Deferoxamine mesylate salt"
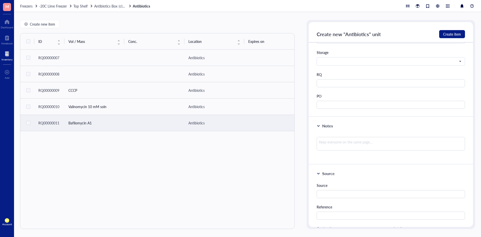
scroll to position [326, 0]
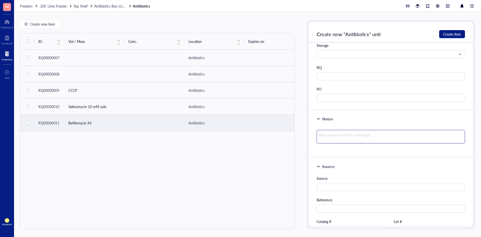
click at [346, 136] on textarea at bounding box center [391, 137] width 148 height 14
paste textarea "Iron chelatorRetest October 2025"
type textarea "Iron chelatorRetest October 2025"
click at [338, 135] on textarea "Iron chelatorRetest October 2025" at bounding box center [391, 137] width 148 height 14
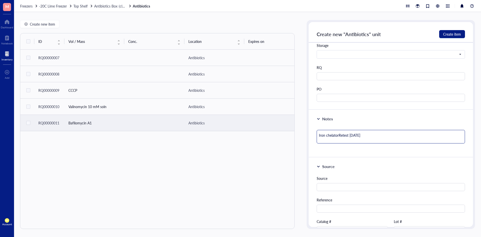
type textarea "Iron chelator Retest October 2025"
click at [319, 134] on textarea "Iron chelator Retest October 2025" at bounding box center [391, 138] width 148 height 16
type textarea "Iron chelator Retest October 2025"
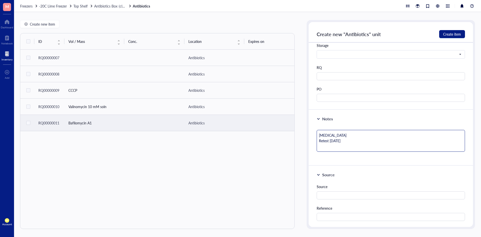
type textarea "# Iron chelator Retest October 2025"
type textarea "#S Iron chelator Retest October 2025"
type textarea "#SU Iron chelator Retest October 2025"
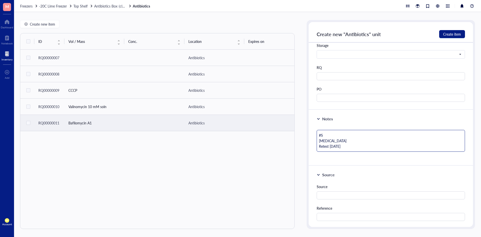
type textarea "#SU Iron chelator Retest October 2025"
type textarea "#SUP Iron chelator Retest October 2025"
type textarea "#SUP9 Iron chelator Retest October 2025"
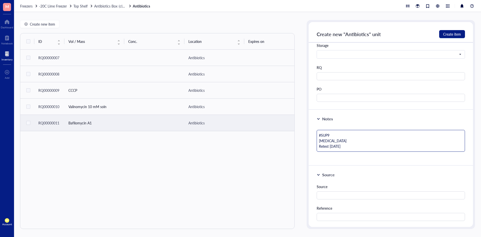
type textarea "#SUP91 Iron chelator Retest October 2025"
type textarea "#SUP913 Iron chelator Retest October 2025"
click at [354, 121] on div "Notes" at bounding box center [391, 119] width 148 height 6
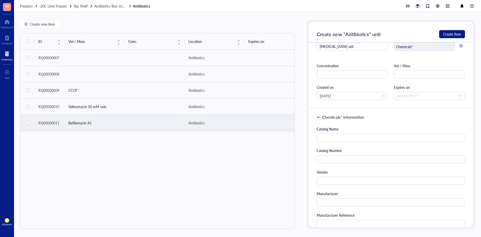
scroll to position [0, 0]
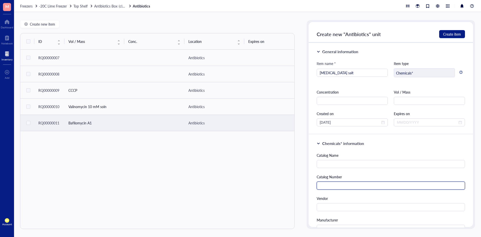
click at [353, 185] on input "text" at bounding box center [391, 185] width 148 height 8
paste input "D9533-1G"
type input "D9533-1G"
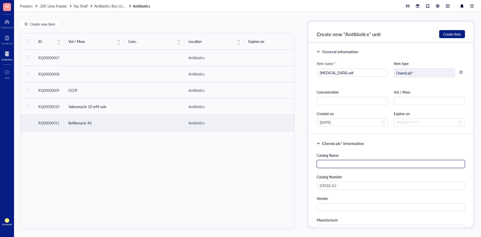
click at [357, 165] on input "text" at bounding box center [391, 164] width 148 height 8
type input "Deferoxamine mesylate salt"
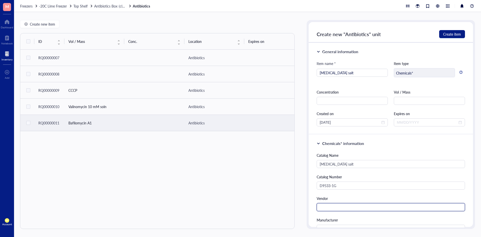
click at [365, 207] on input "text" at bounding box center [391, 207] width 148 height 8
type input "Millipore Sigma"
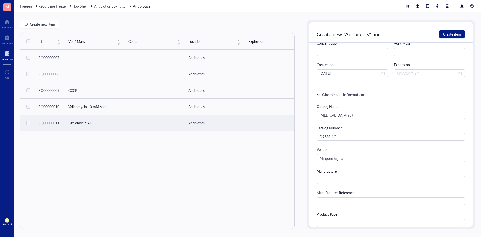
scroll to position [50, 0]
click at [345, 176] on input "text" at bounding box center [391, 178] width 148 height 8
paste input "Sigma-aldrich"
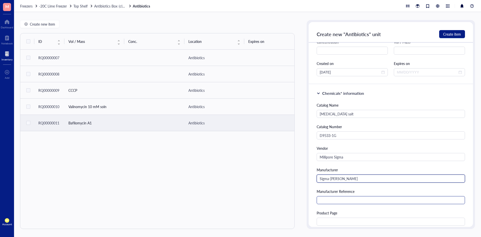
scroll to position [75, 0]
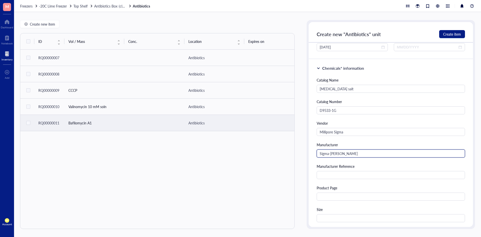
type input "Sigma-aldrich"
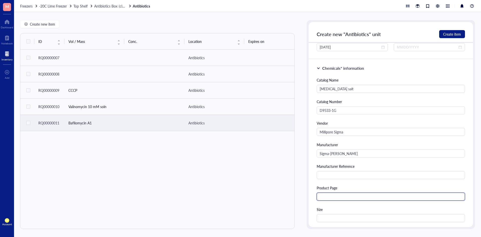
click at [344, 195] on input "text" at bounding box center [391, 196] width 148 height 8
paste input "https://www.sigmaaldrich.com/US/en/product/sigma/d9533"
type input "https://www.sigmaaldrich.com/US/en/product/sigma/d9533"
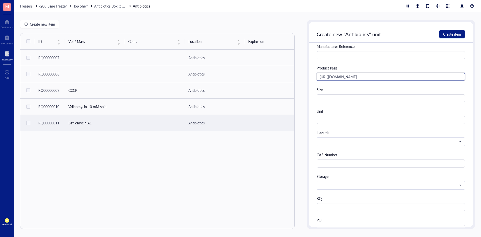
scroll to position [200, 0]
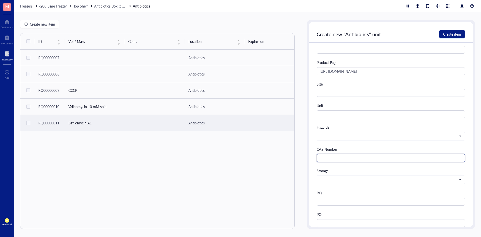
click at [329, 159] on input "text" at bounding box center [391, 158] width 148 height 8
paste input "138-14-7"
type input "138-14-7"
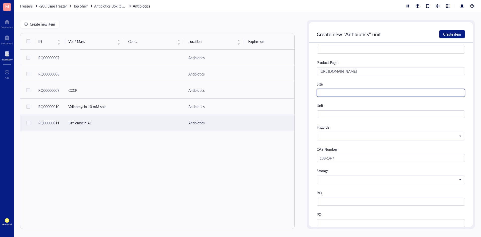
click at [345, 93] on input "text" at bounding box center [391, 93] width 148 height 8
type input "1 g"
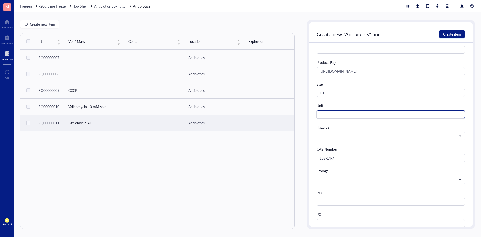
click at [344, 117] on input "text" at bounding box center [391, 114] width 148 height 8
type input "Bottle"
click at [374, 128] on div "Hazards" at bounding box center [391, 127] width 148 height 6
click at [379, 175] on div "Storage" at bounding box center [391, 176] width 148 height 16
click at [380, 176] on input "search" at bounding box center [389, 180] width 138 height 8
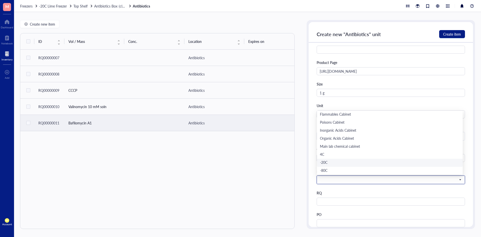
click at [351, 160] on div "-20C" at bounding box center [390, 163] width 140 height 6
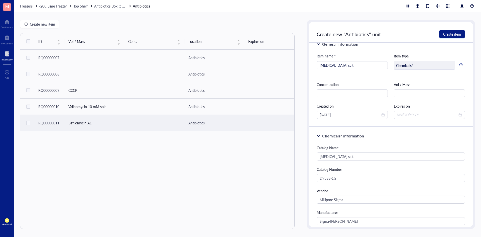
scroll to position [0, 0]
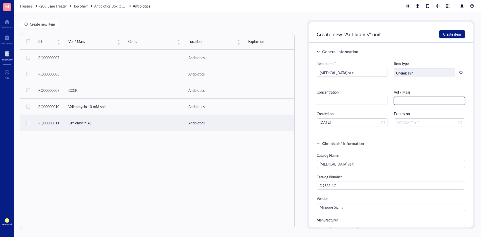
click at [409, 102] on input "text" at bounding box center [429, 101] width 71 height 8
type input "Deferoxamine mesylate salt"
click at [448, 32] on span "Create item" at bounding box center [452, 34] width 18 height 4
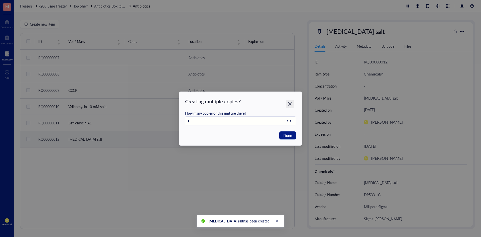
click at [290, 105] on icon "Close" at bounding box center [290, 103] width 5 height 5
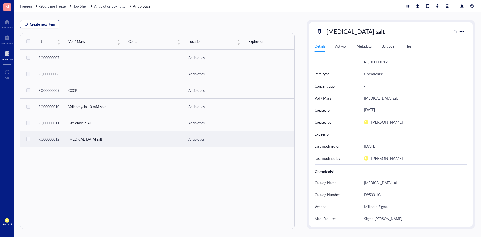
click at [42, 25] on span "Create new item" at bounding box center [42, 24] width 25 height 4
type textarea "Keep everyone on the same page…"
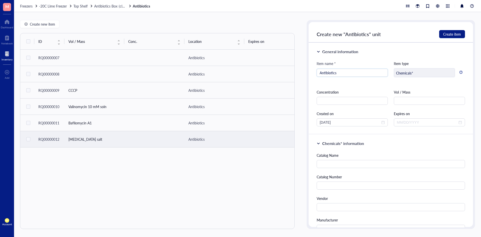
drag, startPoint x: 341, startPoint y: 73, endPoint x: 300, endPoint y: 73, distance: 41.3
click at [300, 73] on div "Create new item ID Vol / Mass Conc. Location Expires on Created by Created on N…" at bounding box center [247, 124] width 467 height 225
type input "Rapamycin"
click at [350, 168] on input "text" at bounding box center [391, 164] width 148 height 8
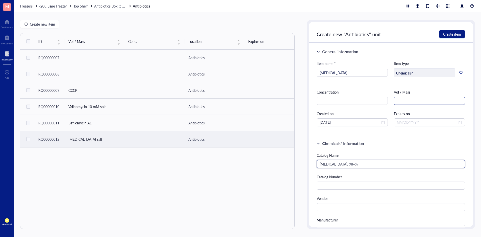
type input "Rapamycin, 98+%"
click at [399, 100] on input "text" at bounding box center [429, 101] width 71 height 8
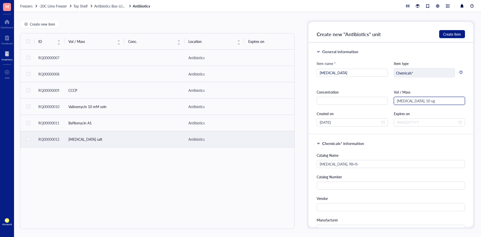
type input "Rapamycin, 50 ug"
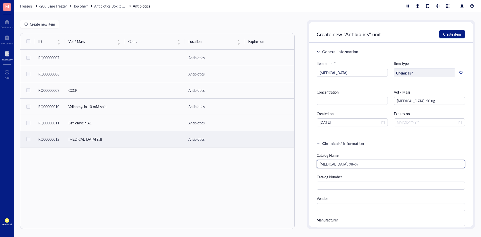
drag, startPoint x: 360, startPoint y: 165, endPoint x: 250, endPoint y: 170, distance: 109.8
click at [250, 170] on div "Create new item ID Vol / Mass Conc. Location Expires on Created by Created on N…" at bounding box center [247, 124] width 467 height 225
paste input "Rapamycin, 50ug"
type input "Rapamycin, 50ug"
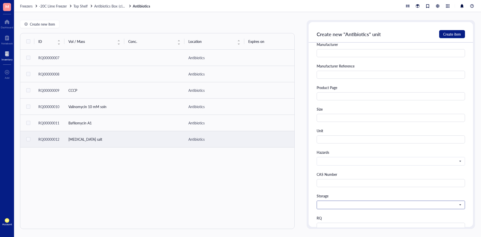
scroll to position [200, 0]
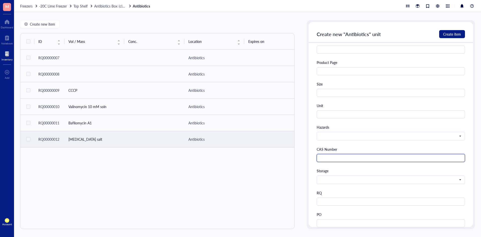
click at [356, 161] on input "text" at bounding box center [391, 158] width 148 height 8
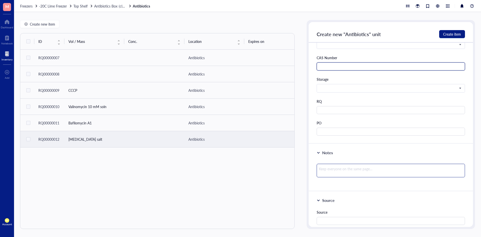
scroll to position [301, 0]
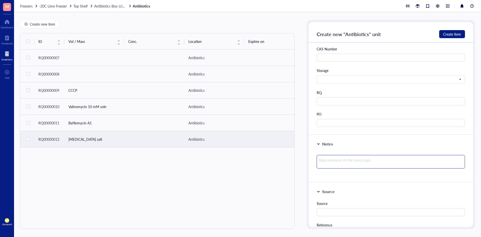
click at [353, 161] on textarea at bounding box center [391, 162] width 148 height 14
paste textarea "Rapamycin, 98+%"
type textarea "Rapamycin, 98+%"
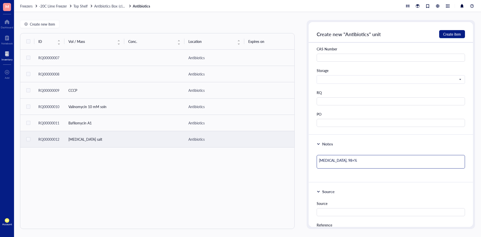
type textarea "Rapamycin, 98+%"
type textarea "Rapamycin, 98+% #"
type textarea "Rapamycin, 98+% #S"
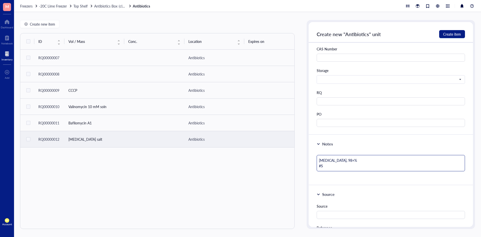
type textarea "Rapamycin, 98+% #SU"
type textarea "Rapamycin, 98+% #SUP"
type textarea "Rapamycin, 98+% #SUP9"
type textarea "Rapamycin, 98+% #SUP97"
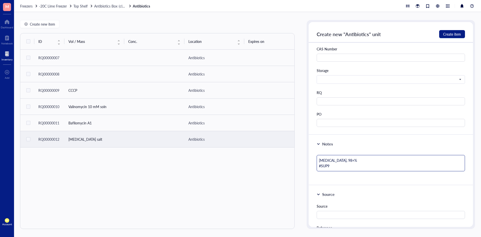
type textarea "Rapamycin, 98+% #SUP97"
type textarea "Rapamycin, 98+% #SUP977"
click at [372, 148] on div "Notes Rapamycin, 98+% #SUP977" at bounding box center [391, 160] width 164 height 50
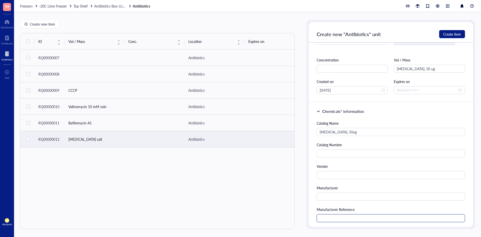
scroll to position [0, 0]
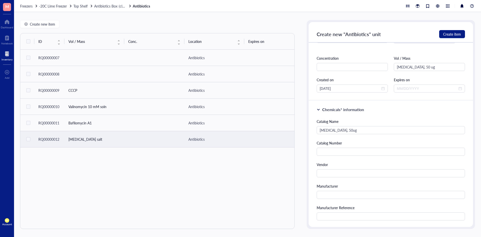
scroll to position [50, 0]
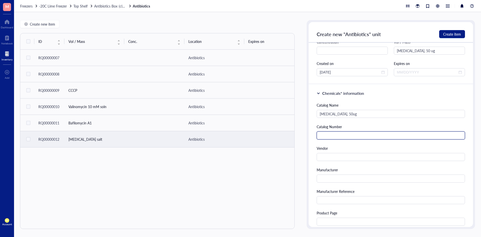
click at [352, 136] on input "text" at bounding box center [391, 135] width 148 height 8
paste input "AAJ62473MF"
type input "AAJ62473MF"
click at [326, 219] on input "text" at bounding box center [391, 221] width 148 height 8
paste input "https://www.fishersci.com/shop/products/rapamycin-99-thermo-scientific-1/AAJ624…"
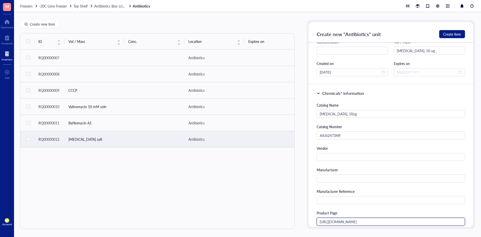
scroll to position [0, 37]
type input "https://www.fishersci.com/shop/products/rapamycin-99-thermo-scientific-1/AAJ624…"
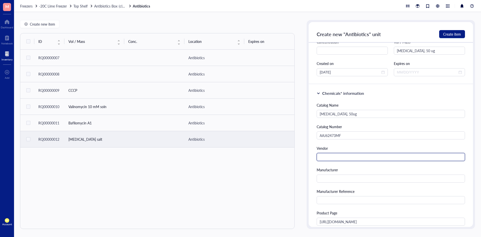
scroll to position [0, 0]
click at [338, 157] on input "text" at bounding box center [391, 157] width 148 height 8
type input "Fisher"
click at [366, 168] on div "Manufacturer" at bounding box center [391, 170] width 148 height 6
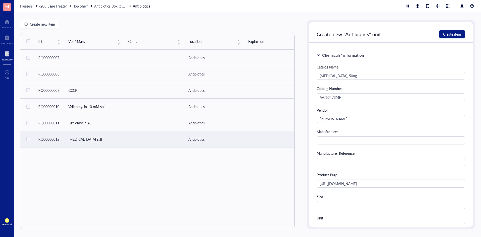
scroll to position [125, 0]
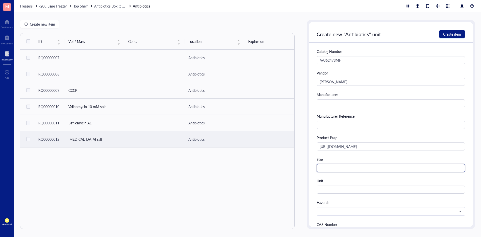
click at [366, 168] on input "text" at bounding box center [391, 168] width 148 height 8
paste input "53123-88-9"
drag, startPoint x: 359, startPoint y: 168, endPoint x: 308, endPoint y: 179, distance: 52.8
click at [302, 175] on div "Create new item ID Vol / Mass Conc. Location Expires on Created by Created on N…" at bounding box center [247, 124] width 467 height 225
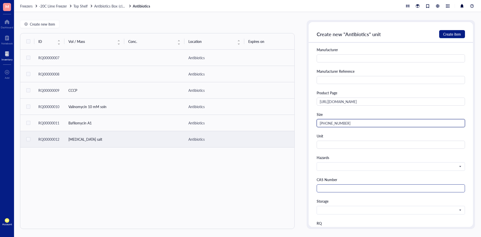
scroll to position [175, 0]
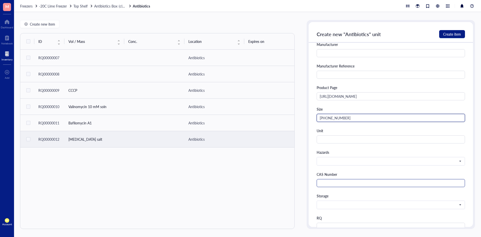
type input "53123-88-9"
click at [338, 185] on input "text" at bounding box center [391, 183] width 148 height 8
paste input "53123-88-9"
type input "53123-88-9"
drag, startPoint x: 346, startPoint y: 120, endPoint x: 307, endPoint y: 121, distance: 39.6
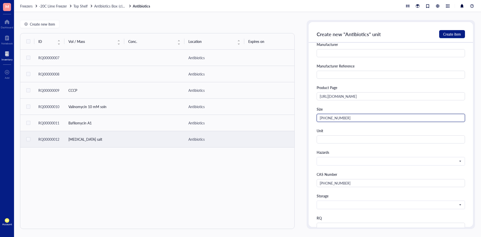
click at [307, 121] on div "Create new "Antibiotics" unit Create item General information Item name * Rapam…" at bounding box center [391, 124] width 168 height 209
type input "50 ug"
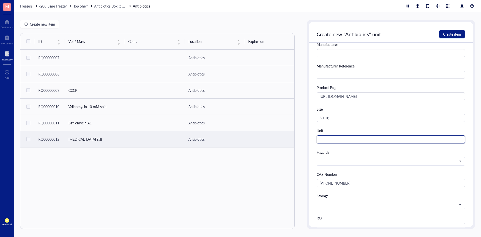
click at [373, 139] on input "text" at bounding box center [391, 139] width 148 height 8
type input "bottle"
click at [375, 159] on input "search" at bounding box center [389, 161] width 138 height 8
click at [342, 165] on div "Catalog Name Rapamycin, 50ug Catalog Number AAJ62473MF Vendor Fisher Manufactur…" at bounding box center [391, 114] width 148 height 275
click at [342, 158] on input "search" at bounding box center [389, 161] width 138 height 8
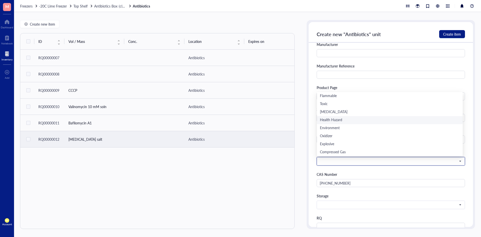
click at [338, 122] on div "Health Hazard" at bounding box center [390, 120] width 140 height 6
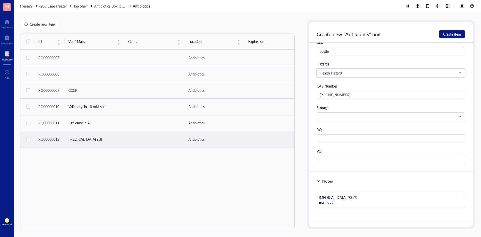
scroll to position [250, 0]
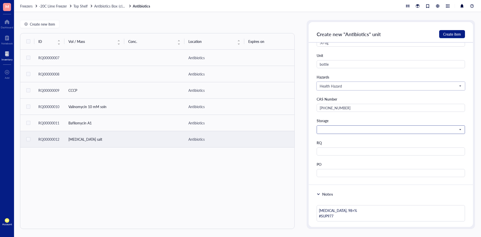
click at [380, 131] on span at bounding box center [390, 129] width 141 height 5
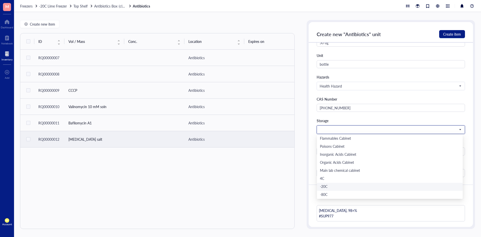
click at [326, 187] on div "-20C" at bounding box center [390, 187] width 140 height 6
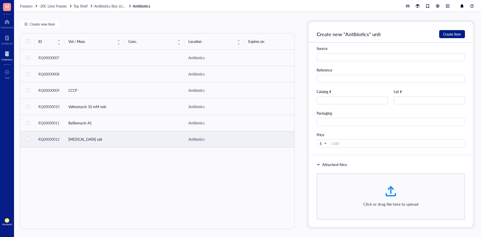
scroll to position [464, 0]
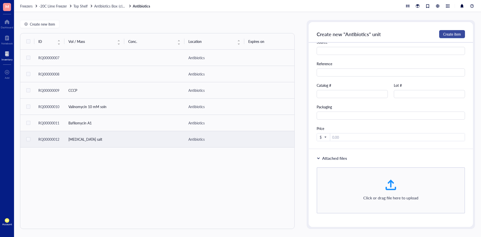
click at [445, 34] on span "Create item" at bounding box center [452, 34] width 18 height 4
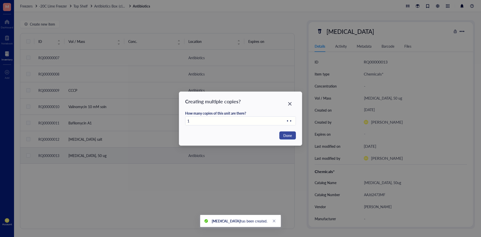
click at [288, 135] on span "Done" at bounding box center [287, 135] width 9 height 6
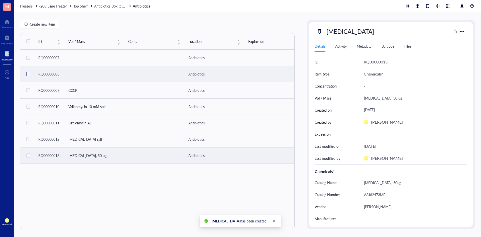
click at [26, 74] on input "checkbox" at bounding box center [28, 74] width 8 height 8
checkbox input "true"
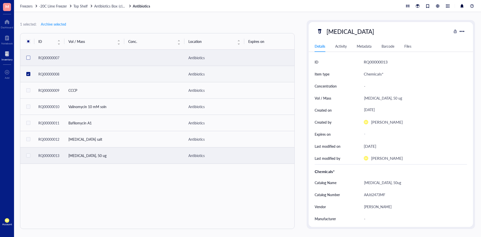
click at [26, 61] on input "checkbox" at bounding box center [28, 58] width 8 height 8
checkbox input "true"
click at [54, 25] on span "Archive selected" at bounding box center [53, 24] width 25 height 4
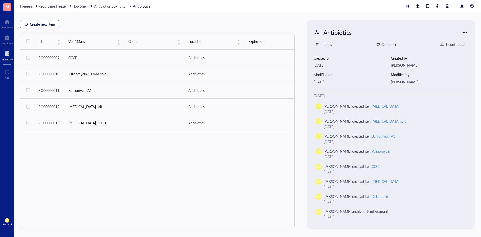
click at [37, 24] on span "Create new item" at bounding box center [42, 24] width 25 height 4
type textarea "Keep everyone on the same page…"
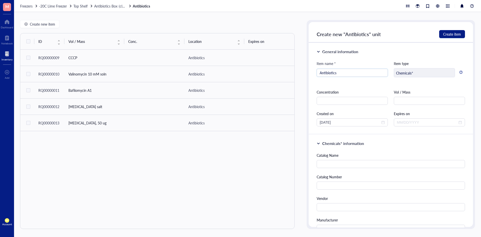
drag, startPoint x: 348, startPoint y: 73, endPoint x: 296, endPoint y: 75, distance: 52.9
click at [296, 75] on div "Create new item ID Vol / Mass Conc. Location Expires on Created by Created on N…" at bounding box center [247, 124] width 467 height 225
type input "Delamanid"
click at [402, 101] on input "text" at bounding box center [429, 101] width 71 height 8
type input "Delamanid"
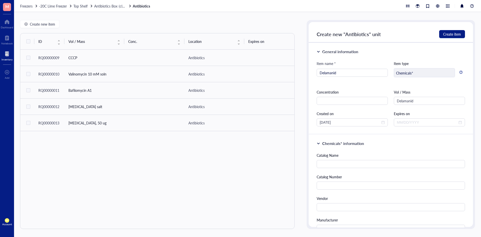
click at [384, 159] on div "Catalog Name" at bounding box center [391, 160] width 148 height 16
click at [384, 161] on input "text" at bounding box center [391, 164] width 148 height 8
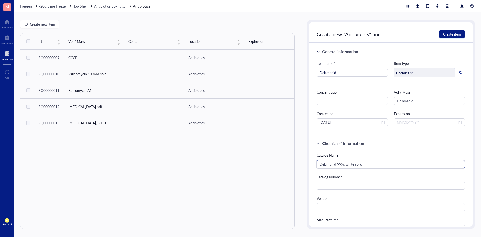
type input "Delamanid 99%, white solid"
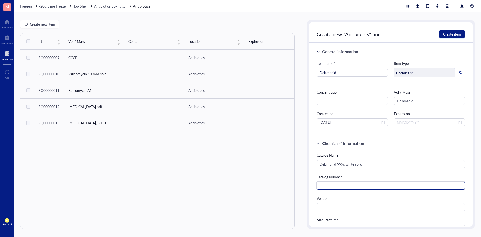
click at [342, 188] on input "text" at bounding box center [391, 185] width 148 height 8
paste input "681492-22-8"
type input "681492-22-8"
click at [348, 208] on input "text" at bounding box center [391, 207] width 148 height 8
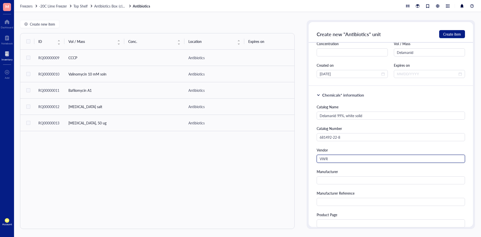
scroll to position [50, 0]
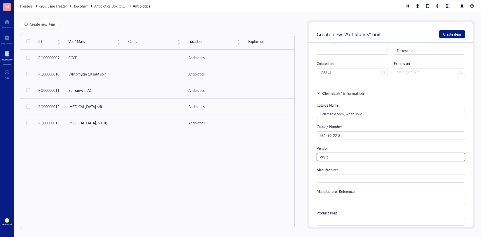
type input "VWR"
click at [363, 170] on div "Manufacturer" at bounding box center [391, 170] width 148 height 6
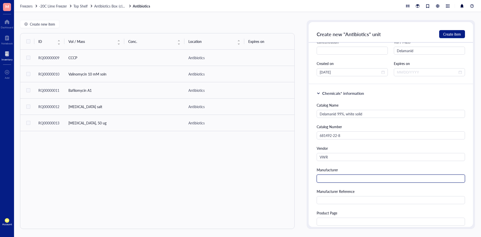
click at [361, 177] on input "text" at bounding box center [391, 178] width 148 height 8
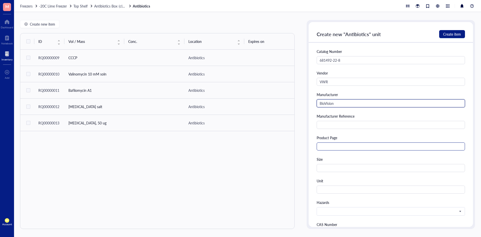
type input "BioVision"
click at [353, 150] on input "text" at bounding box center [391, 146] width 148 height 8
paste input "https://www.avantorsciences.com/us/en/product/16627099/delamanid-99-ee-99-white…"
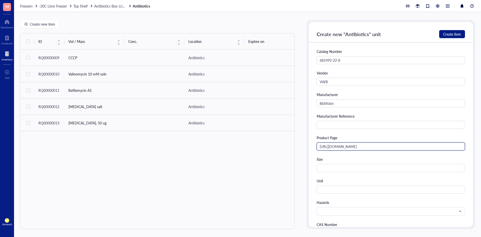
scroll to position [0, 5]
type input "https://www.avantorsciences.com/us/en/product/16627099/delamanid-99-ee-99-white…"
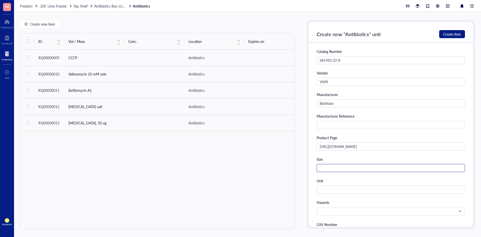
scroll to position [0, 0]
click at [354, 158] on div "Size" at bounding box center [391, 159] width 148 height 6
click at [387, 171] on input "text" at bounding box center [391, 168] width 148 height 8
type input "5 mg"
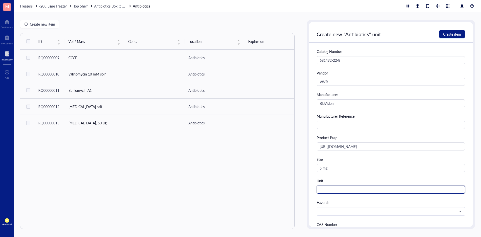
click at [386, 186] on input "text" at bounding box center [391, 189] width 148 height 8
click at [377, 213] on span at bounding box center [390, 211] width 141 height 5
type input "bottle"
click at [380, 140] on div "Product Page" at bounding box center [391, 138] width 148 height 6
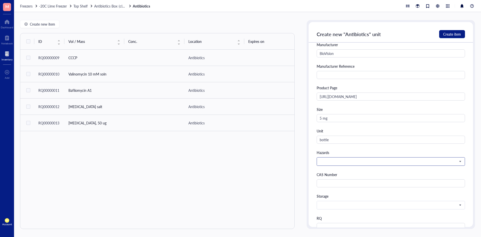
scroll to position [175, 0]
click at [379, 160] on span at bounding box center [390, 161] width 141 height 5
click at [398, 88] on div "Product Page" at bounding box center [391, 88] width 148 height 6
click at [373, 162] on span at bounding box center [390, 161] width 141 height 5
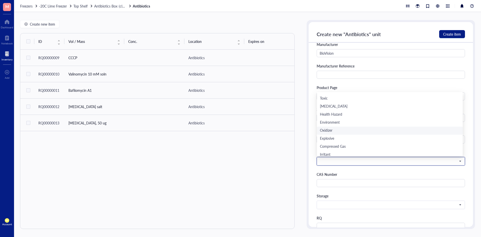
scroll to position [8, 0]
click at [376, 168] on div "Catalog Name Delamanid 99%, white solid Catalog Number 681492-22-8 Vendor VWR M…" at bounding box center [391, 114] width 148 height 275
click at [377, 163] on span at bounding box center [390, 161] width 141 height 5
click at [354, 152] on div "Irritant" at bounding box center [390, 152] width 140 height 6
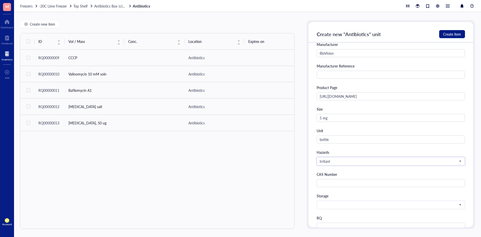
click at [363, 173] on div "CAS Number" at bounding box center [391, 174] width 148 height 6
click at [354, 185] on input "text" at bounding box center [391, 183] width 148 height 8
paste input "681492-22-8"
type input "681492-22-8"
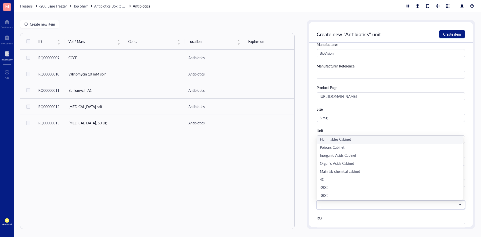
click at [348, 207] on input "search" at bounding box center [389, 205] width 138 height 8
click at [333, 188] on div "-20C" at bounding box center [390, 188] width 140 height 6
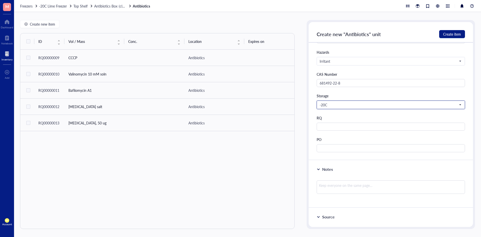
scroll to position [301, 0]
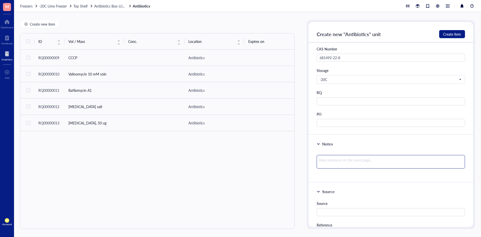
click at [401, 165] on textarea at bounding box center [391, 162] width 148 height 14
type textarea "#"
type textarea "#S"
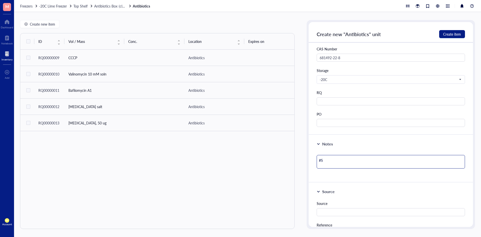
type textarea "#SU"
type textarea "#SUP"
type textarea "#SUP2"
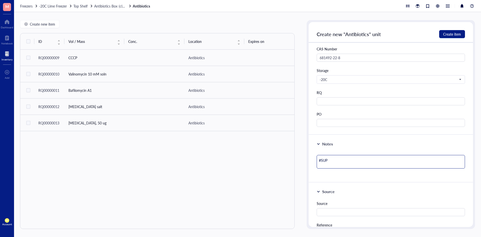
type textarea "#SUP2"
type textarea "#SUP26"
type textarea "#SUP264"
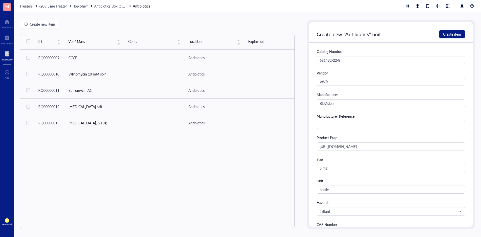
scroll to position [150, 0]
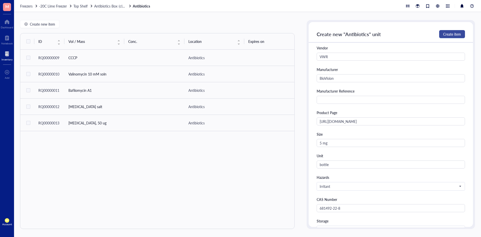
click at [448, 33] on span "Create item" at bounding box center [452, 34] width 18 height 4
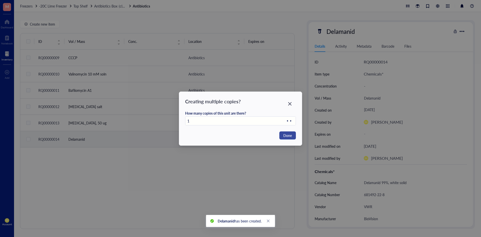
click at [283, 138] on span "Done" at bounding box center [287, 135] width 9 height 6
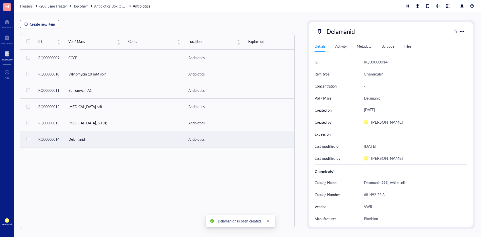
click at [33, 25] on span "Create new item" at bounding box center [42, 24] width 25 height 4
type textarea "Keep everyone on the same page…"
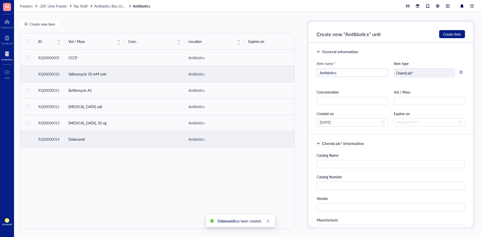
drag, startPoint x: 344, startPoint y: 73, endPoint x: 292, endPoint y: 74, distance: 51.8
click at [292, 74] on div "Create new item ID Vol / Mass Conc. Location Expires on Created by Created on N…" at bounding box center [247, 124] width 467 height 225
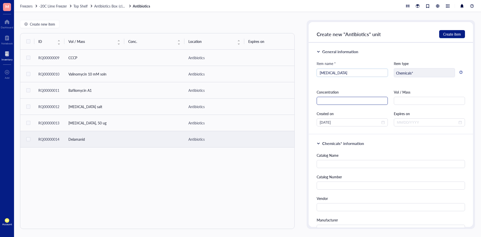
type input "[MEDICAL_DATA]"
click at [371, 104] on input "text" at bounding box center [352, 101] width 71 height 8
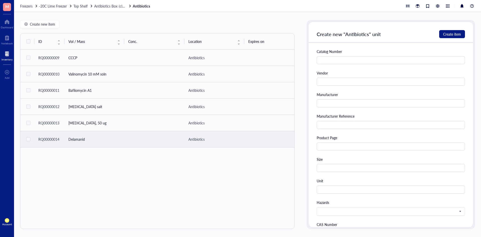
scroll to position [225, 0]
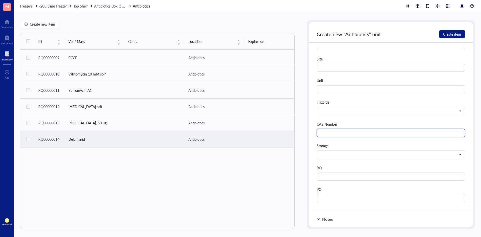
click at [358, 133] on input "text" at bounding box center [391, 133] width 148 height 8
paste input "[PHONE_NUMBER]"
type input "[PHONE_NUMBER]"
click at [352, 151] on input "search" at bounding box center [389, 155] width 138 height 8
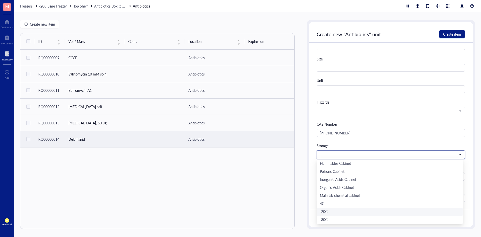
click at [334, 213] on div "-20C" at bounding box center [390, 212] width 140 height 6
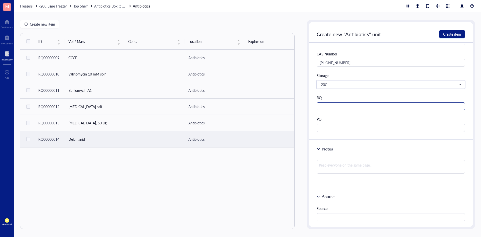
scroll to position [301, 0]
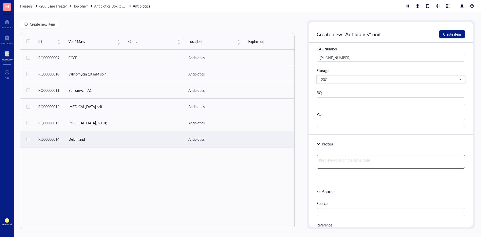
click at [346, 163] on textarea at bounding box center [391, 162] width 148 height 14
type textarea "#"
type textarea "#S"
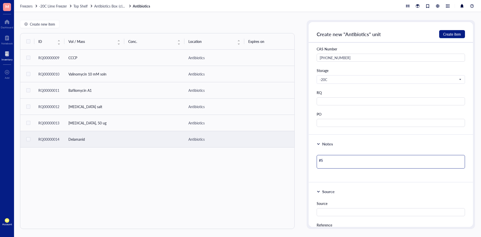
type textarea "#SU"
type textarea "#SUP"
click at [358, 150] on div "Notes #SUP347" at bounding box center [391, 159] width 164 height 48
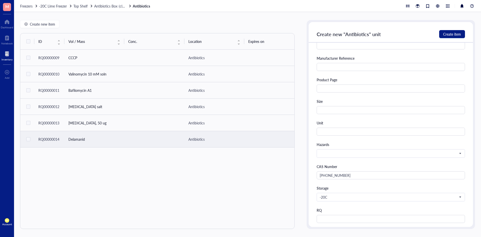
scroll to position [175, 0]
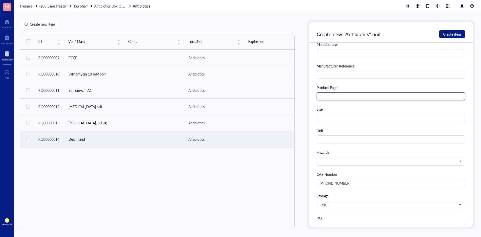
click at [366, 95] on input "text" at bounding box center [391, 96] width 148 height 8
paste input "[URL][DOMAIN_NAME]"
click at [373, 105] on div "Catalog Name Catalog Number Vendor Manufacturer Manufacturer Reference Product …" at bounding box center [391, 114] width 148 height 275
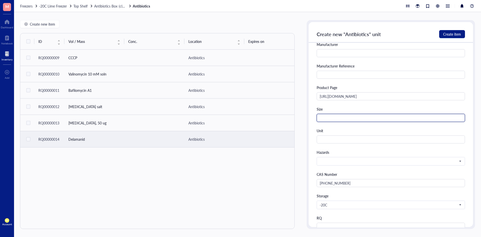
click at [369, 118] on input "text" at bounding box center [391, 118] width 148 height 8
click at [366, 128] on div "Unit" at bounding box center [391, 131] width 148 height 6
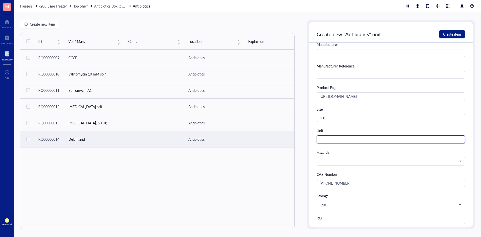
click at [366, 142] on input "text" at bounding box center [391, 139] width 148 height 8
click at [368, 133] on div "Unit bottle" at bounding box center [391, 136] width 148 height 16
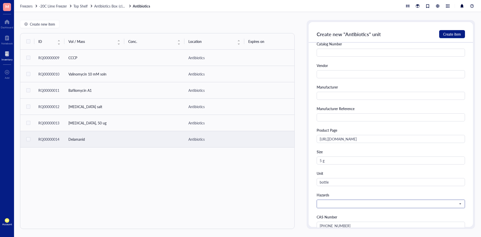
scroll to position [125, 0]
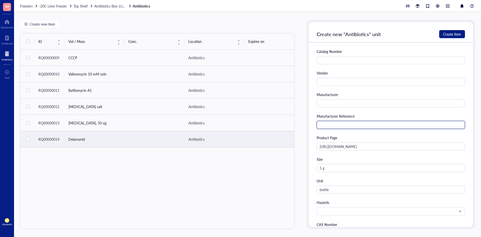
click at [353, 122] on input "text" at bounding box center [391, 125] width 148 height 8
paste input "449620050"
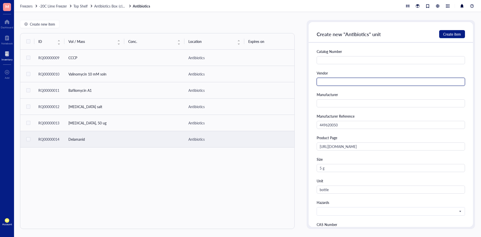
click at [363, 80] on input "text" at bounding box center [391, 82] width 148 height 8
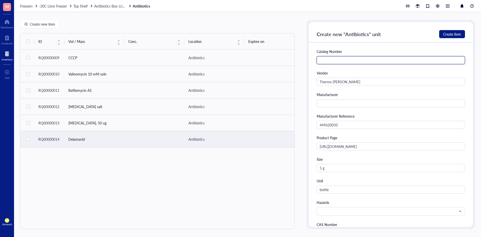
click at [393, 63] on input "text" at bounding box center [391, 60] width 148 height 8
paste input "AC449620050"
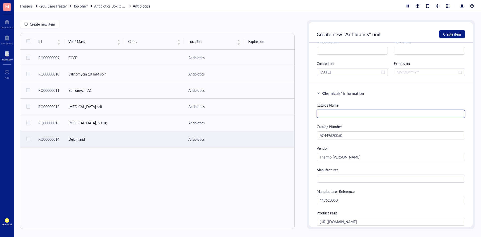
click at [380, 114] on input "text" at bounding box center [391, 114] width 148 height 8
click at [415, 109] on div "Catalog Name" at bounding box center [391, 110] width 148 height 16
click at [394, 117] on input "text" at bounding box center [391, 114] width 148 height 8
paste input "Thermo Scientific Chemicals [MEDICAL_DATA], 98%"
click at [412, 100] on div "Chemicals* information Catalog Name Thermo Scientific Chemicals Ciprofloxacin, …" at bounding box center [391, 234] width 164 height 301
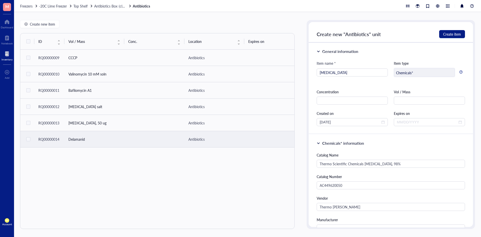
scroll to position [0, 0]
click at [419, 97] on input "text" at bounding box center [429, 101] width 71 height 8
click at [453, 34] on span "Create item" at bounding box center [452, 34] width 18 height 4
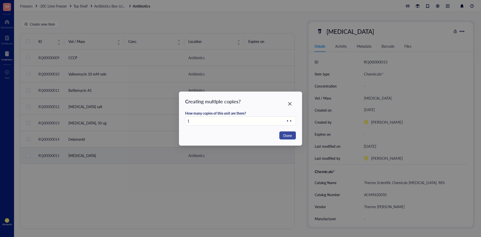
click at [283, 136] on button "Done" at bounding box center [287, 135] width 17 height 8
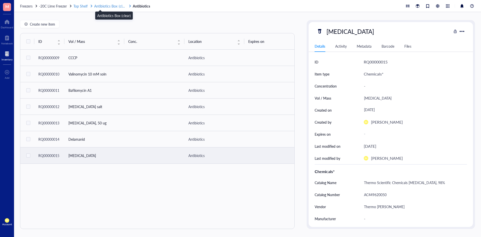
click at [107, 7] on span "Antibiotics Box (clear)" at bounding box center [111, 6] width 34 height 5
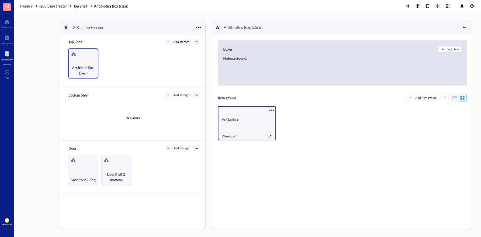
click at [250, 129] on div "Antibiotics Chemicals* x 7" at bounding box center [247, 123] width 58 height 34
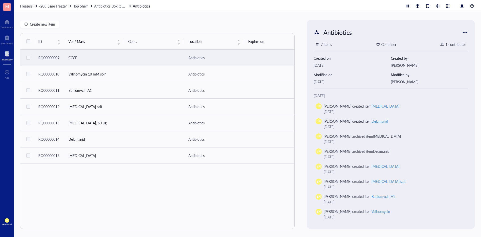
click at [76, 58] on td "CCCP" at bounding box center [94, 58] width 60 height 16
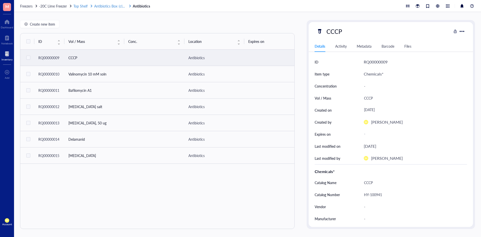
click at [115, 5] on span "Antibiotics Box (clear)" at bounding box center [111, 6] width 34 height 5
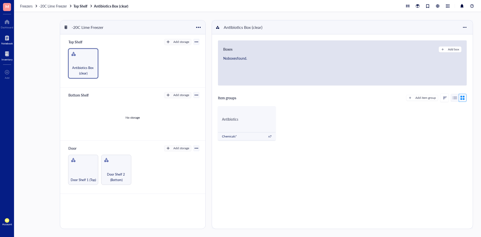
click at [4, 41] on div at bounding box center [7, 38] width 12 height 8
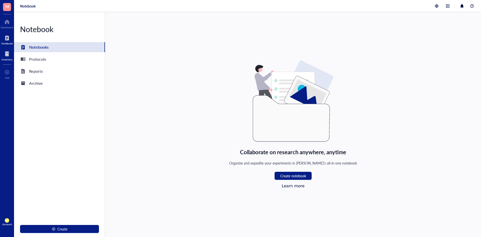
click at [6, 50] on div at bounding box center [7, 54] width 11 height 8
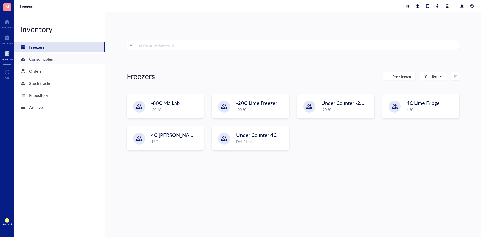
click at [65, 60] on div "Consumables" at bounding box center [59, 59] width 91 height 10
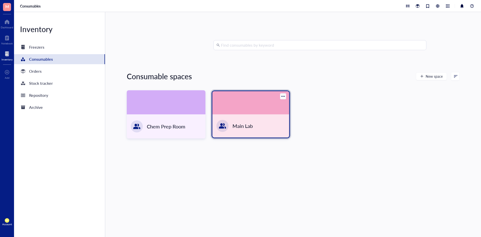
click at [249, 104] on div at bounding box center [250, 102] width 77 height 23
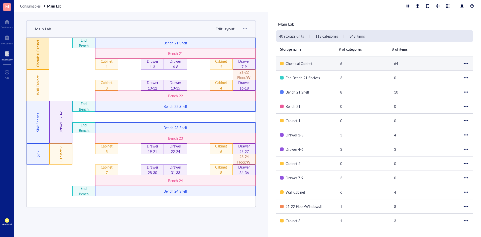
click at [44, 57] on div "Chemical Cabinet" at bounding box center [38, 54] width 23 height 32
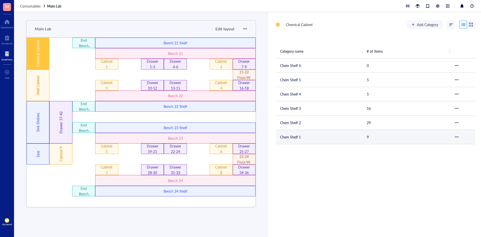
click at [309, 137] on td "Chem Shelf 1" at bounding box center [319, 136] width 87 height 14
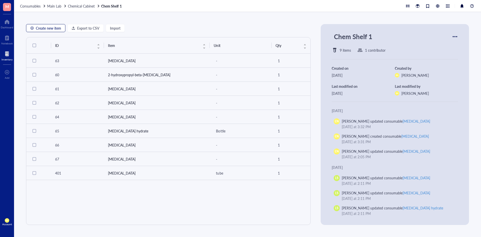
click at [43, 28] on span "Create new item" at bounding box center [48, 28] width 25 height 4
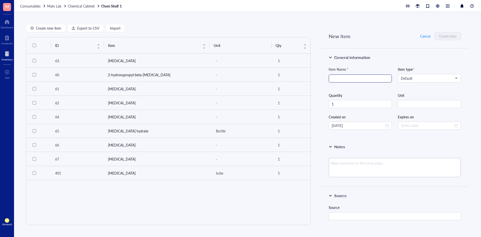
click at [350, 74] on div at bounding box center [360, 78] width 63 height 8
click at [427, 80] on span "Default" at bounding box center [429, 78] width 56 height 5
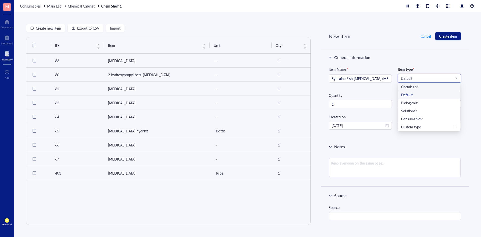
click at [416, 85] on div "Chemicals*" at bounding box center [429, 87] width 56 height 6
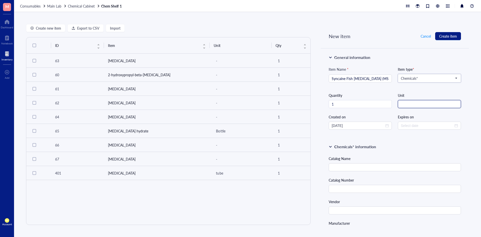
click at [411, 101] on input "string" at bounding box center [429, 104] width 63 height 8
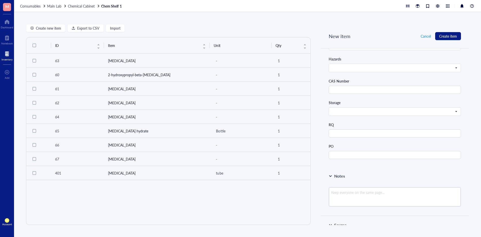
scroll to position [250, 0]
click at [342, 190] on textarea at bounding box center [395, 196] width 132 height 19
paste textarea "A great sedative for transporting, sorting and grading fish. This is an FDA-app…"
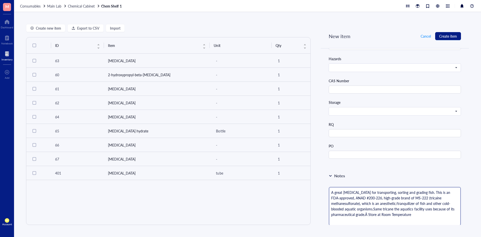
scroll to position [0, 0]
click at [329, 193] on textarea "A great sedative for transporting, sorting and grading fish. This is an FDA-app…" at bounding box center [395, 206] width 132 height 38
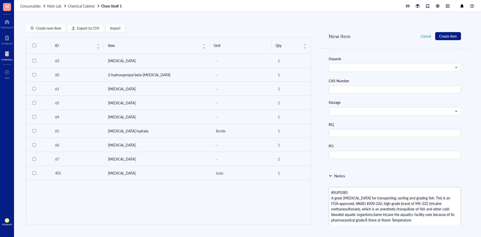
click at [355, 177] on div "Notes" at bounding box center [395, 176] width 132 height 6
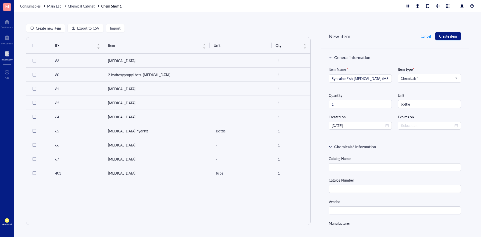
click at [351, 162] on div "Catalog Name" at bounding box center [395, 164] width 132 height 16
click at [351, 164] on input "text" at bounding box center [395, 167] width 132 height 8
paste input "SyncaineFish Anesthetics (MS-222)"
drag, startPoint x: 329, startPoint y: 78, endPoint x: 380, endPoint y: 77, distance: 51.1
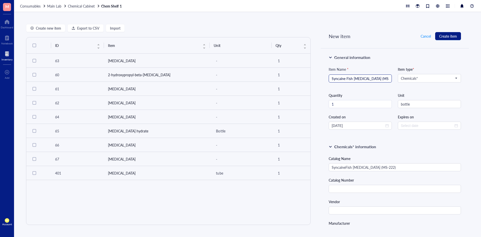
click at [380, 77] on div "Syncaine Fish Anesthetics (MS-222)" at bounding box center [360, 78] width 63 height 8
drag, startPoint x: 385, startPoint y: 78, endPoint x: 316, endPoint y: 82, distance: 69.2
click at [316, 82] on div "Create new item Export to CSV Import ID Item Unit Qty 63 Kanamycin Sulfate - 1 …" at bounding box center [247, 124] width 467 height 225
click at [362, 66] on div "General information Item Name * Tricaine methanesulfonate Tricaine methanesulfo…" at bounding box center [395, 92] width 148 height 89
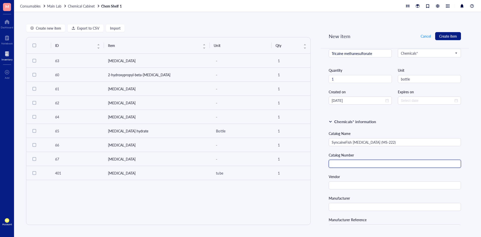
click at [358, 165] on input "text" at bounding box center [395, 164] width 132 height 8
paste input "TRS5"
drag, startPoint x: 353, startPoint y: 184, endPoint x: 350, endPoint y: 183, distance: 3.5
click at [352, 184] on input "text" at bounding box center [395, 185] width 132 height 8
click at [346, 206] on input "text" at bounding box center [395, 207] width 132 height 8
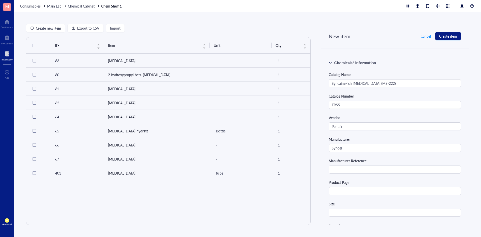
scroll to position [100, 0]
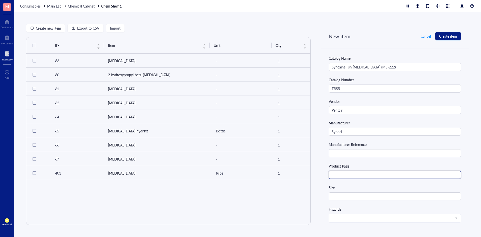
click at [346, 175] on input "text" at bounding box center [395, 175] width 132 height 8
paste input "https://pentairaes.com/syncaine-topical-anesthetics-ms-222"
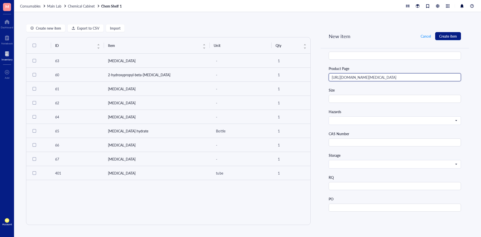
scroll to position [200, 0]
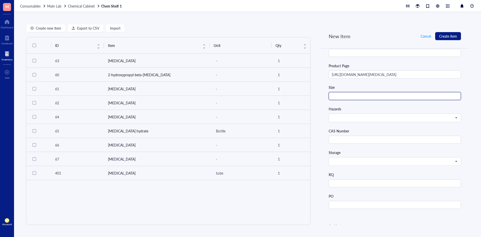
click at [367, 97] on input "text" at bounding box center [395, 96] width 132 height 8
click at [389, 130] on div "CAS Number" at bounding box center [395, 131] width 132 height 6
click at [392, 115] on span at bounding box center [394, 117] width 125 height 5
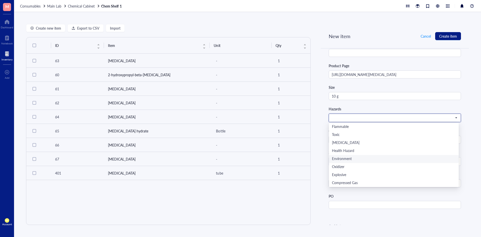
click at [361, 157] on div "Environment" at bounding box center [394, 159] width 124 height 6
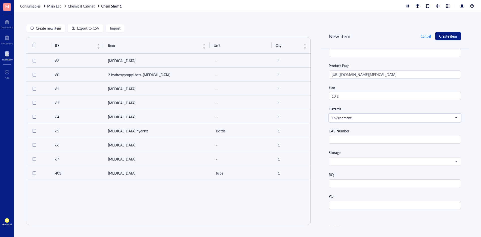
click at [380, 130] on div "CAS Number" at bounding box center [395, 131] width 132 height 6
drag, startPoint x: 377, startPoint y: 138, endPoint x: 375, endPoint y: 140, distance: 2.8
click at [375, 140] on input "text" at bounding box center [395, 139] width 132 height 8
click at [389, 127] on div "Catalog Name SyncaineFish Anesthetics (MS-222) Catalog Number TRS5 Vendor Penta…" at bounding box center [395, 81] width 132 height 253
click at [396, 163] on span at bounding box center [394, 161] width 125 height 5
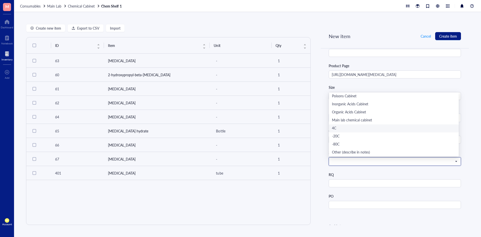
scroll to position [0, 0]
click at [365, 131] on div "Main lab chemical cabinet" at bounding box center [394, 128] width 130 height 8
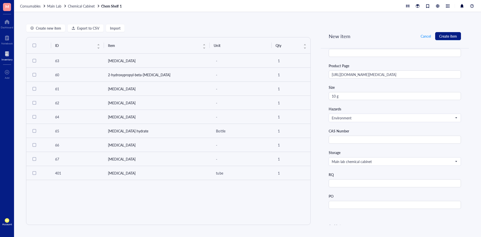
click at [373, 173] on div "RQ" at bounding box center [395, 175] width 132 height 6
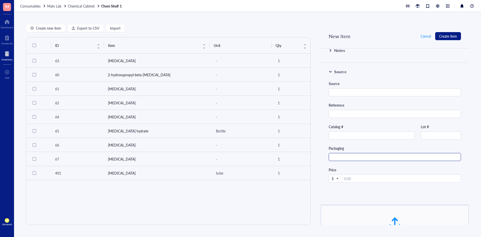
scroll to position [326, 0]
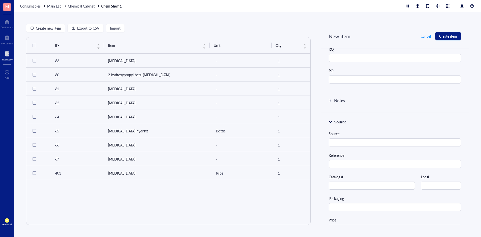
click at [329, 102] on div "Notes" at bounding box center [395, 100] width 132 height 6
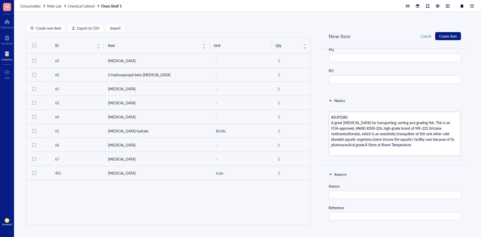
click at [359, 100] on div "Notes" at bounding box center [395, 100] width 132 height 6
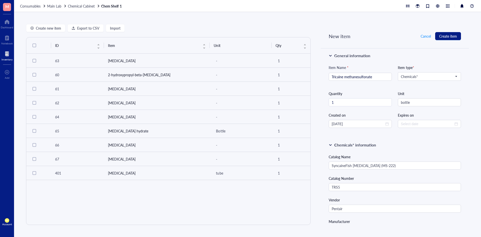
scroll to position [0, 0]
click at [440, 36] on span "Create item" at bounding box center [448, 36] width 18 height 4
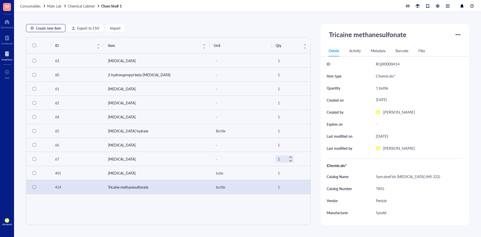
click at [41, 30] on span "Create new item" at bounding box center [48, 28] width 25 height 4
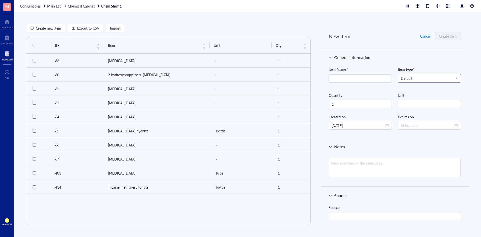
click at [427, 78] on span "Default" at bounding box center [429, 78] width 56 height 5
click at [415, 87] on div "Chemicals*" at bounding box center [429, 87] width 56 height 6
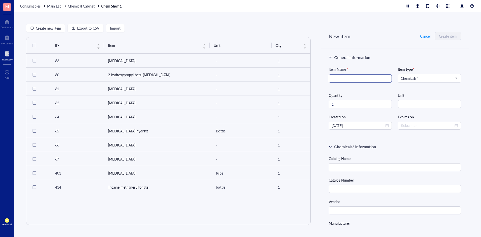
click at [344, 78] on input "search" at bounding box center [360, 79] width 57 height 8
paste input "N1,N11-Diethylnorspermine tetrahydrochloride"
click at [346, 92] on div "Item Name * N1,N11-Diethylnorspermine tetrahydrochloride N1,N11-Diethylnorsperm…" at bounding box center [395, 97] width 132 height 63
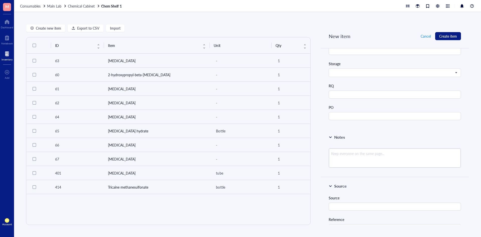
scroll to position [301, 0]
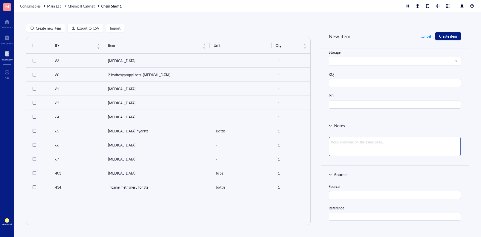
click at [348, 139] on textarea at bounding box center [395, 146] width 132 height 19
paste textarea "Bio-techne / Tocris1mg $19250mg $789Also found at fisher for more money Cat. no…"
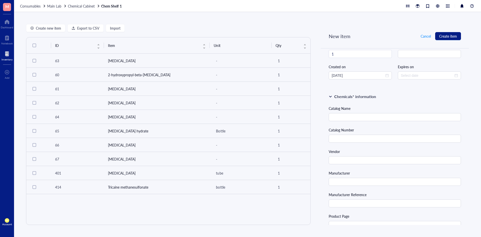
scroll to position [0, 0]
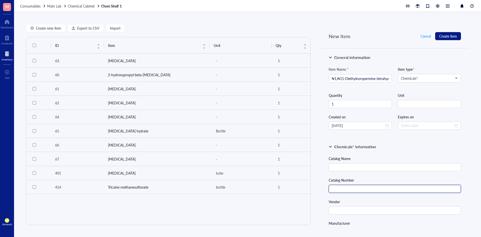
click at [359, 190] on input "text" at bounding box center [395, 189] width 132 height 8
click at [390, 165] on input "text" at bounding box center [395, 167] width 132 height 8
paste input "N1,N11-Diethylnorspermine tetrahydrochloride"
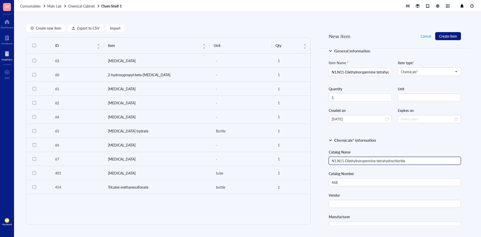
scroll to position [25, 0]
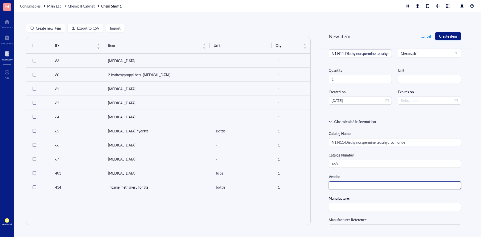
click at [363, 185] on input "text" at bounding box center [395, 185] width 132 height 8
paste input "Bio-techne"
click at [354, 207] on input "text" at bounding box center [395, 207] width 132 height 8
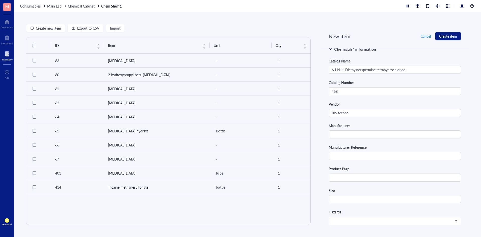
scroll to position [100, 0]
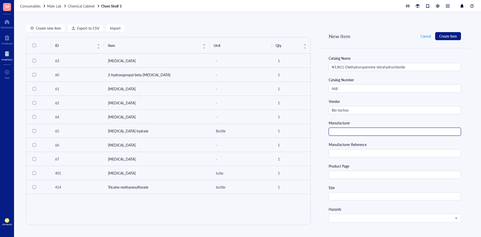
click at [352, 133] on input "text" at bounding box center [395, 131] width 132 height 8
paste input "Bio-techne"
click at [356, 175] on input "text" at bounding box center [395, 175] width 132 height 8
paste input "https://www.tocris.com/products/n1-n11-diethylnorspermine-tetrahydrochloride_04…"
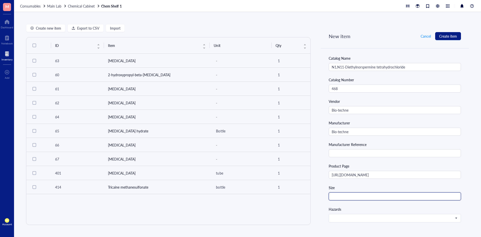
click at [385, 196] on input "text" at bounding box center [395, 196] width 132 height 8
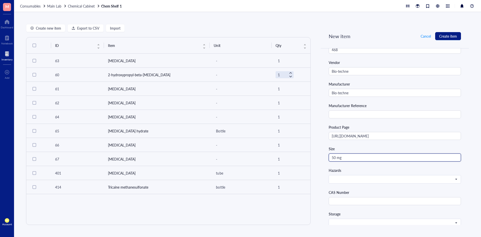
scroll to position [150, 0]
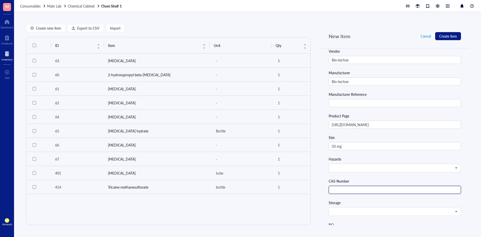
click at [345, 191] on input "text" at bounding box center [395, 190] width 132 height 8
paste input "156886-85-0"
click at [343, 209] on input "search" at bounding box center [393, 212] width 122 height 8
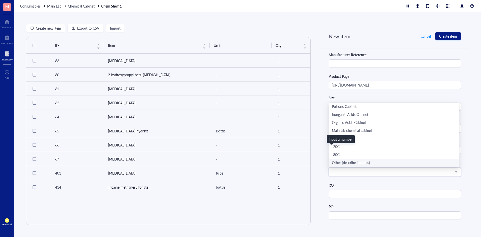
scroll to position [200, 0]
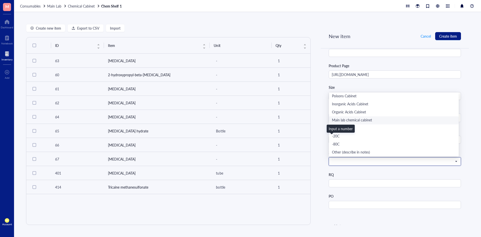
click at [366, 118] on div "Main lab chemical cabinet" at bounding box center [394, 120] width 124 height 6
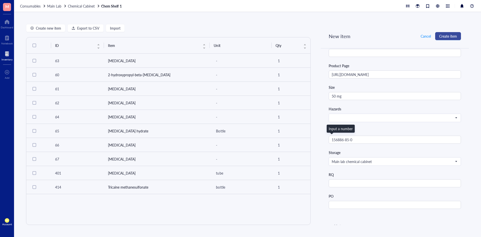
click at [455, 35] on span "Create item" at bounding box center [448, 36] width 18 height 4
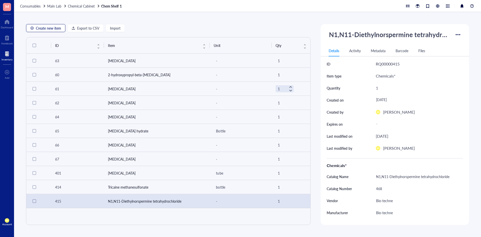
click at [48, 27] on span "Create new item" at bounding box center [48, 28] width 25 height 4
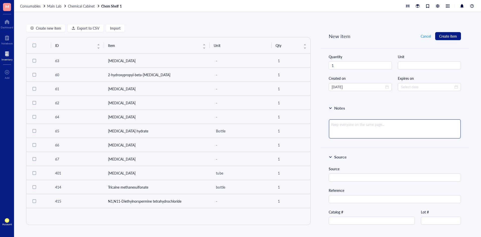
scroll to position [27, 0]
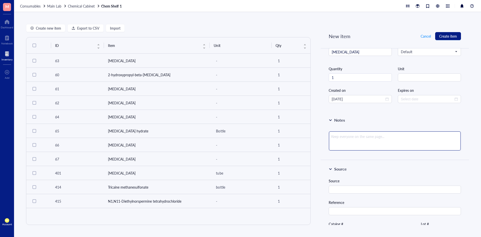
click at [373, 135] on textarea at bounding box center [395, 140] width 132 height 19
paste textarea "1GRetest March 2028"
click at [370, 122] on div "Notes" at bounding box center [395, 120] width 132 height 6
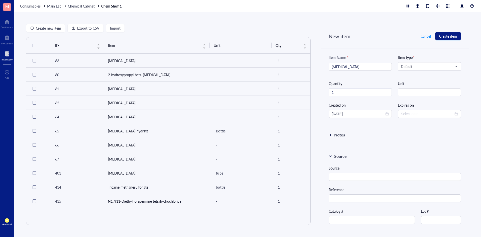
scroll to position [0, 0]
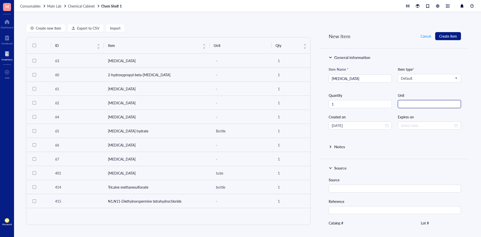
click at [419, 107] on input "string" at bounding box center [429, 104] width 63 height 8
click at [415, 151] on div "Notes" at bounding box center [395, 147] width 148 height 21
click at [329, 148] on div at bounding box center [331, 147] width 4 height 4
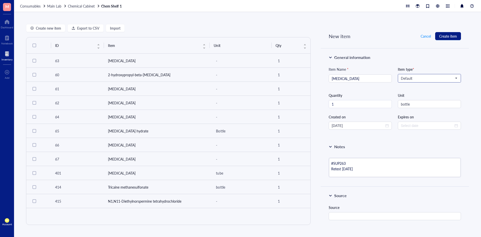
click at [427, 78] on span "Default" at bounding box center [429, 78] width 56 height 5
click at [417, 86] on div "Chemicals*" at bounding box center [429, 87] width 56 height 6
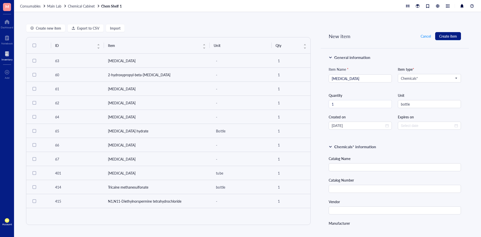
click at [410, 163] on div "Catalog Name" at bounding box center [395, 164] width 132 height 16
click at [432, 167] on input "text" at bounding box center [395, 167] width 132 height 8
click at [370, 189] on input "text" at bounding box center [395, 189] width 132 height 8
click at [368, 212] on input "text" at bounding box center [395, 210] width 132 height 8
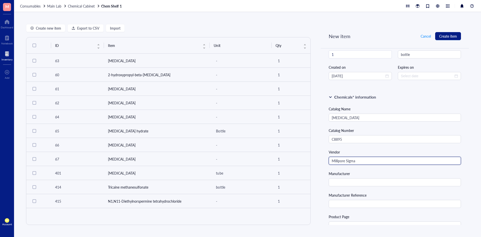
scroll to position [50, 0]
click at [341, 180] on input "text" at bounding box center [395, 182] width 132 height 8
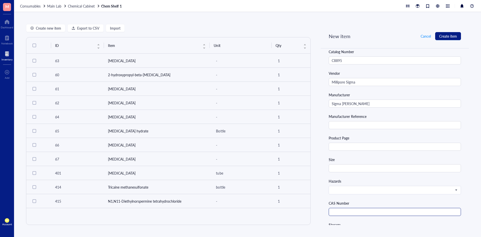
scroll to position [175, 0]
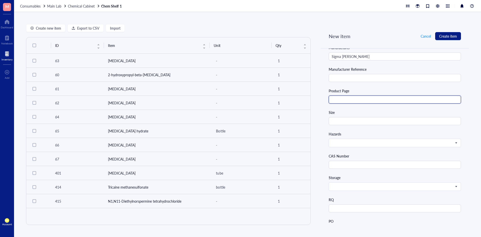
click at [391, 97] on input "text" at bounding box center [395, 99] width 132 height 8
paste input "https://www.sigmaaldrich.com/US/en/product/sigma/c8895"
click at [375, 111] on div "Size" at bounding box center [395, 112] width 132 height 6
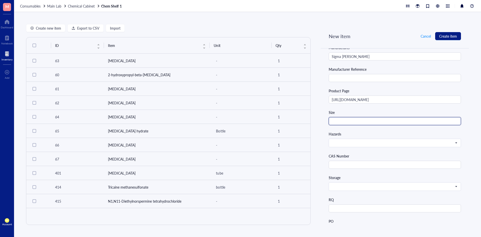
click at [376, 121] on input "text" at bounding box center [395, 121] width 132 height 8
click at [413, 129] on div "Catalog Name Clofazimine Catalog Number C8895 Vendor Millipore Sigma Manufactur…" at bounding box center [395, 106] width 132 height 253
click at [404, 148] on div "Catalog Name Clofazimine Catalog Number C8895 Vendor Millipore Sigma Manufactur…" at bounding box center [395, 106] width 132 height 253
click at [404, 147] on div at bounding box center [395, 142] width 132 height 9
click at [404, 144] on span at bounding box center [394, 142] width 125 height 5
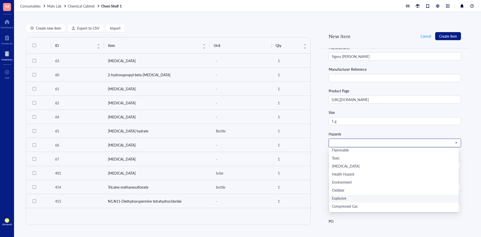
scroll to position [0, 0]
click at [376, 130] on div "Catalog Name Clofazimine Catalog Number C8895 Vendor Millipore Sigma Manufactur…" at bounding box center [395, 106] width 132 height 253
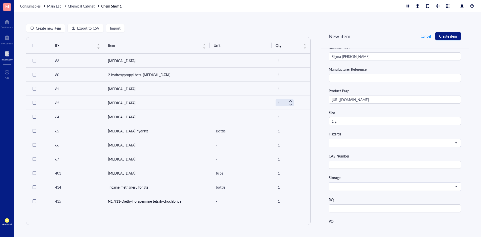
click at [391, 145] on span at bounding box center [394, 142] width 125 height 5
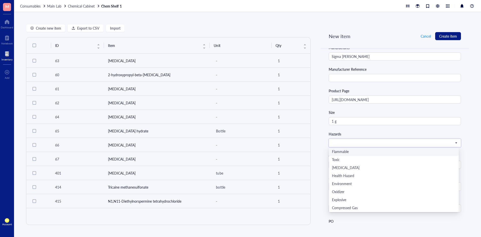
click at [391, 134] on div "Hazards" at bounding box center [395, 134] width 132 height 6
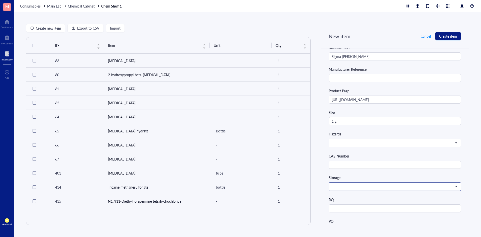
click at [380, 185] on span at bounding box center [394, 186] width 125 height 5
click at [376, 195] on div "Catalog Name Clofazimine Catalog Number C8895 Vendor Millipore Sigma Manufactur…" at bounding box center [395, 106] width 132 height 253
click at [374, 186] on span at bounding box center [394, 186] width 125 height 5
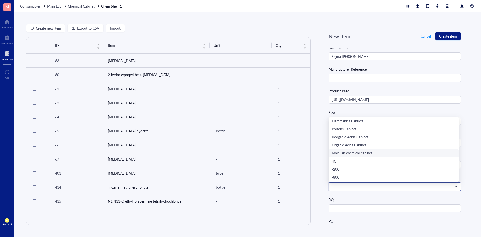
click at [355, 153] on div "Main lab chemical cabinet" at bounding box center [394, 154] width 124 height 6
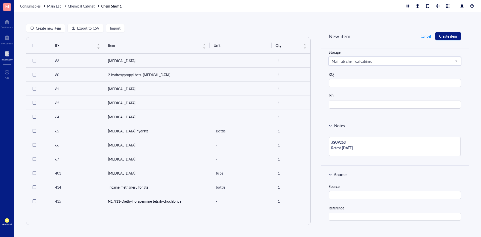
scroll to position [326, 0]
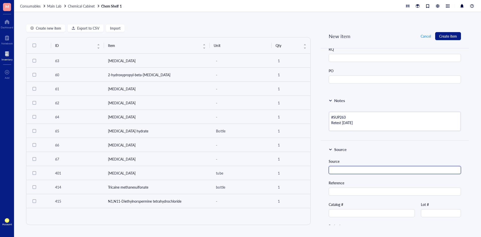
click at [349, 171] on input "text" at bounding box center [395, 170] width 132 height 8
click at [353, 160] on div "Source" at bounding box center [395, 161] width 132 height 6
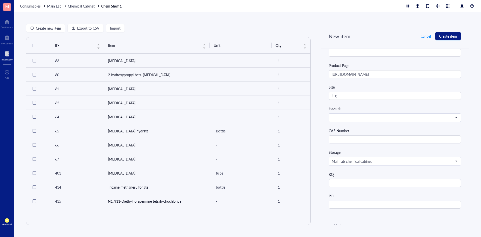
scroll to position [200, 0]
click at [354, 139] on input "text" at bounding box center [395, 139] width 132 height 8
paste input "2030-63-9"
click at [370, 132] on div "CAS Number" at bounding box center [395, 131] width 132 height 6
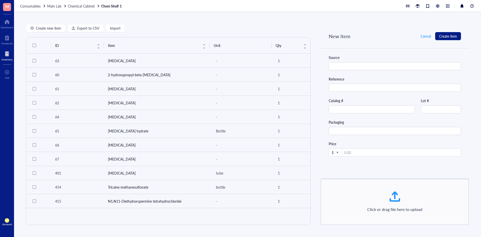
scroll to position [431, 0]
click at [448, 35] on span "Create item" at bounding box center [448, 36] width 18 height 4
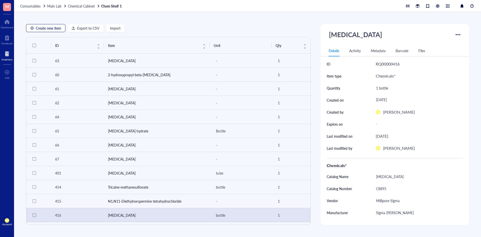
click at [47, 26] on span "Create new item" at bounding box center [48, 28] width 25 height 4
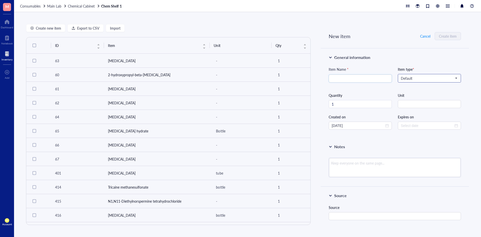
click at [422, 79] on span "Default" at bounding box center [429, 78] width 56 height 5
click at [410, 88] on div "Chemicals*" at bounding box center [429, 87] width 56 height 6
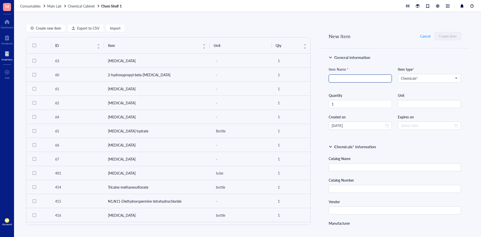
click at [347, 79] on input "search" at bounding box center [360, 79] width 57 height 8
click at [427, 87] on div "Item Name * Geneticin (G418 Sulfate) Item type * Chemicals* Chemicals* Default …" at bounding box center [395, 97] width 132 height 63
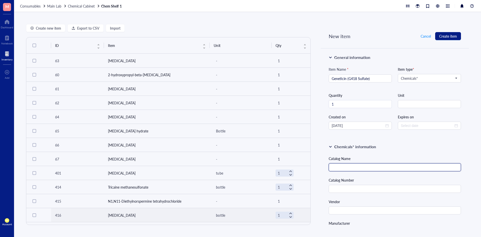
click at [366, 164] on input "text" at bounding box center [395, 167] width 132 height 8
paste input "Geneticin Selective Antibiotic (G418 Sulfate), Powder"
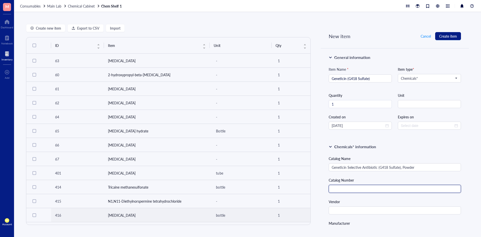
click at [360, 187] on input "text" at bounding box center [395, 189] width 132 height 8
click at [378, 192] on input "text" at bounding box center [395, 189] width 132 height 8
paste input "11811023"
click at [372, 208] on input "text" at bounding box center [395, 210] width 132 height 8
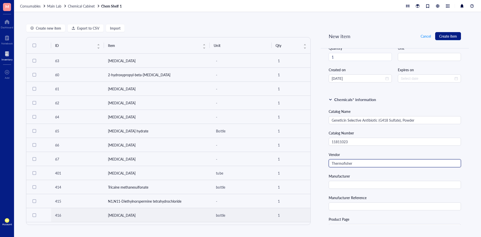
scroll to position [50, 0]
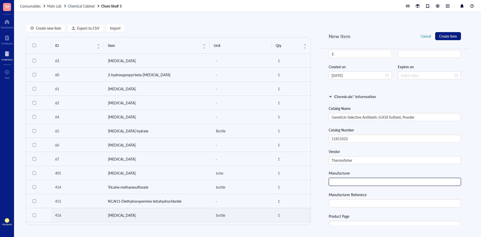
click at [347, 183] on input "text" at bounding box center [395, 182] width 132 height 8
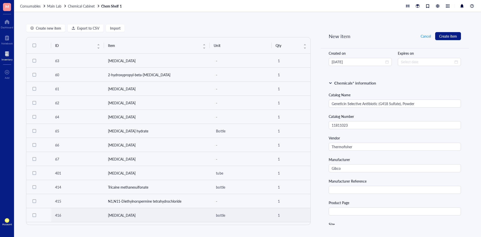
scroll to position [75, 0]
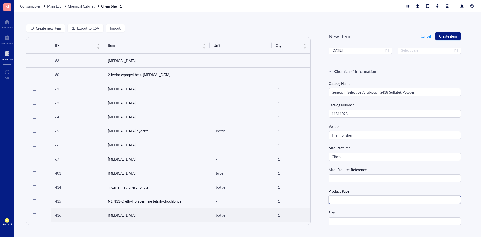
click at [350, 199] on input "text" at bounding box center [395, 200] width 132 height 8
paste input "https://www.thermofisher.com/order/catalog/product/11811023"
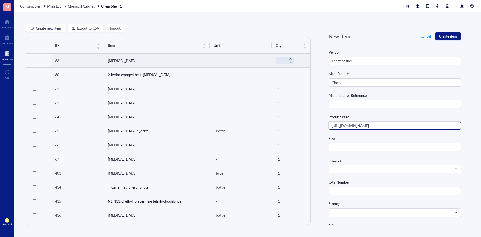
scroll to position [150, 0]
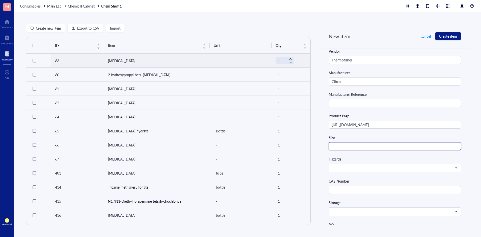
click at [369, 148] on input "text" at bounding box center [395, 146] width 132 height 8
click at [371, 159] on div "Hazards" at bounding box center [395, 159] width 132 height 6
click at [365, 167] on span at bounding box center [394, 168] width 125 height 5
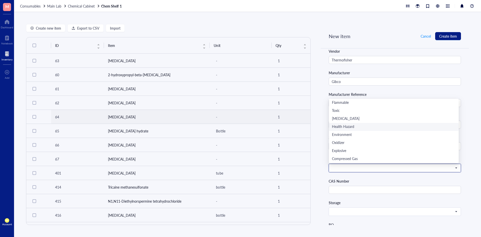
click at [361, 128] on div "Health Hazard" at bounding box center [394, 127] width 124 height 6
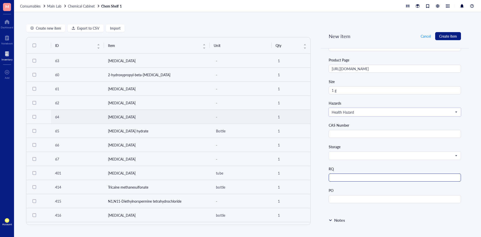
scroll to position [225, 0]
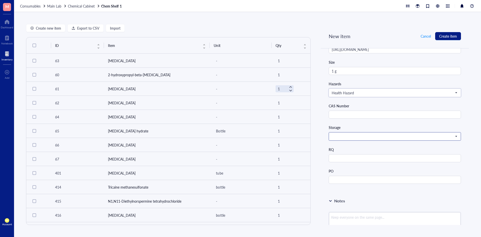
click at [390, 135] on span at bounding box center [394, 136] width 125 height 5
click at [388, 125] on div "Storage" at bounding box center [395, 127] width 132 height 6
click at [384, 135] on span at bounding box center [394, 136] width 125 height 5
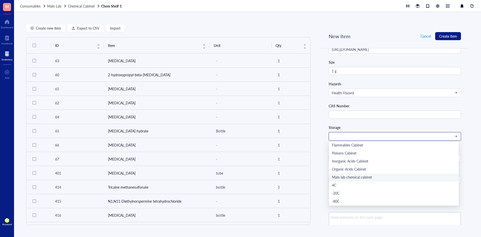
click at [365, 176] on div "Main lab chemical cabinet" at bounding box center [394, 178] width 124 height 6
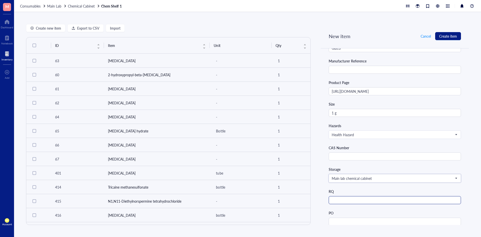
scroll to position [181, 0]
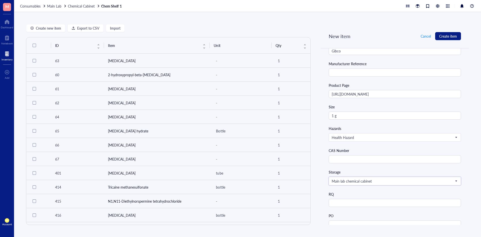
click at [442, 31] on div "New item Cancel Create item" at bounding box center [395, 36] width 148 height 24
click at [441, 36] on span "Create item" at bounding box center [448, 36] width 18 height 4
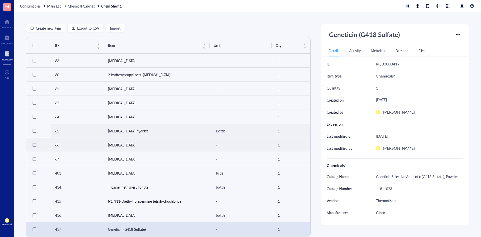
scroll to position [2, 0]
click at [59, 7] on span "Main Lab" at bounding box center [54, 6] width 14 height 5
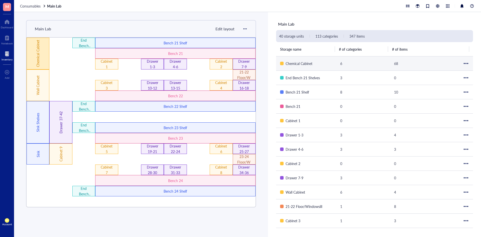
click at [32, 60] on div "Chemical Cabinet" at bounding box center [38, 54] width 23 height 32
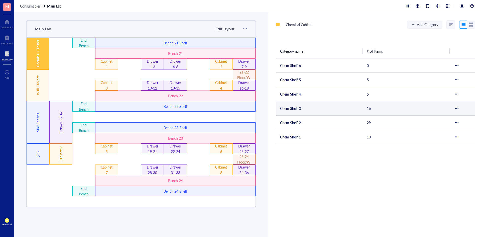
click at [303, 104] on td "Chem Shelf 3" at bounding box center [319, 108] width 87 height 14
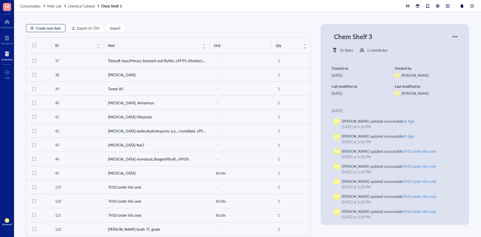
click at [57, 27] on span "Create new item" at bounding box center [48, 28] width 25 height 4
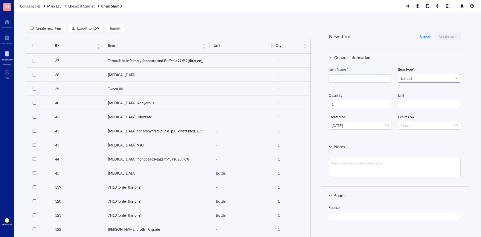
click at [403, 77] on span "Default" at bounding box center [429, 78] width 56 height 5
click at [398, 50] on div "General information Item Name * Item type * Default Chemicals* Default Biologic…" at bounding box center [395, 92] width 148 height 89
click at [426, 81] on input "search" at bounding box center [427, 78] width 53 height 8
click at [418, 83] on div "Chemicals*" at bounding box center [429, 87] width 62 height 8
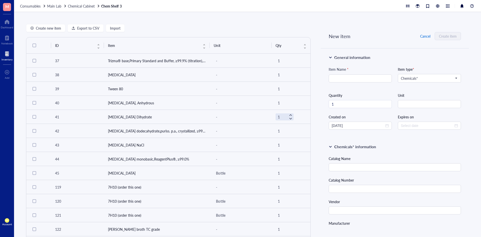
click at [425, 38] on span "Cancel" at bounding box center [425, 36] width 10 height 4
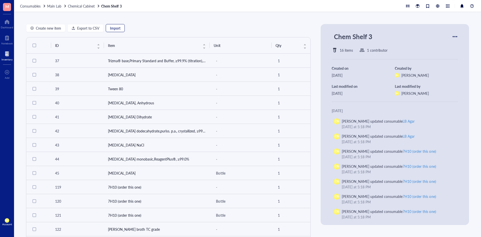
click at [116, 29] on span "Import" at bounding box center [115, 28] width 11 height 4
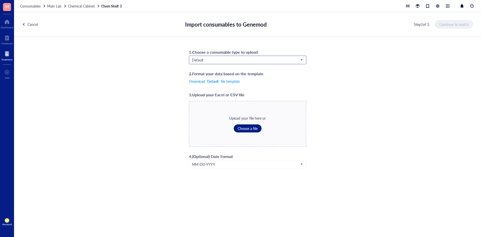
click at [218, 60] on span "Default" at bounding box center [247, 60] width 110 height 5
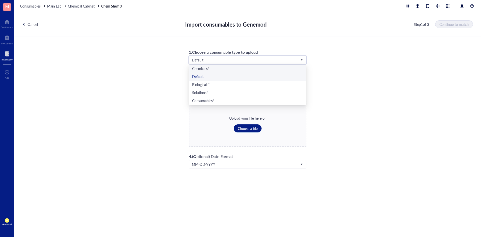
click at [211, 72] on div "Chemicals*" at bounding box center [247, 69] width 117 height 8
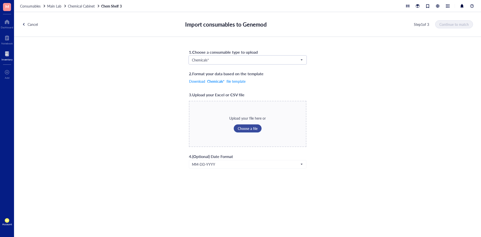
click at [248, 126] on span "Choose a file" at bounding box center [248, 128] width 20 height 4
click at [448, 25] on span "Continue to match" at bounding box center [454, 24] width 29 height 4
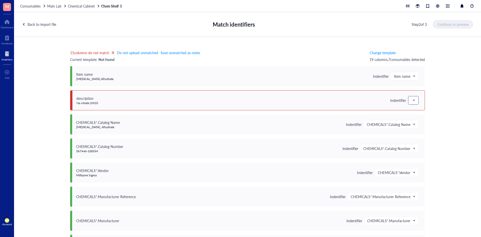
click at [411, 98] on span at bounding box center [413, 100] width 5 height 8
click at [413, 115] on div "Save as notes" at bounding box center [441, 117] width 60 height 6
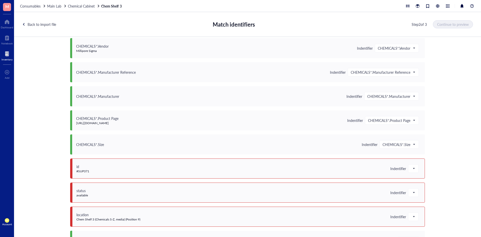
scroll to position [125, 0]
click at [416, 168] on div at bounding box center [413, 167] width 10 height 8
click at [417, 181] on div "Save as notes" at bounding box center [441, 184] width 66 height 8
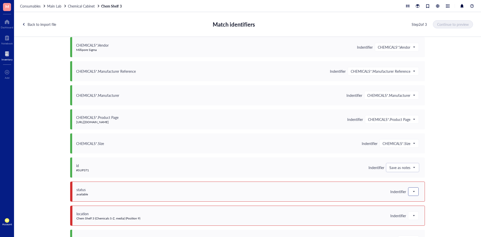
click at [409, 192] on div at bounding box center [413, 191] width 10 height 8
click at [425, 131] on div "Save as notes" at bounding box center [441, 134] width 66 height 8
click at [415, 212] on div at bounding box center [413, 215] width 10 height 8
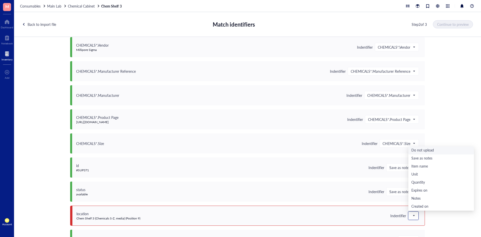
click at [419, 150] on div "Do not upload" at bounding box center [441, 151] width 60 height 6
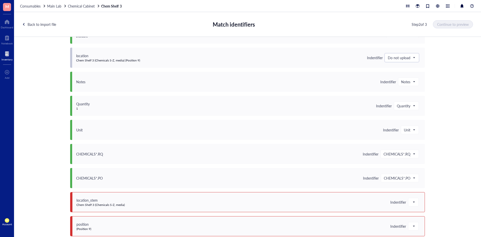
scroll to position [287, 0]
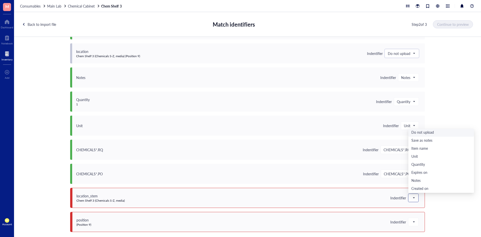
click at [411, 197] on span at bounding box center [413, 198] width 5 height 8
click at [416, 132] on div "Do not upload" at bounding box center [441, 133] width 60 height 6
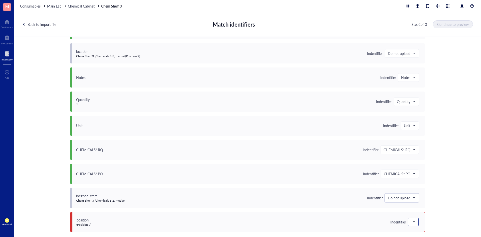
click at [411, 224] on span at bounding box center [413, 222] width 5 height 8
click at [416, 156] on div "Do not upload" at bounding box center [441, 157] width 60 height 6
click at [452, 23] on span "Continue to preview" at bounding box center [453, 24] width 32 height 4
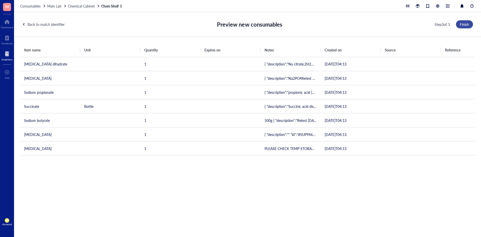
click at [464, 23] on span "Finish" at bounding box center [464, 24] width 9 height 4
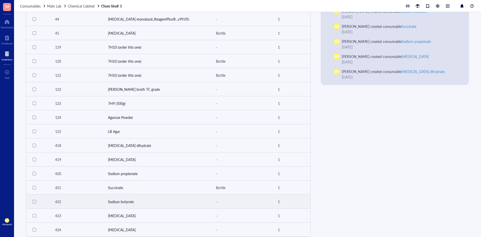
scroll to position [0, 0]
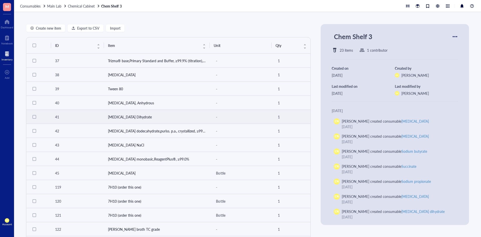
click at [144, 118] on td "Sodium Citrate Dihydrate" at bounding box center [157, 117] width 106 height 14
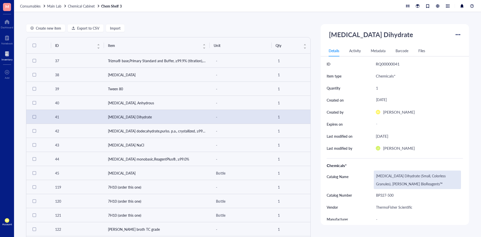
scroll to position [125, 0]
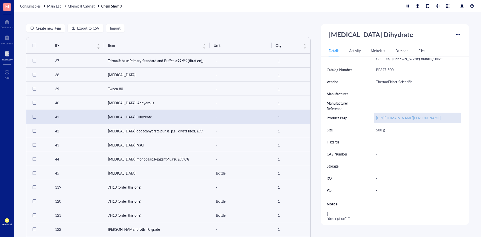
click at [397, 120] on link "https://www.fishersci.com/shop/products/sodium-citrate-dihydrate-small-colorles…" at bounding box center [408, 117] width 65 height 5
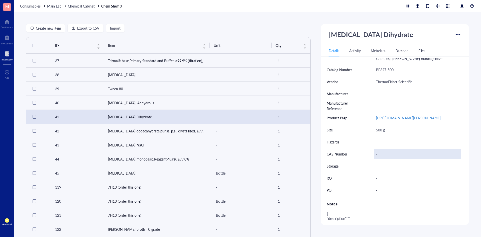
click at [375, 159] on div "-" at bounding box center [417, 154] width 87 height 11
click at [445, 166] on div at bounding box center [448, 164] width 8 height 4
click at [375, 159] on div "-" at bounding box center [417, 154] width 87 height 11
click at [444, 166] on div at bounding box center [448, 164] width 8 height 4
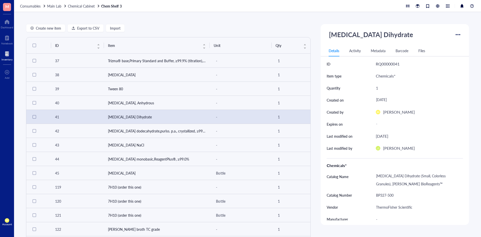
click at [454, 34] on div at bounding box center [458, 35] width 8 height 8
click at [473, 47] on div "Create new item Export to CSV Import ID Item Unit Qty 37 Trizma® base,Primary S…" at bounding box center [247, 124] width 467 height 225
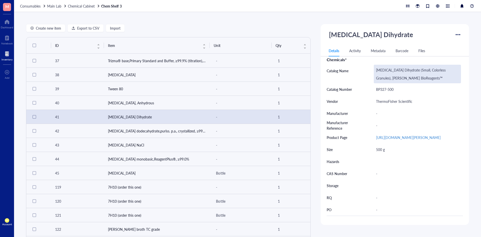
scroll to position [100, 0]
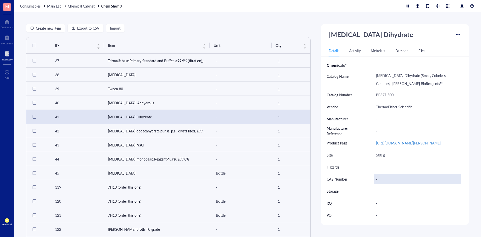
click at [379, 184] on div "-" at bounding box center [417, 179] width 87 height 11
click at [444, 191] on div at bounding box center [448, 189] width 8 height 4
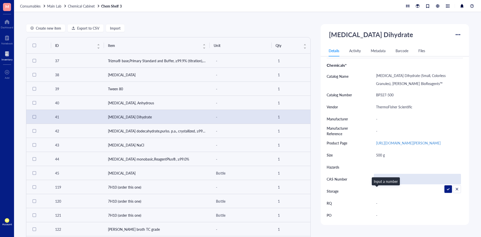
click at [444, 191] on div at bounding box center [448, 189] width 8 height 4
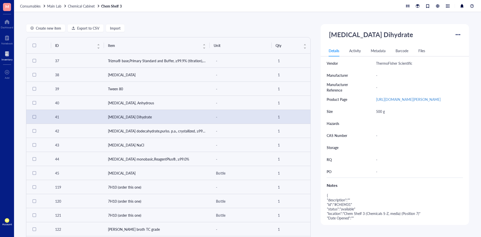
scroll to position [140, 0]
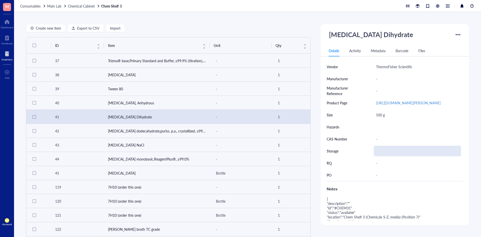
click at [405, 156] on div at bounding box center [417, 151] width 87 height 11
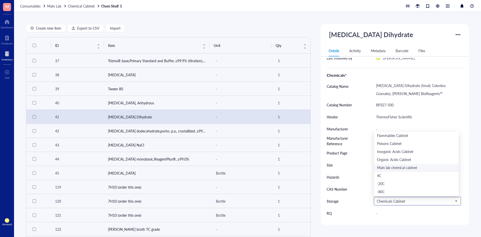
click at [392, 171] on div "Main lab chemical cabinet" at bounding box center [416, 168] width 79 height 6
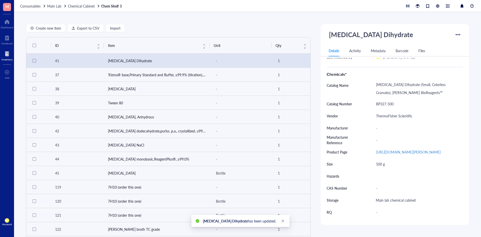
click at [467, 188] on div "Create new item Export to CSV Import ID Item Unit Qty 41 Sodium Citrate Dihydra…" at bounding box center [247, 124] width 467 height 225
click at [283, 220] on div "Sodium Citrate Dihydrate has been updated." at bounding box center [240, 221] width 98 height 12
click at [377, 193] on div "-" at bounding box center [417, 188] width 87 height 11
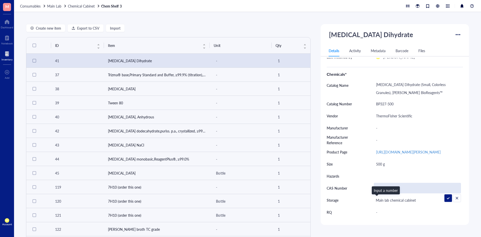
click at [444, 200] on div at bounding box center [448, 198] width 8 height 4
click at [380, 193] on div "-" at bounding box center [417, 188] width 87 height 11
click at [384, 193] on input "6132-04-3" at bounding box center [417, 188] width 87 height 10
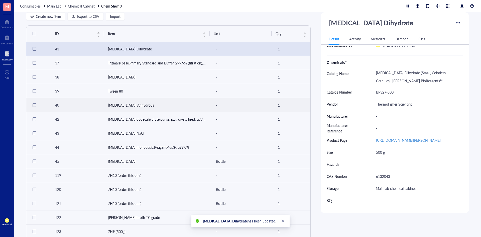
scroll to position [0, 0]
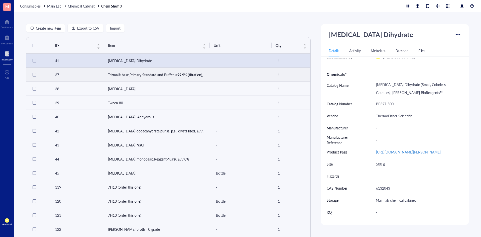
click at [156, 77] on td "Trizma® base,Primary Standard and Buffer, ≥99.9% (titration), crystalline" at bounding box center [157, 75] width 106 height 14
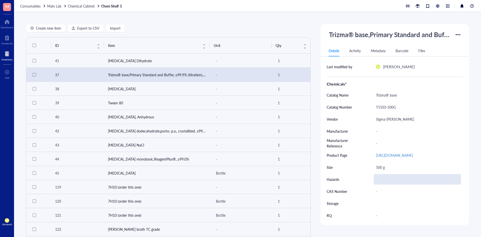
scroll to position [66, 0]
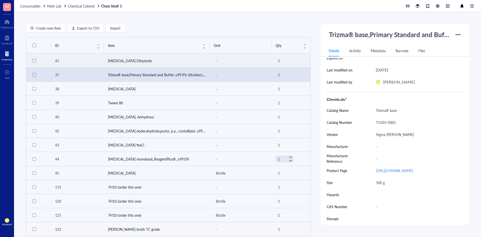
click at [140, 61] on td "Sodium Citrate Dihydrate" at bounding box center [157, 61] width 106 height 14
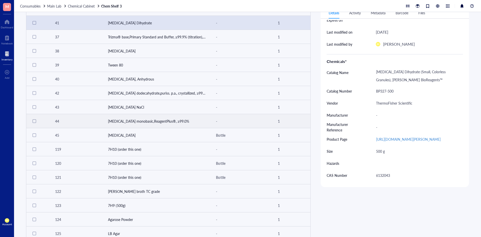
scroll to position [50, 0]
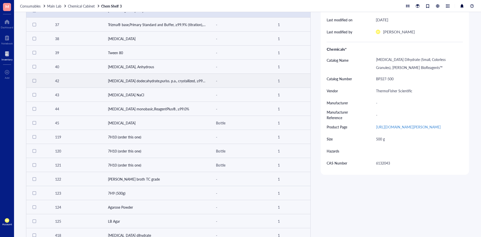
click at [147, 83] on td "Sodium phosphate dibasic dodecahydrate,puriss. p.a., crystallized, ≥99.0% (T)" at bounding box center [157, 81] width 106 height 14
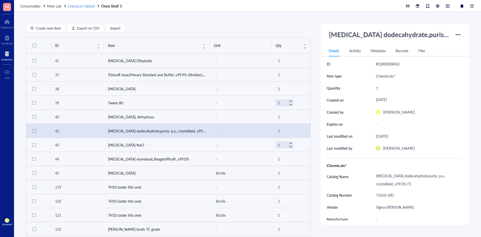
click at [76, 4] on span "Chemical Cabinet" at bounding box center [81, 6] width 27 height 5
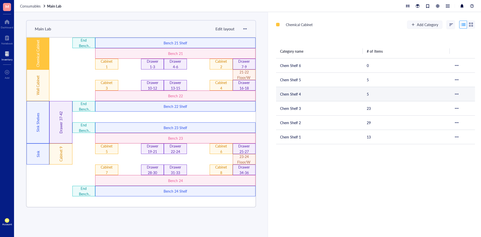
click at [290, 96] on td "Chem Shelf 4" at bounding box center [319, 94] width 87 height 14
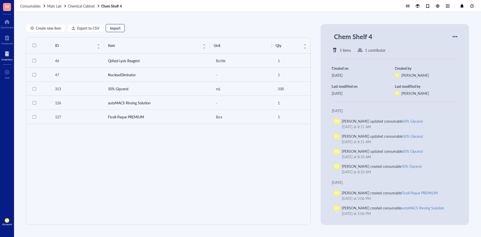
click at [112, 28] on span "Import" at bounding box center [115, 28] width 11 height 4
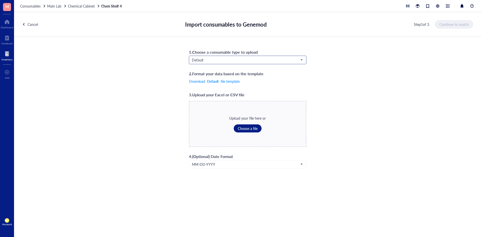
click at [215, 63] on input "search" at bounding box center [245, 60] width 107 height 8
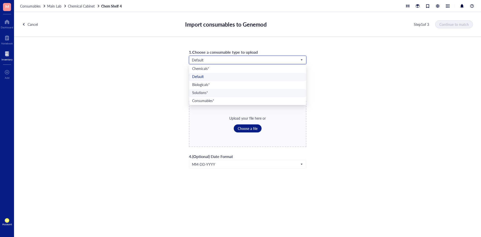
click at [211, 94] on div "Solutions*" at bounding box center [247, 93] width 111 height 6
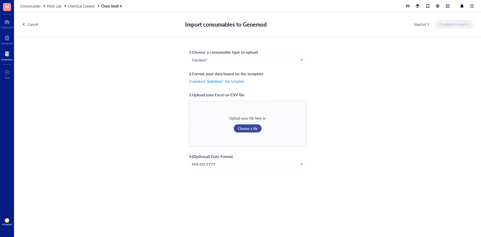
click at [254, 127] on span "Choose a file" at bounding box center [248, 128] width 20 height 4
click at [452, 25] on span "Continue to match" at bounding box center [454, 24] width 29 height 4
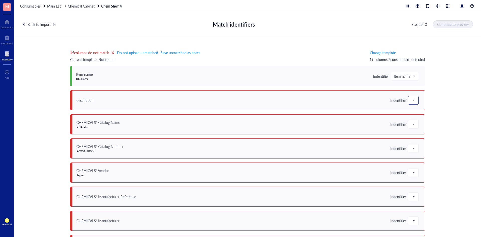
click at [411, 100] on span at bounding box center [413, 100] width 5 height 8
click at [415, 117] on div "Save as notes" at bounding box center [437, 117] width 52 height 6
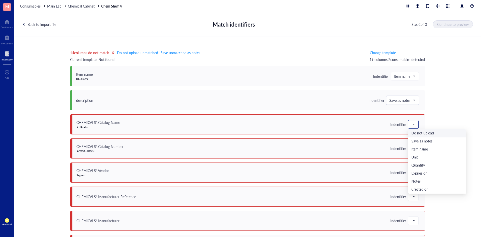
click at [413, 126] on span at bounding box center [413, 124] width 5 height 8
click at [435, 114] on div "14 columns do not match Do not upload unmatched Save unmatched as notes Current…" at bounding box center [247, 140] width 467 height 207
click at [412, 124] on span at bounding box center [413, 124] width 5 height 8
click at [439, 117] on div "14 columns do not match Do not upload unmatched Save unmatched as notes Current…" at bounding box center [247, 140] width 467 height 207
click at [413, 149] on span at bounding box center [413, 149] width 5 height 8
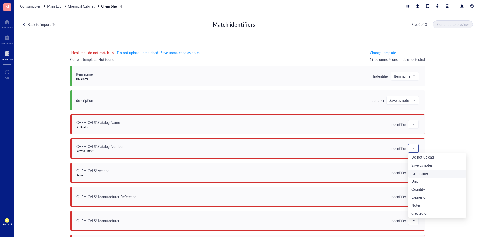
scroll to position [72, 0]
click at [447, 111] on div "14 columns do not match Do not upload unmatched Save unmatched as notes Current…" at bounding box center [247, 140] width 467 height 207
click at [85, 7] on span "Chemical Cabinet" at bounding box center [81, 6] width 27 height 5
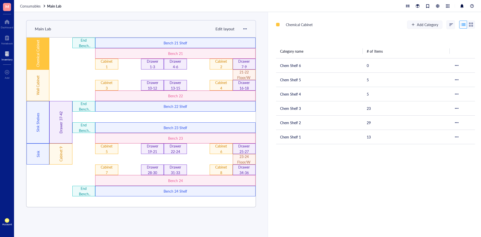
click at [42, 52] on div "Chemical Cabinet" at bounding box center [38, 54] width 23 height 32
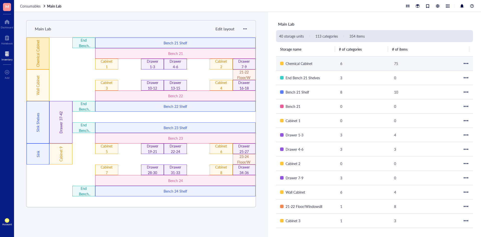
click at [42, 58] on div "Chemical Cabinet" at bounding box center [38, 54] width 23 height 32
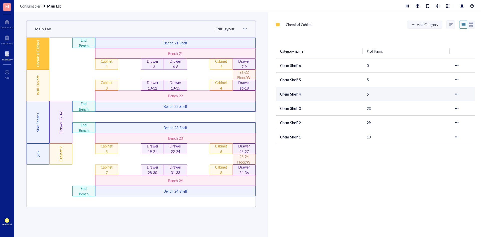
click at [299, 98] on td "Chem Shelf 4" at bounding box center [319, 94] width 87 height 14
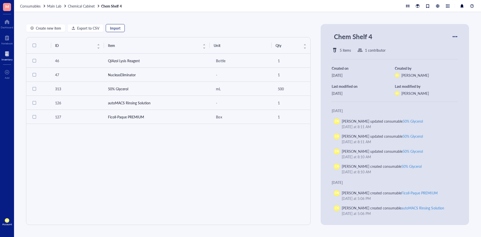
click at [109, 27] on button "Import" at bounding box center [115, 28] width 19 height 8
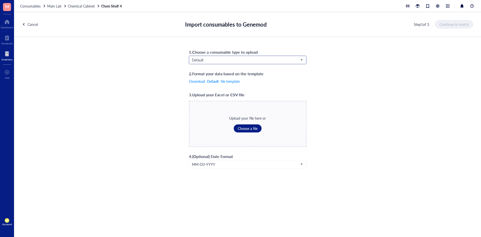
click at [197, 56] on input "search" at bounding box center [245, 60] width 107 height 8
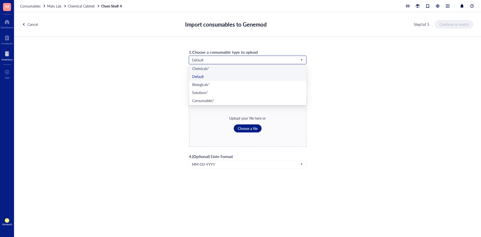
click at [207, 65] on div "Chemicals*" at bounding box center [247, 69] width 117 height 8
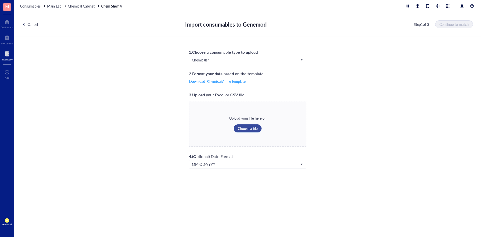
click at [252, 131] on button "Choose a file" at bounding box center [248, 128] width 28 height 8
click at [444, 22] on span "Continue to match" at bounding box center [454, 24] width 29 height 4
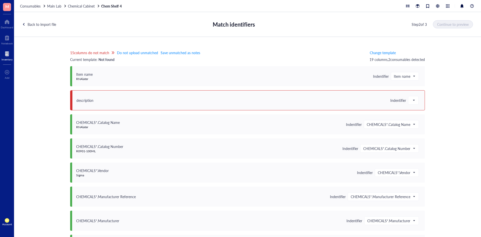
click at [418, 98] on div "description Indentifier" at bounding box center [247, 100] width 355 height 20
click at [415, 99] on div at bounding box center [413, 100] width 10 height 8
click at [415, 113] on div "Save as notes" at bounding box center [441, 117] width 66 height 8
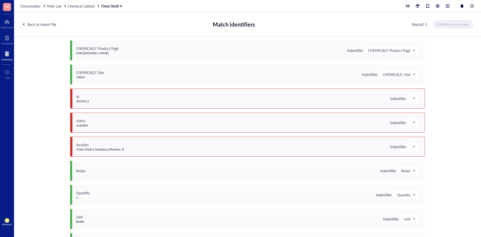
scroll to position [200, 0]
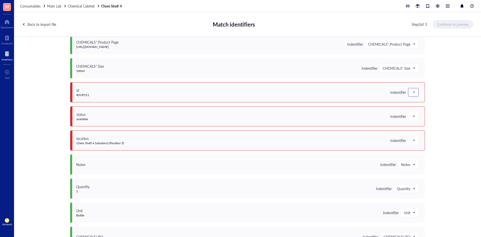
click at [411, 93] on span at bounding box center [413, 92] width 5 height 8
click at [413, 107] on div "Save as notes" at bounding box center [441, 109] width 60 height 6
click at [411, 117] on span at bounding box center [413, 116] width 5 height 8
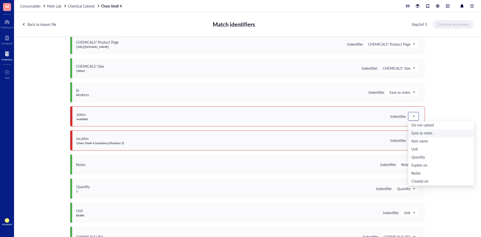
click at [411, 135] on div "Save as notes" at bounding box center [441, 133] width 60 height 6
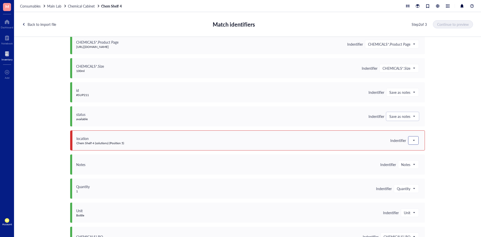
click at [411, 142] on span at bounding box center [413, 140] width 5 height 8
click at [416, 151] on div "Do not upload" at bounding box center [441, 150] width 60 height 6
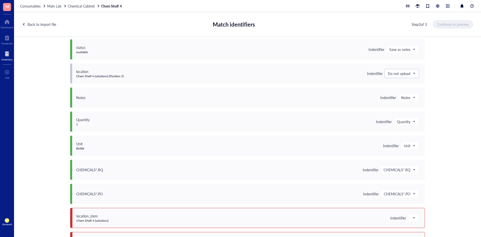
scroll to position [287, 0]
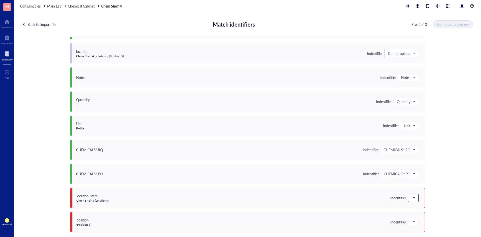
click at [415, 193] on div at bounding box center [413, 197] width 11 height 9
click at [411, 198] on span at bounding box center [413, 198] width 5 height 8
click at [421, 132] on div "Do not upload" at bounding box center [441, 133] width 60 height 6
click at [411, 219] on span at bounding box center [413, 222] width 5 height 8
click at [413, 157] on div "Do not upload" at bounding box center [441, 157] width 60 height 6
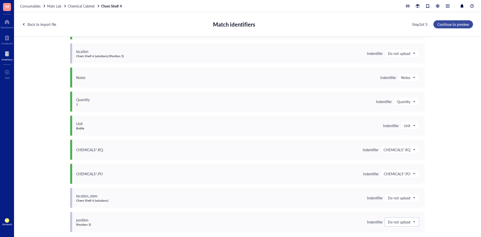
click at [449, 25] on span "Continue to preview" at bounding box center [453, 24] width 32 height 4
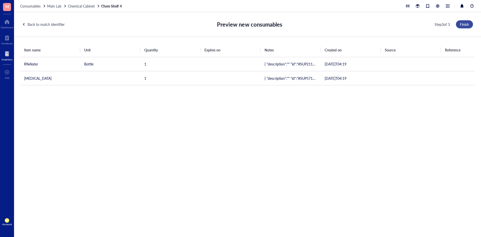
click at [470, 23] on button "Finish" at bounding box center [464, 24] width 17 height 8
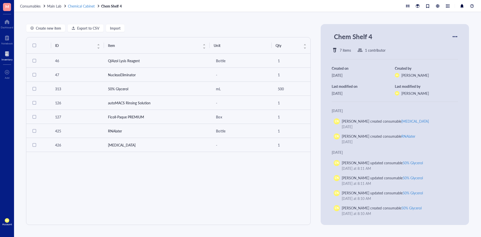
drag, startPoint x: 89, startPoint y: 9, endPoint x: 87, endPoint y: 7, distance: 2.7
click at [89, 9] on div "Consumables Main Lab Chemical Cabinet Chem Shelf 4" at bounding box center [247, 6] width 467 height 12
click at [87, 6] on span "Chemical Cabinet" at bounding box center [81, 6] width 27 height 5
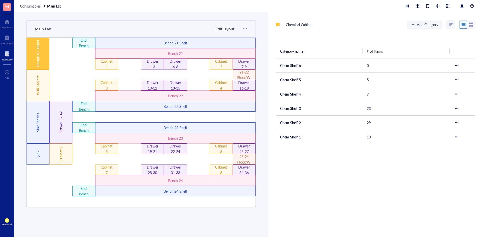
click at [39, 51] on div "Chemical Cabinet" at bounding box center [38, 53] width 6 height 40
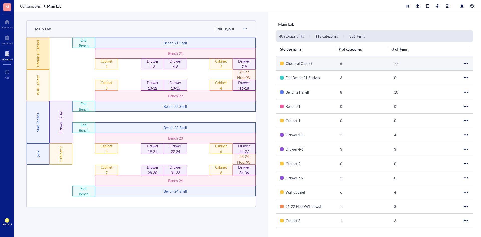
click at [39, 42] on div "Chemical Cabinet" at bounding box center [38, 53] width 6 height 40
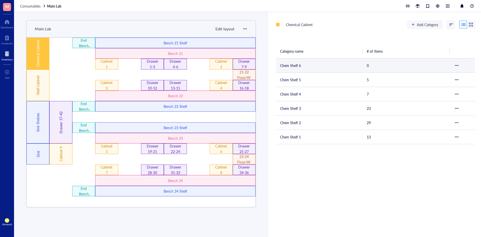
click at [279, 65] on td "Chem Shelf 6" at bounding box center [319, 65] width 87 height 14
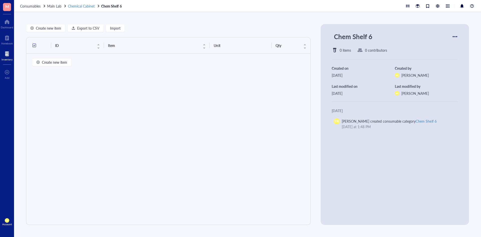
click at [79, 4] on span "Chemical Cabinet" at bounding box center [81, 6] width 27 height 5
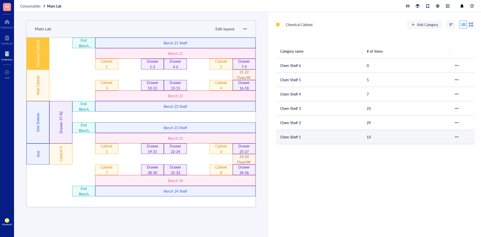
click at [295, 137] on td "Chem Shelf 1" at bounding box center [319, 136] width 87 height 14
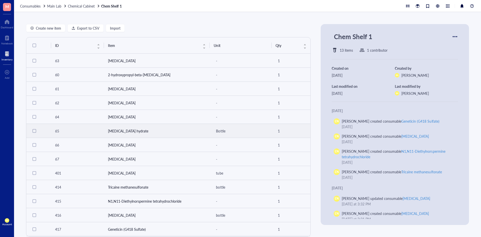
scroll to position [2, 0]
click at [80, 8] on span "Chemical Cabinet" at bounding box center [81, 6] width 27 height 5
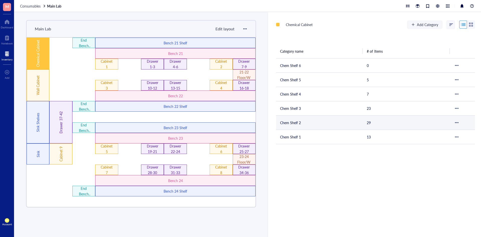
click at [297, 125] on td "Chem Shelf 2" at bounding box center [319, 122] width 87 height 14
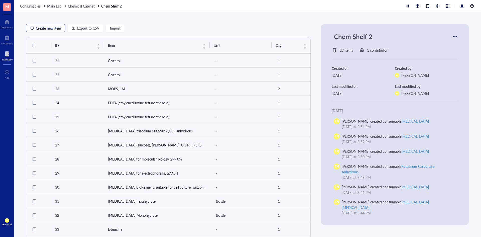
click at [39, 28] on span "Create new item" at bounding box center [48, 28] width 25 height 4
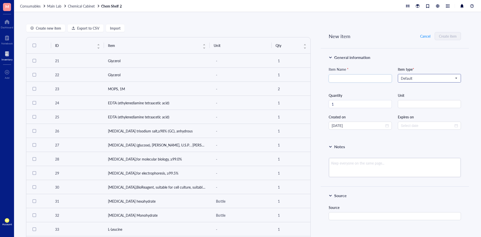
click at [409, 78] on span "Default" at bounding box center [429, 78] width 56 height 5
click at [411, 89] on div "Chemicals*" at bounding box center [429, 87] width 56 height 6
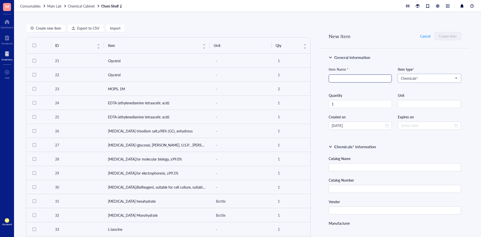
click at [361, 82] on input "search" at bounding box center [360, 79] width 57 height 8
click at [416, 102] on input "string" at bounding box center [429, 104] width 63 height 8
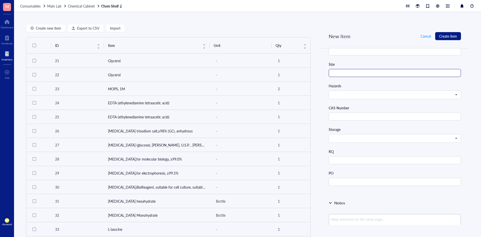
scroll to position [225, 0]
click at [335, 215] on textarea at bounding box center [395, 221] width 132 height 19
paste textarea "for OsO4 inactivation"
click at [423, 35] on span "Cancel" at bounding box center [425, 36] width 10 height 4
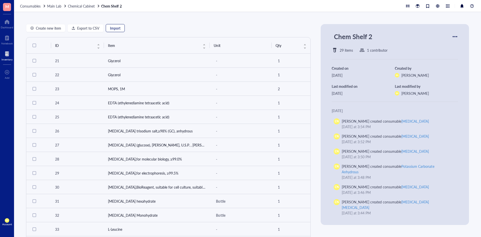
click at [110, 27] on span "Import" at bounding box center [115, 28] width 11 height 4
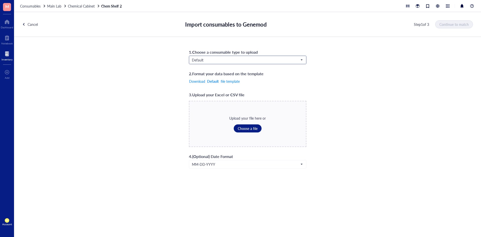
click at [262, 62] on input "search" at bounding box center [245, 60] width 107 height 8
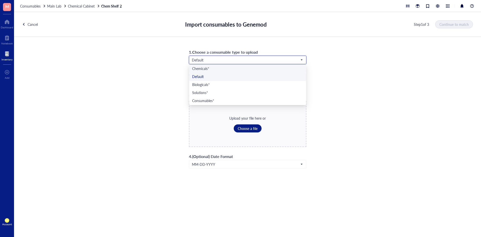
click at [239, 68] on div "Chemicals*" at bounding box center [247, 69] width 111 height 6
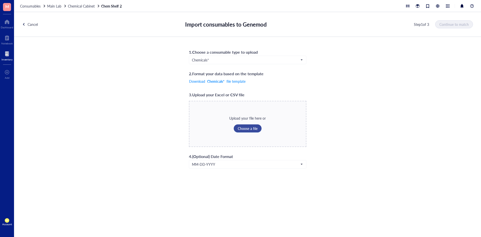
click at [248, 125] on button "Choose a file" at bounding box center [248, 128] width 28 height 8
click at [457, 23] on span "Continue to match" at bounding box center [454, 24] width 29 height 4
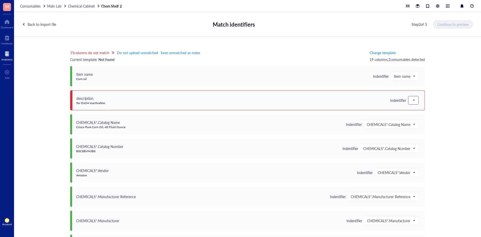
click at [414, 97] on div at bounding box center [413, 100] width 10 height 8
click at [420, 118] on div "Save as notes" at bounding box center [441, 117] width 60 height 6
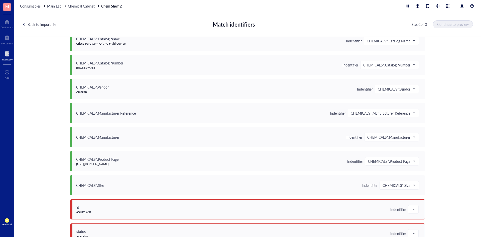
scroll to position [150, 0]
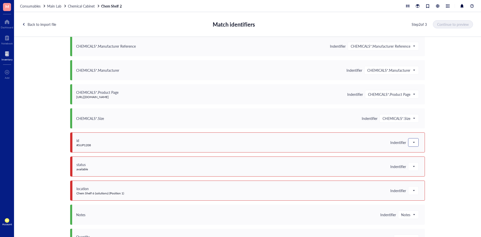
click at [411, 144] on span at bounding box center [413, 142] width 5 height 8
click at [416, 160] on div "Save as notes" at bounding box center [441, 160] width 60 height 6
click at [412, 168] on span at bounding box center [413, 167] width 5 height 8
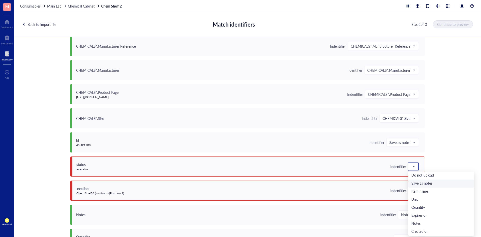
click at [416, 183] on div "Save as notes" at bounding box center [441, 184] width 60 height 6
click at [412, 190] on span at bounding box center [413, 191] width 5 height 8
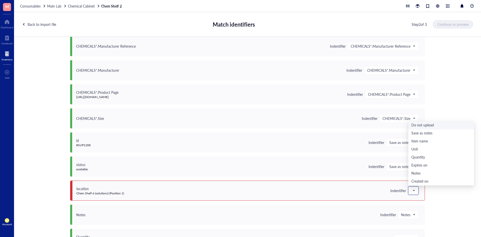
click at [424, 125] on div "Do not upload" at bounding box center [441, 125] width 60 height 6
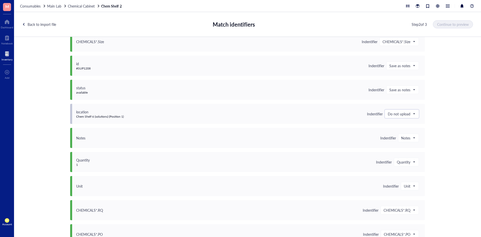
scroll to position [275, 0]
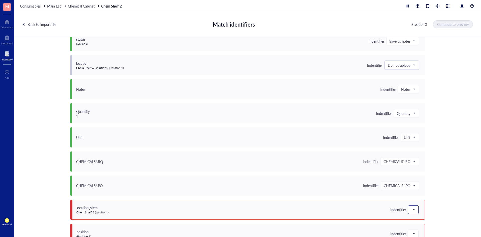
click at [413, 206] on span at bounding box center [413, 210] width 5 height 8
click at [419, 144] on div "Do not upload" at bounding box center [441, 144] width 60 height 6
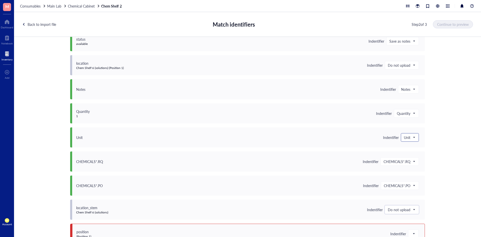
scroll to position [287, 0]
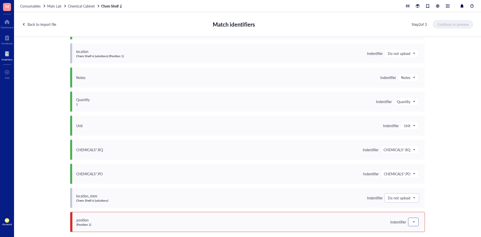
click at [414, 223] on div at bounding box center [413, 222] width 10 height 8
click at [419, 153] on div "Do not upload" at bounding box center [441, 157] width 66 height 8
click at [447, 24] on span "Continue to preview" at bounding box center [453, 24] width 32 height 4
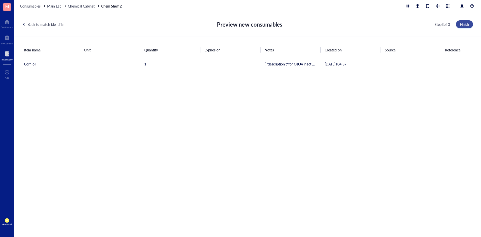
click at [463, 23] on span "Finish" at bounding box center [464, 24] width 9 height 4
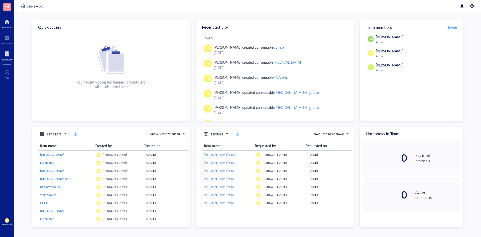
click at [8, 56] on div at bounding box center [7, 54] width 11 height 8
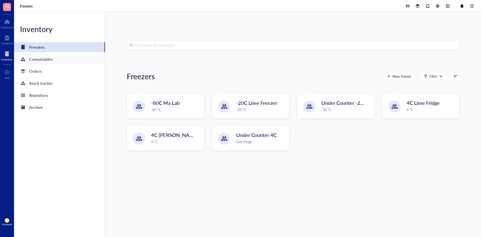
click at [46, 58] on div "Consumables" at bounding box center [41, 59] width 24 height 7
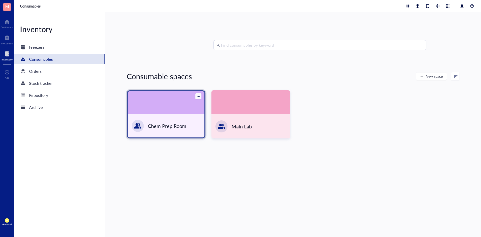
click at [180, 124] on div "Chem Prep Room" at bounding box center [167, 125] width 39 height 7
